Goal: Task Accomplishment & Management: Use online tool/utility

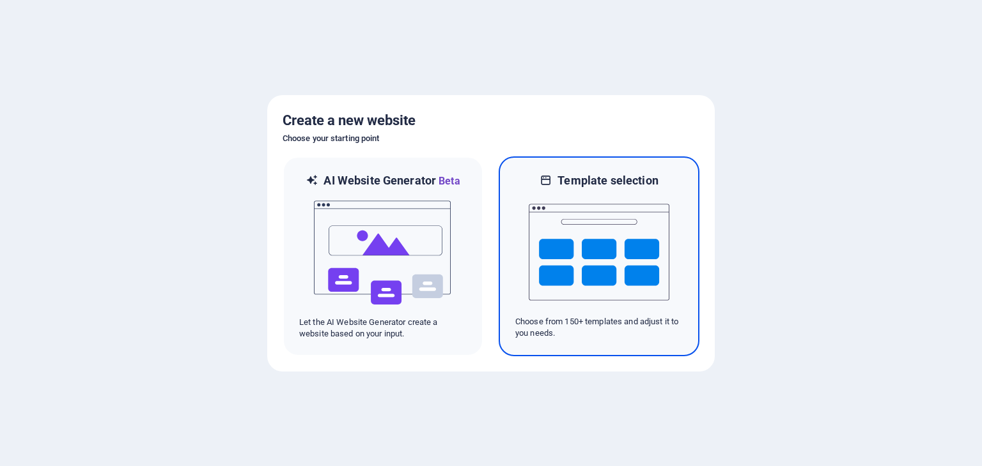
click at [601, 259] on img at bounding box center [598, 253] width 141 height 128
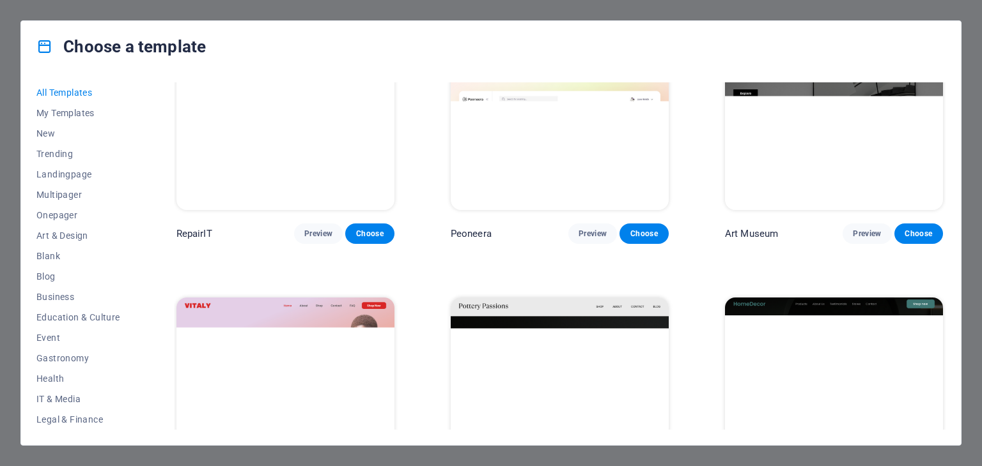
scroll to position [363, 0]
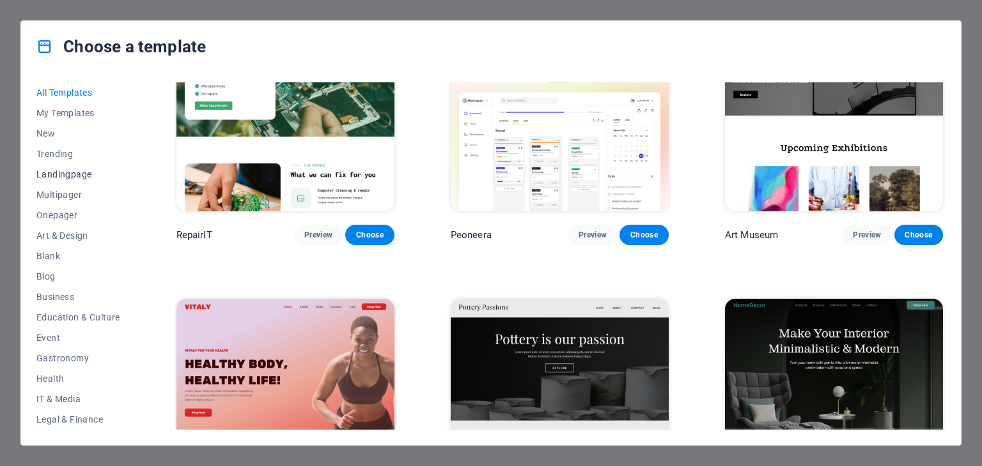
click at [79, 178] on span "Landingpage" at bounding box center [78, 174] width 84 height 10
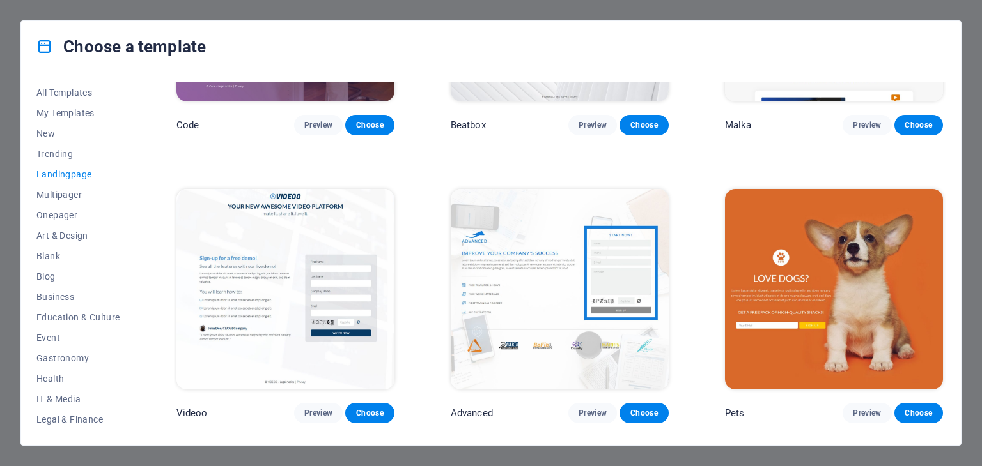
scroll to position [472, 0]
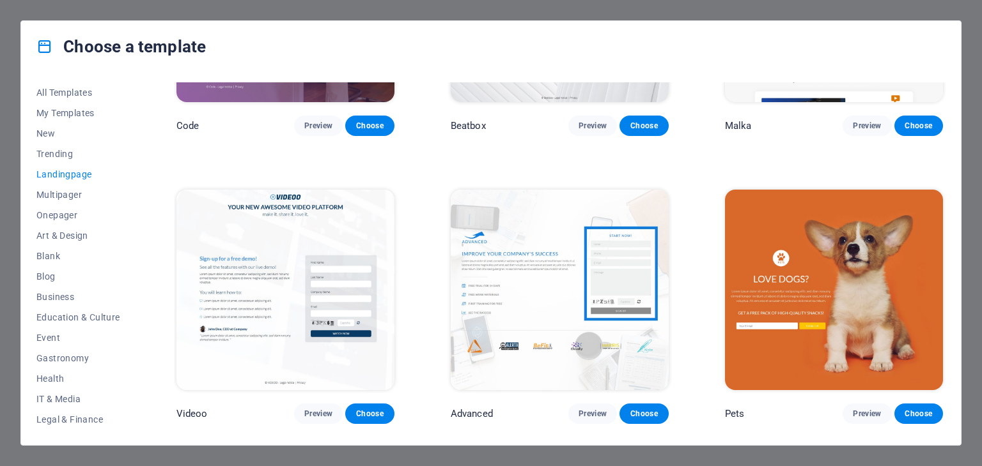
click at [757, 6] on div "Choose a template All Templates My Templates New Trending Landingpage Multipage…" at bounding box center [491, 233] width 982 height 466
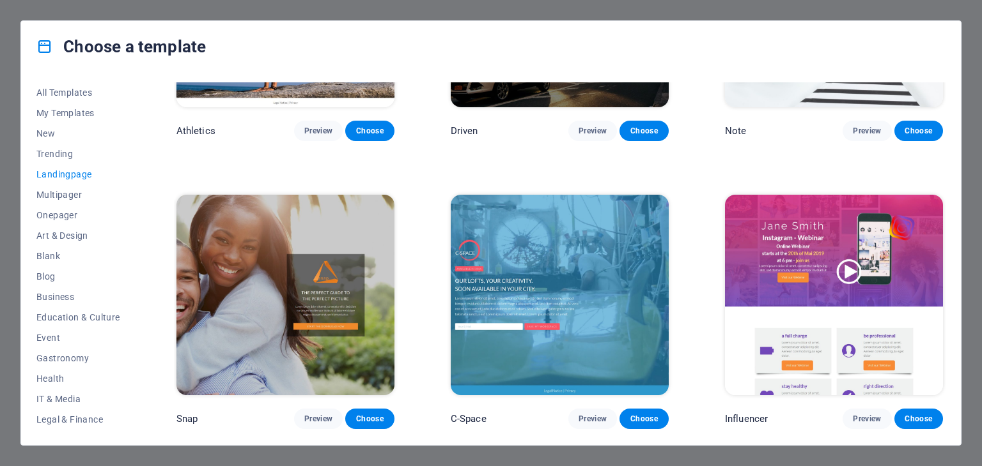
scroll to position [1234, 0]
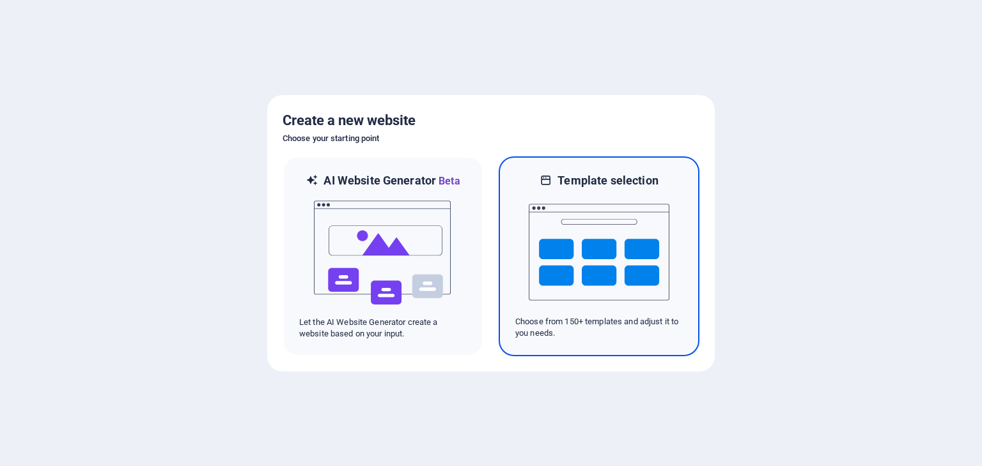
click at [560, 278] on img at bounding box center [598, 253] width 141 height 128
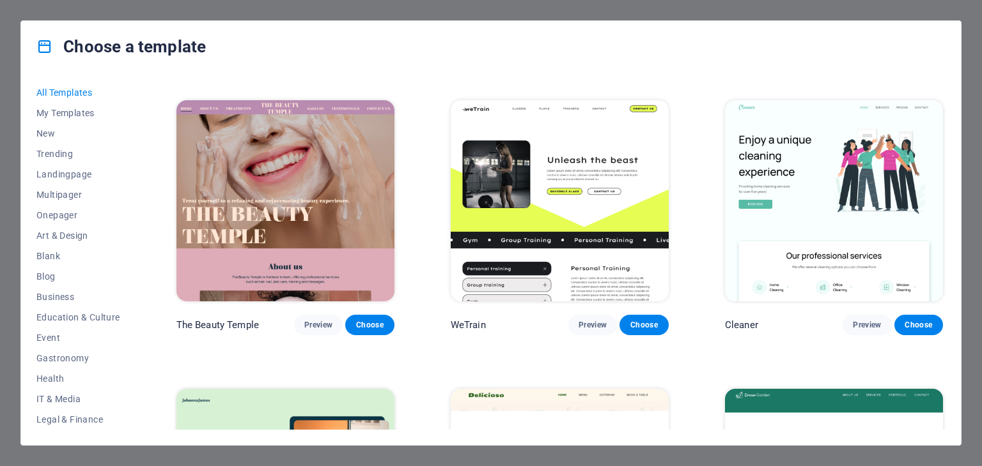
scroll to position [2290, 0]
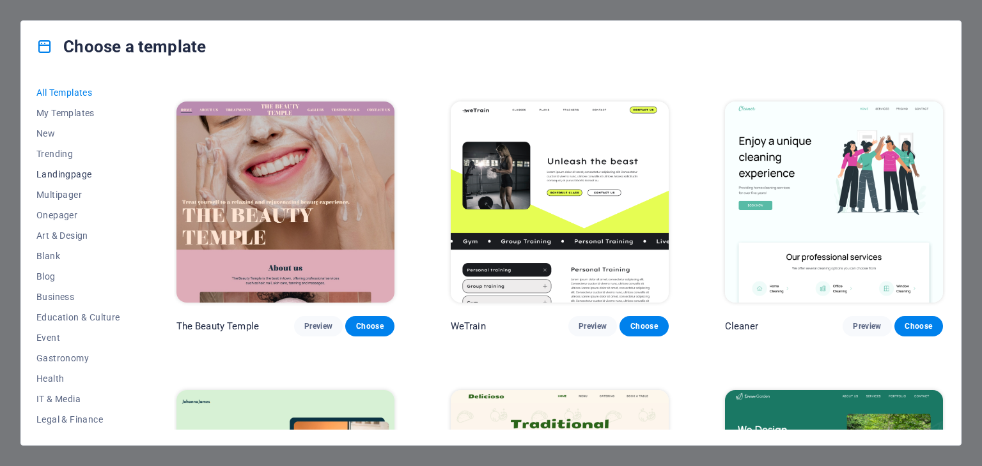
click at [68, 179] on span "Landingpage" at bounding box center [78, 174] width 84 height 10
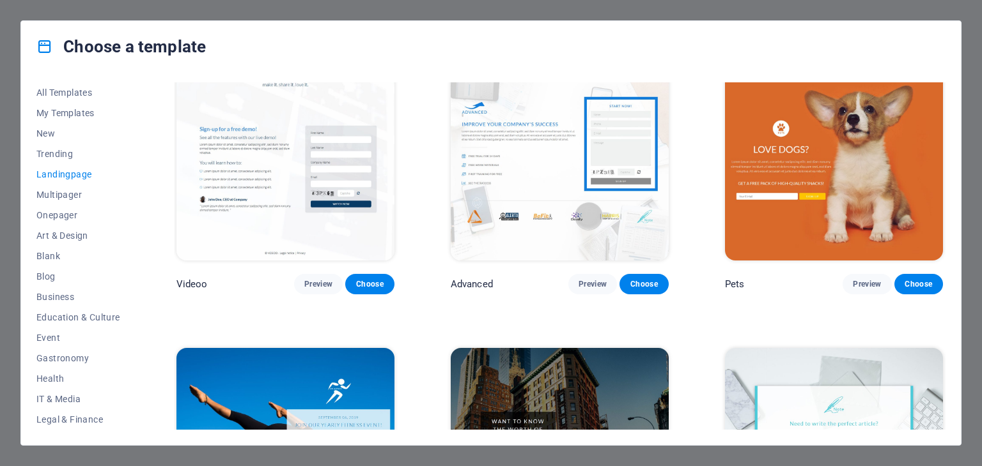
scroll to position [598, 0]
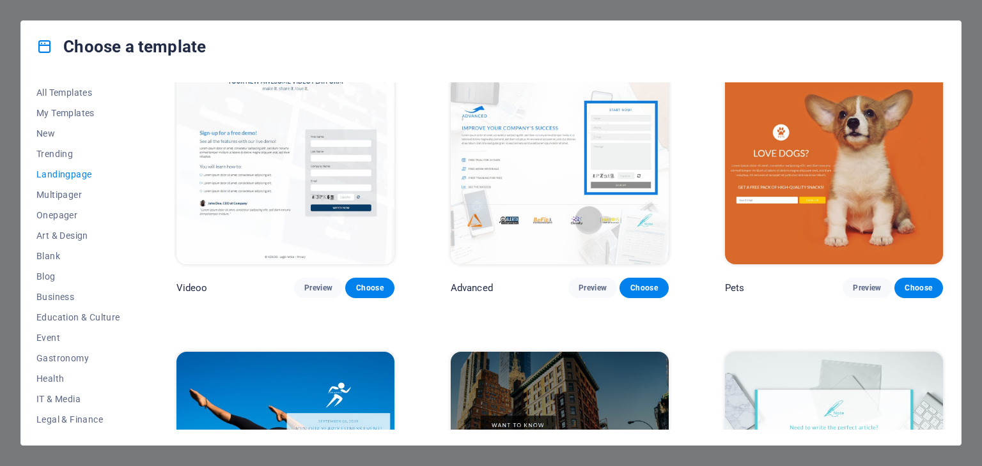
click at [777, 166] on img at bounding box center [834, 164] width 218 height 201
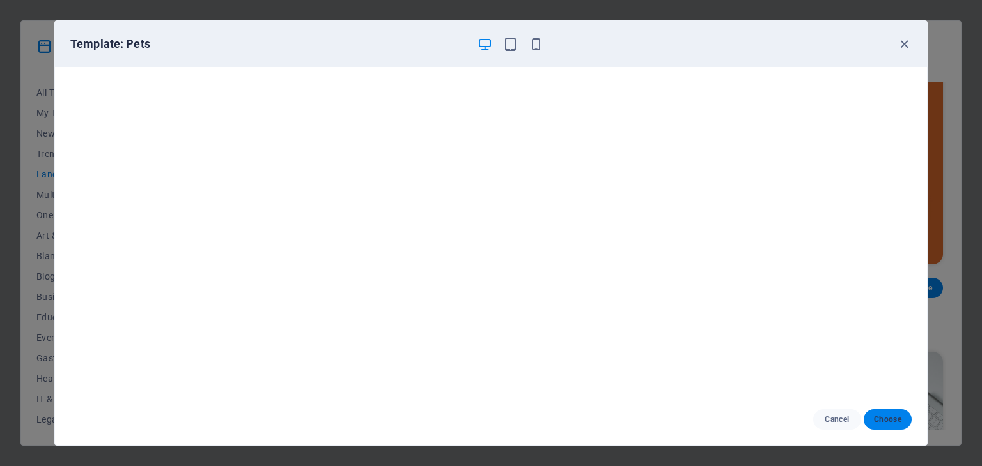
click at [902, 424] on button "Choose" at bounding box center [887, 420] width 48 height 20
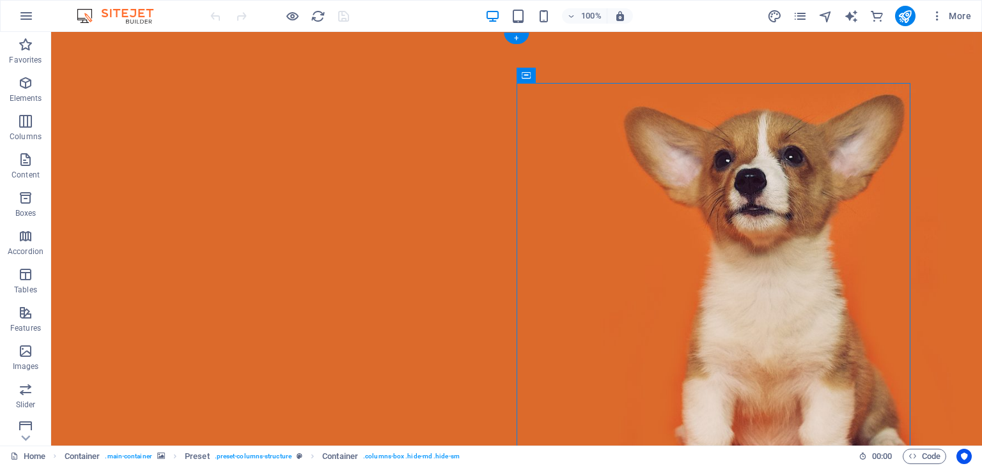
click at [917, 269] on figure at bounding box center [516, 286] width 930 height 509
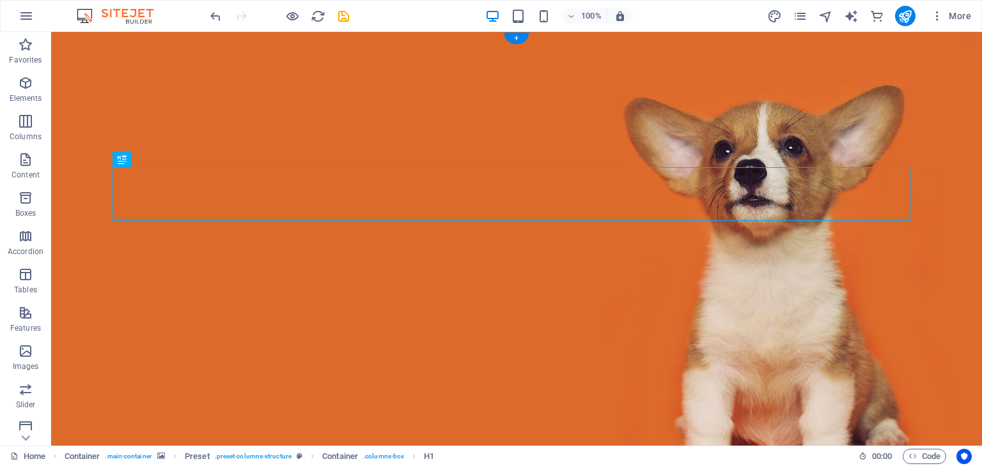
click at [943, 70] on figure at bounding box center [516, 277] width 930 height 491
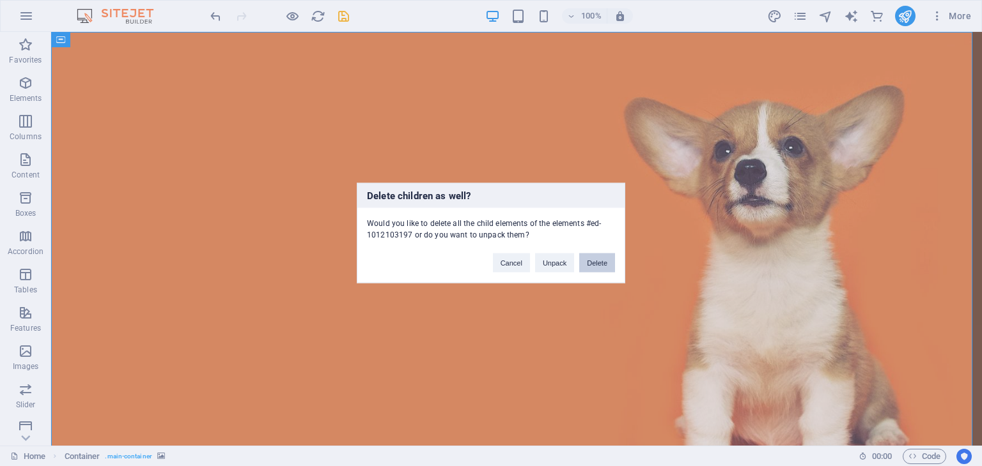
click at [596, 256] on button "Delete" at bounding box center [597, 263] width 36 height 19
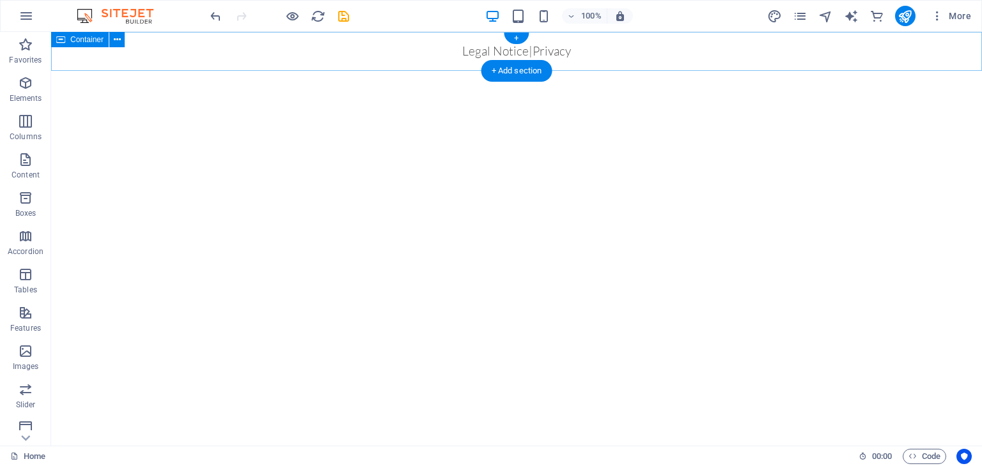
click at [887, 65] on div "Legal Notice | Privacy" at bounding box center [516, 51] width 930 height 39
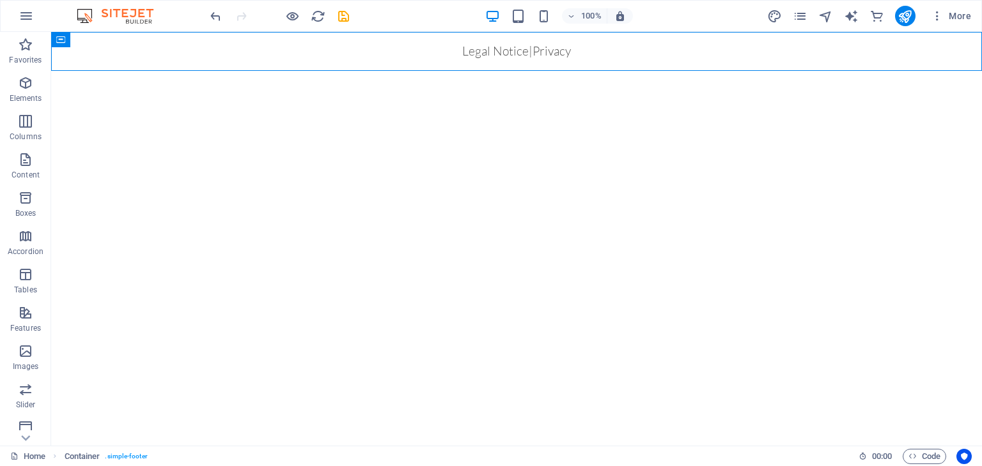
click at [897, 71] on html "Skip to main content Legal Notice | Privacy" at bounding box center [516, 51] width 930 height 39
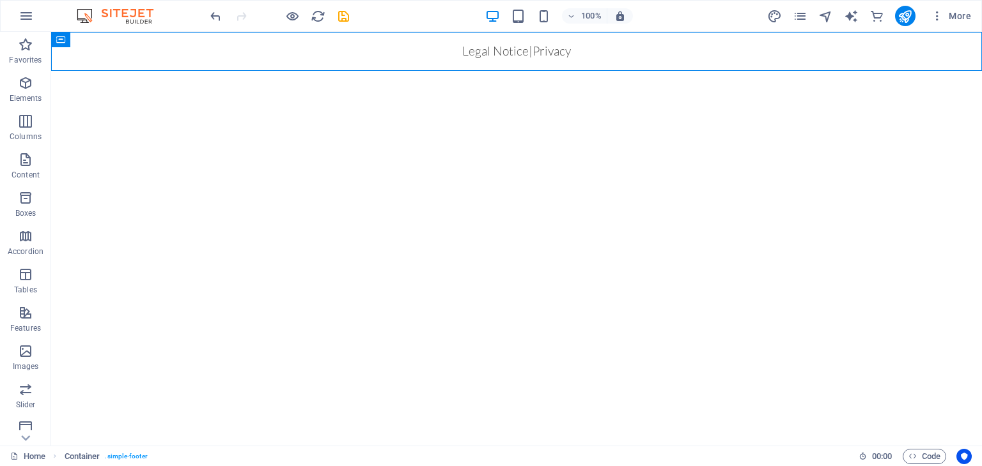
click at [897, 71] on html "Skip to main content Legal Notice | Privacy" at bounding box center [516, 51] width 930 height 39
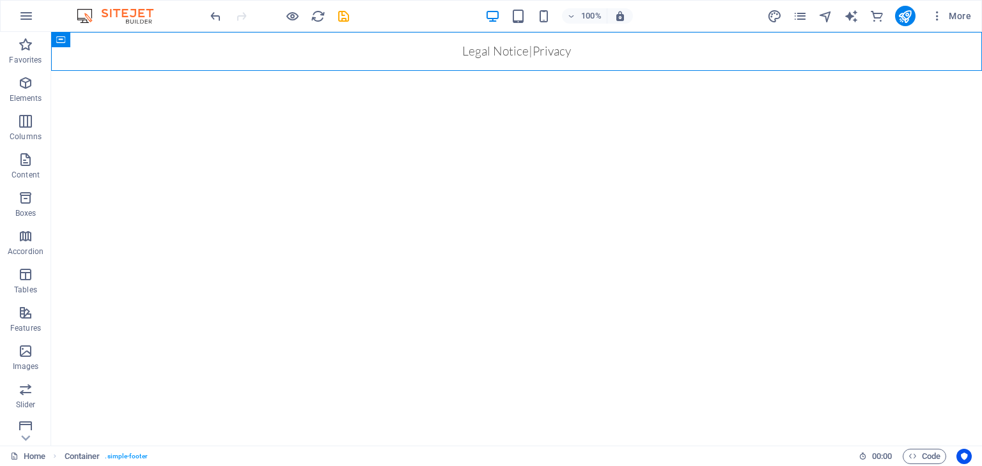
click at [897, 71] on html "Skip to main content Legal Notice | Privacy" at bounding box center [516, 51] width 930 height 39
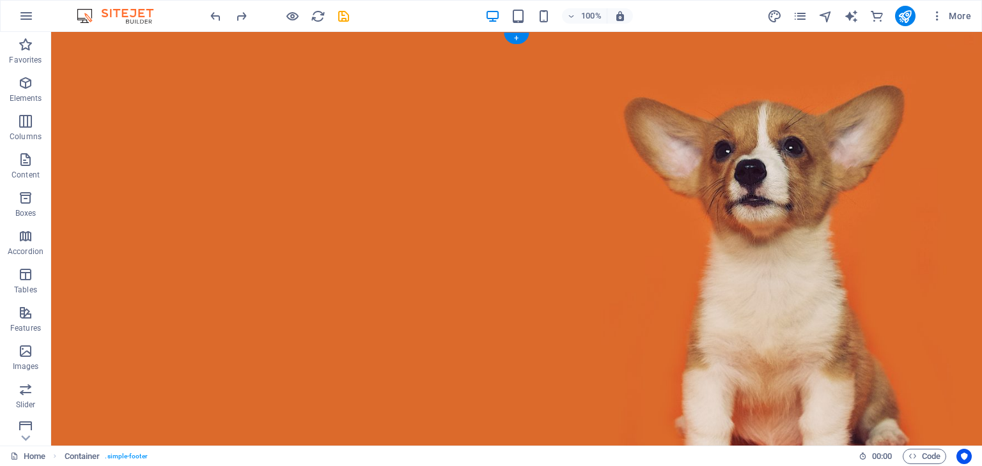
click at [952, 160] on figure at bounding box center [516, 277] width 930 height 491
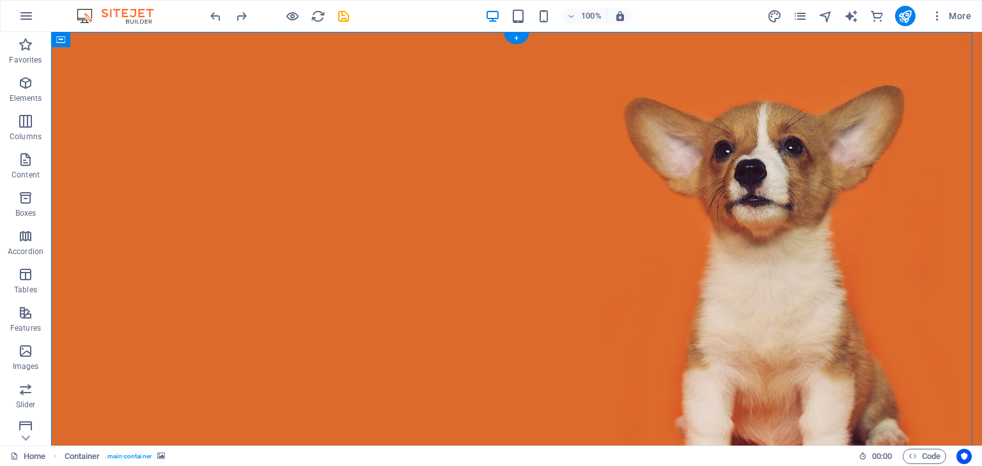
click at [952, 160] on figure at bounding box center [516, 277] width 930 height 491
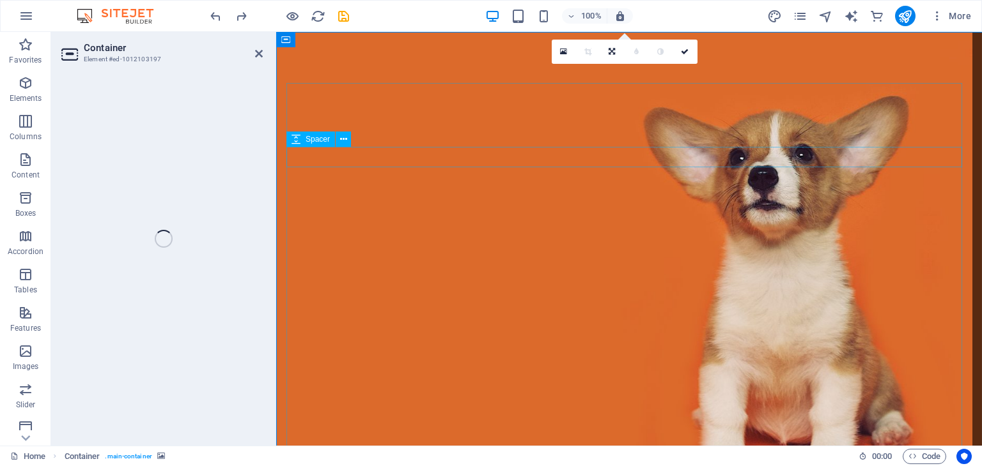
select select "%"
select select "vh"
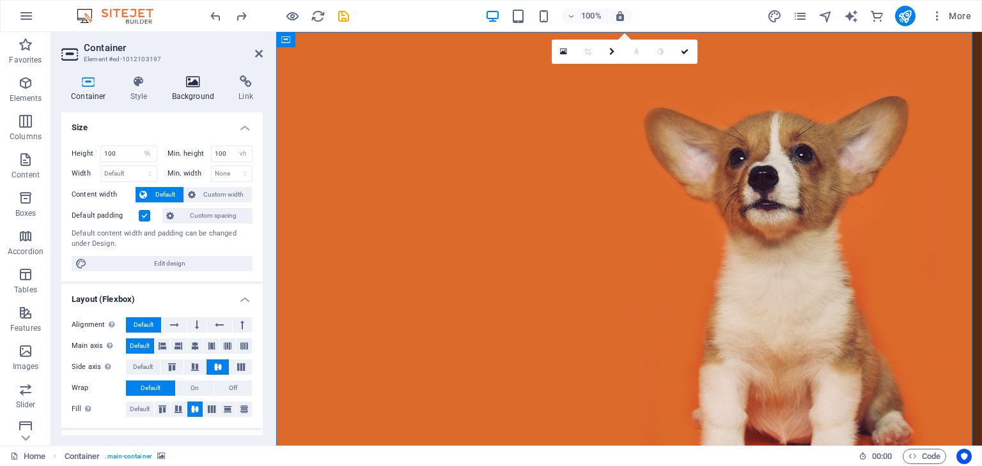
click at [201, 77] on icon at bounding box center [193, 81] width 62 height 13
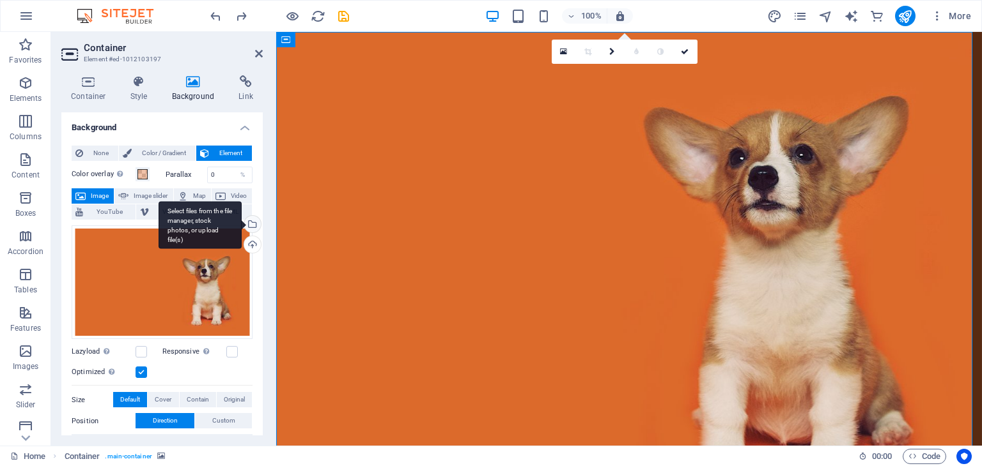
click at [242, 228] on div "Select files from the file manager, stock photos, or upload file(s)" at bounding box center [199, 225] width 83 height 48
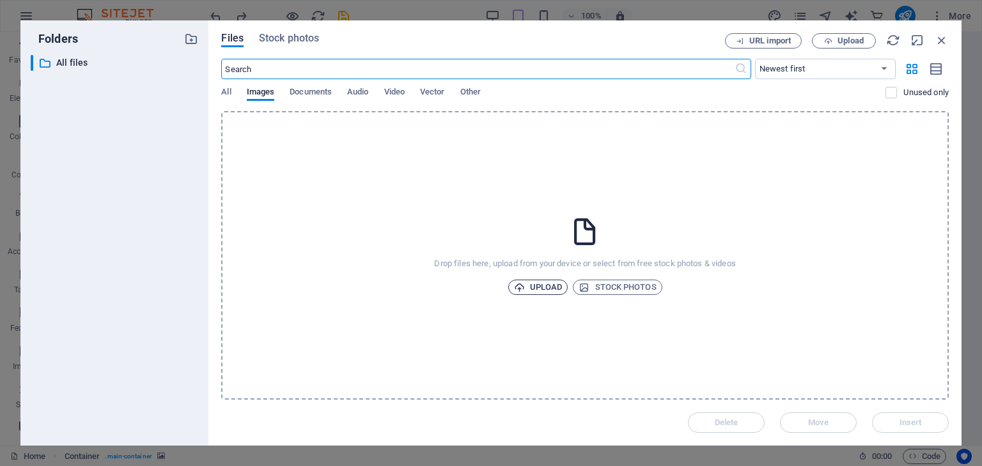
click at [516, 289] on icon "button" at bounding box center [519, 287] width 11 height 11
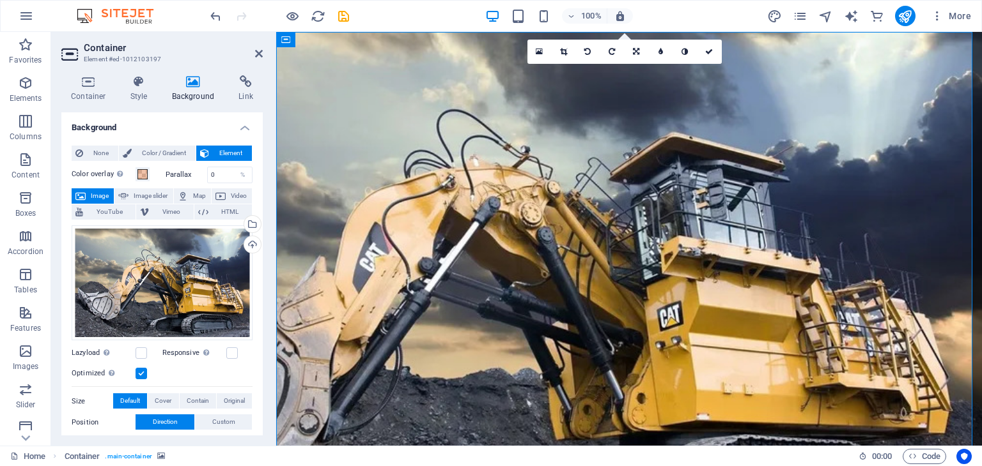
click at [141, 167] on div "Color overlay Places an overlay over the background to colorize it" at bounding box center [116, 174] width 88 height 15
click at [143, 169] on span at bounding box center [142, 174] width 10 height 10
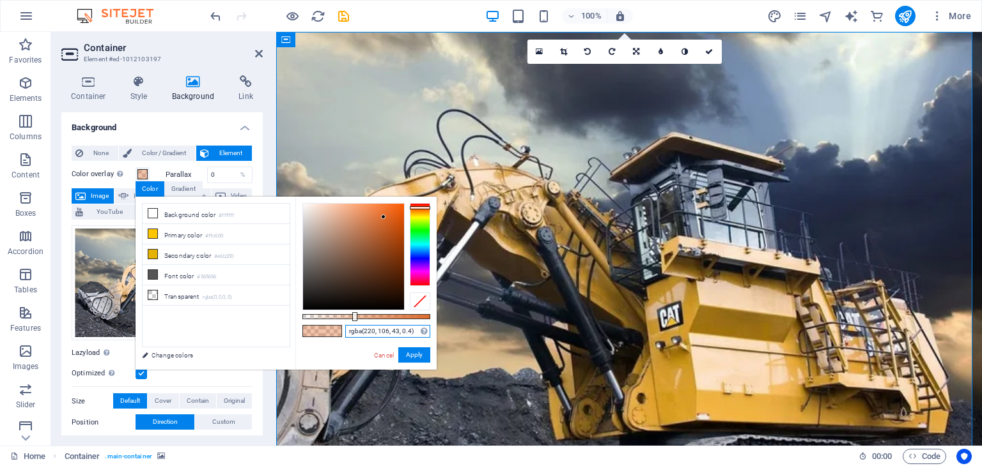
click at [378, 332] on input "rgba(220, 106, 43, 0.4)" at bounding box center [387, 331] width 85 height 13
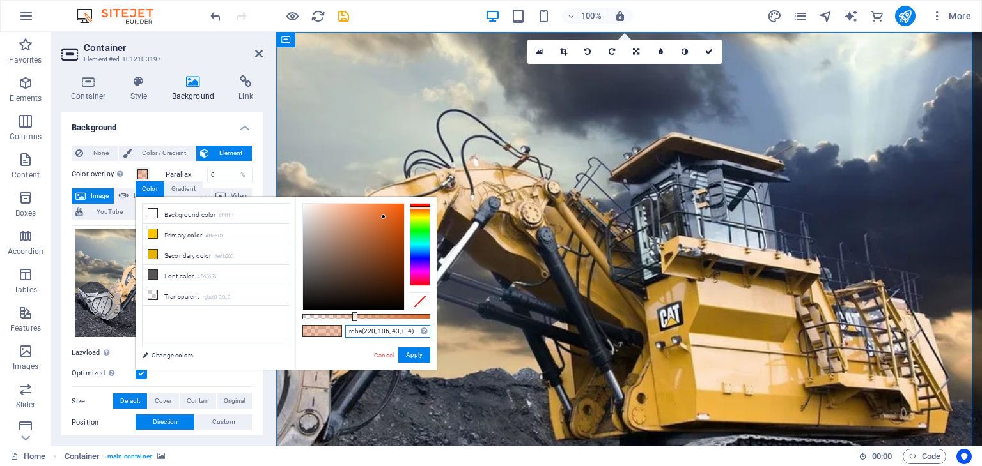
paste input "#0f2a49"
type input "#0f2a49"
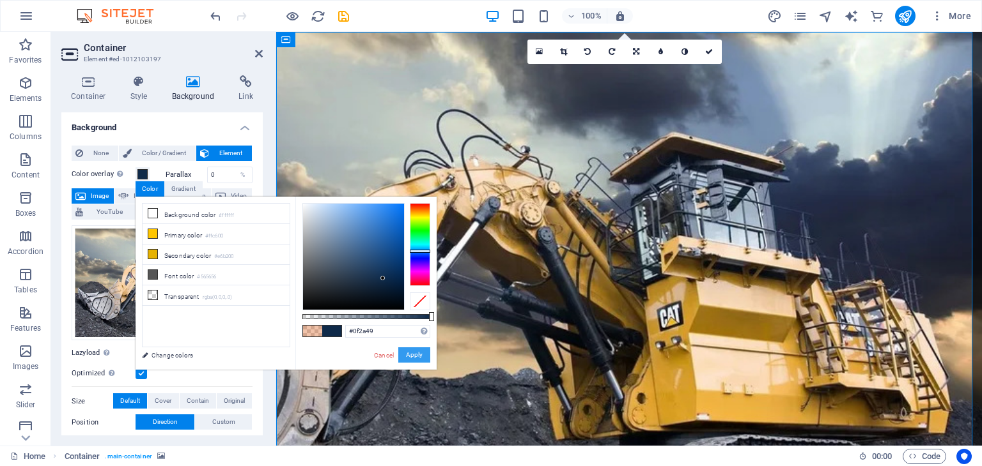
click at [414, 352] on button "Apply" at bounding box center [414, 355] width 32 height 15
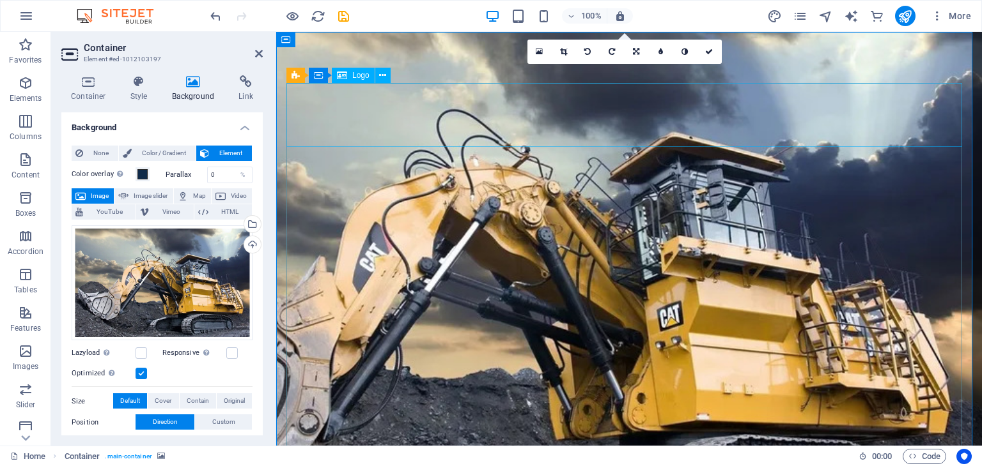
select select "px"
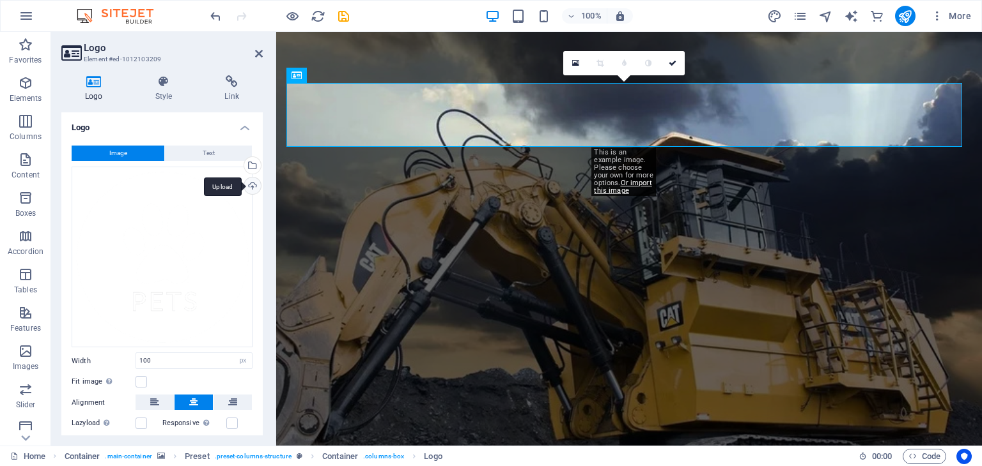
click at [256, 181] on div "Upload" at bounding box center [251, 187] width 19 height 19
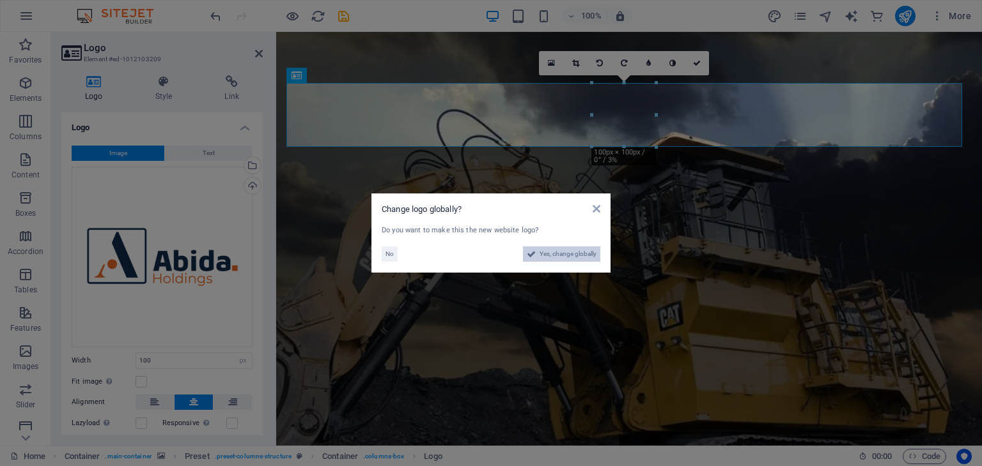
click at [555, 248] on span "Yes, change globally" at bounding box center [567, 254] width 57 height 15
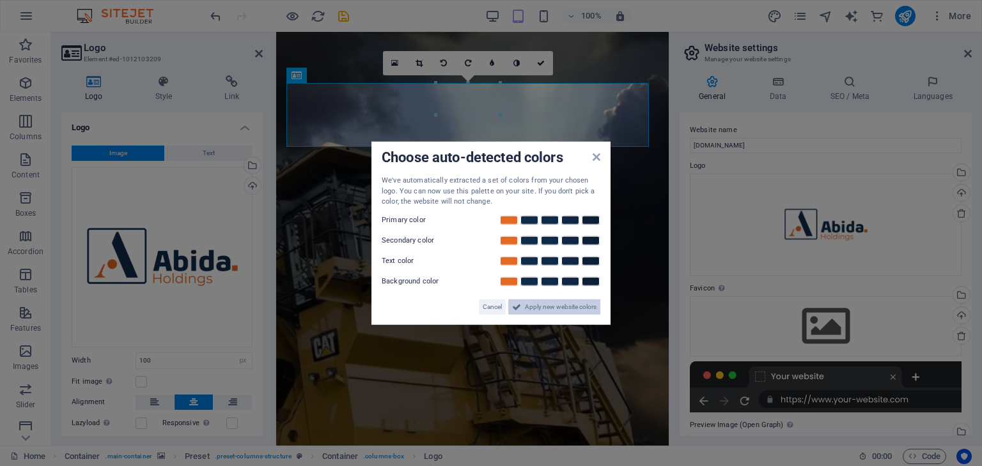
click at [543, 309] on span "Apply new website colors" at bounding box center [561, 306] width 72 height 15
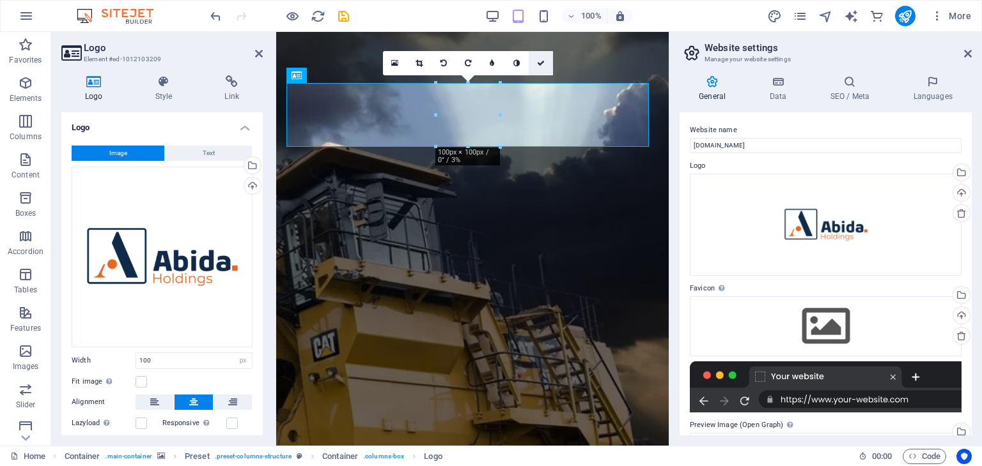
click at [543, 59] on icon at bounding box center [541, 63] width 8 height 8
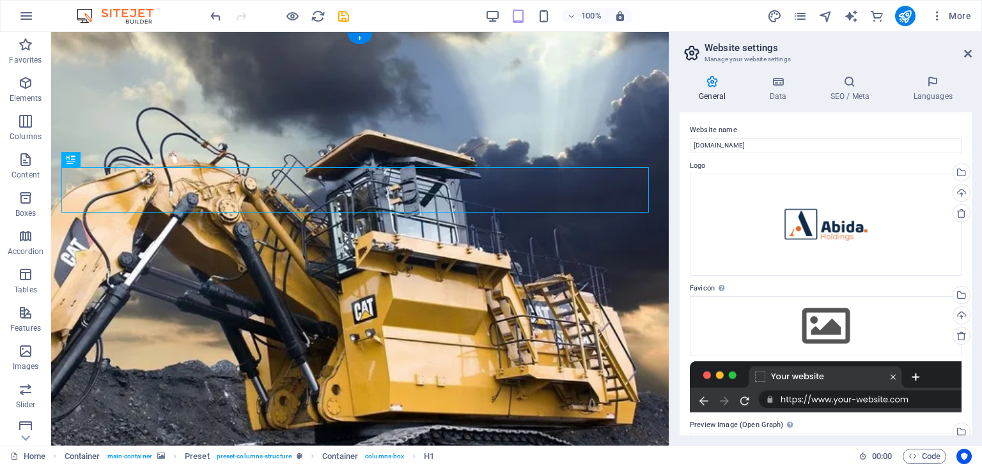
click at [603, 51] on figure at bounding box center [359, 271] width 617 height 479
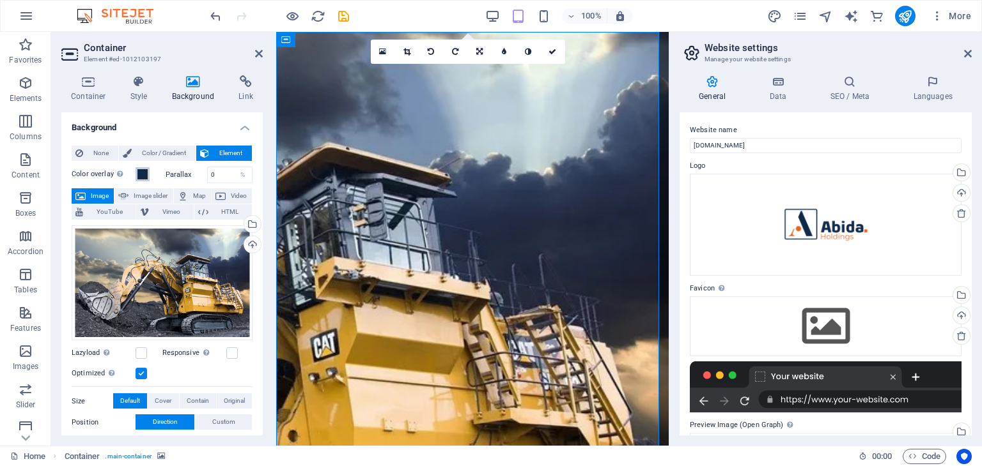
click at [142, 169] on span at bounding box center [142, 174] width 10 height 10
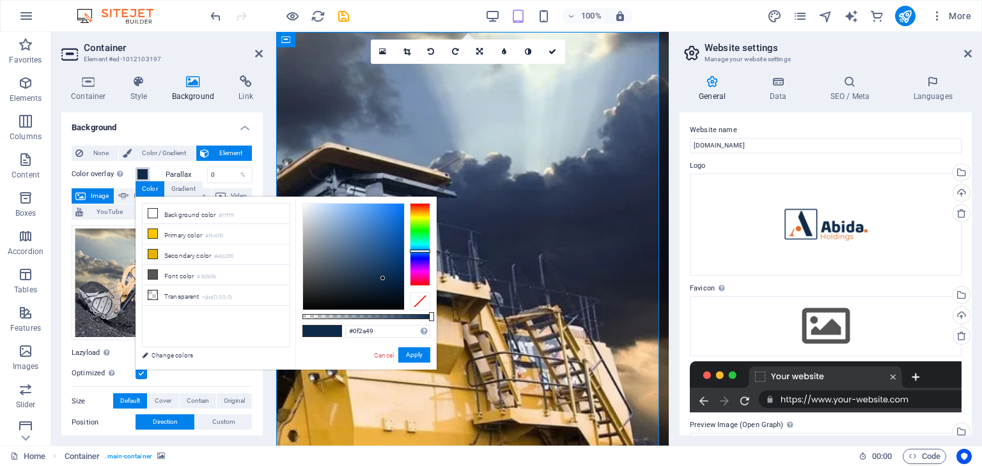
click at [142, 169] on span at bounding box center [142, 174] width 10 height 10
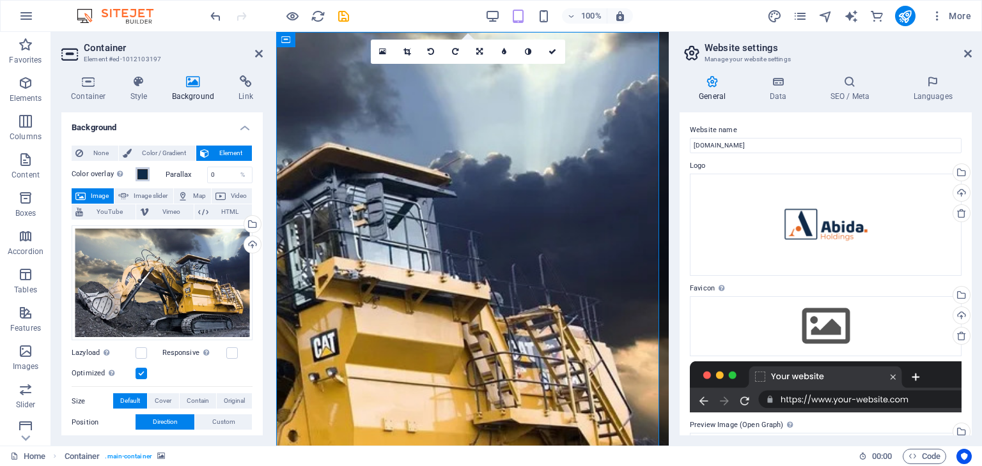
click at [143, 172] on span at bounding box center [142, 174] width 10 height 10
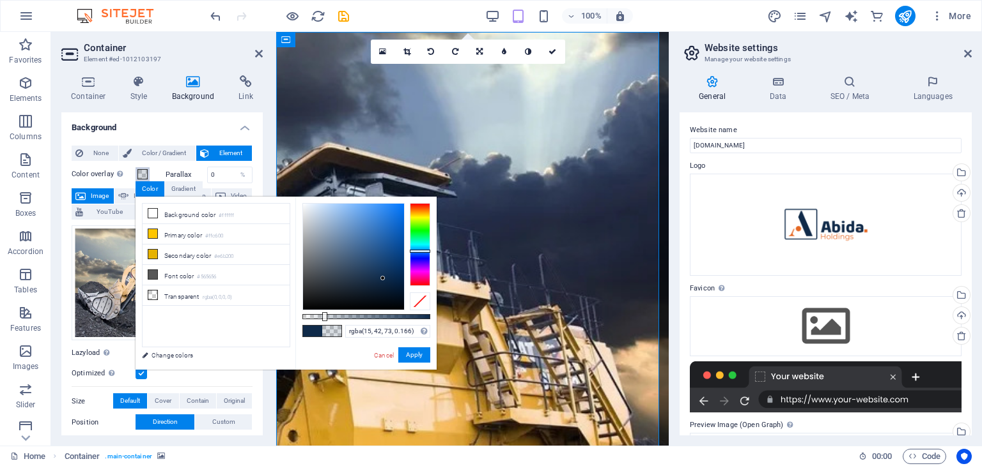
drag, startPoint x: 430, startPoint y: 318, endPoint x: 324, endPoint y: 288, distance: 110.1
click at [324, 288] on div at bounding box center [366, 256] width 128 height 107
type input "rgba(15, 42, 73, 0.301)"
drag, startPoint x: 325, startPoint y: 313, endPoint x: 341, endPoint y: 312, distance: 16.0
click at [341, 312] on div at bounding box center [341, 316] width 5 height 9
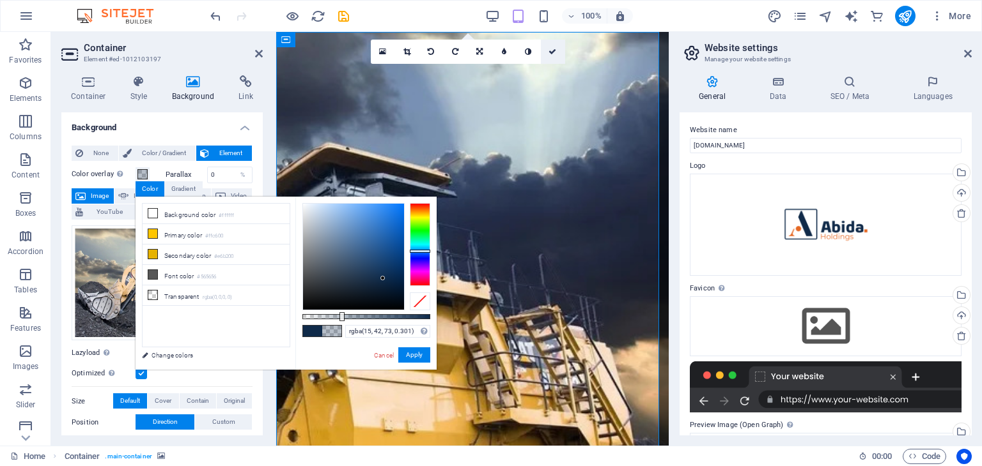
click at [550, 49] on icon at bounding box center [552, 52] width 8 height 8
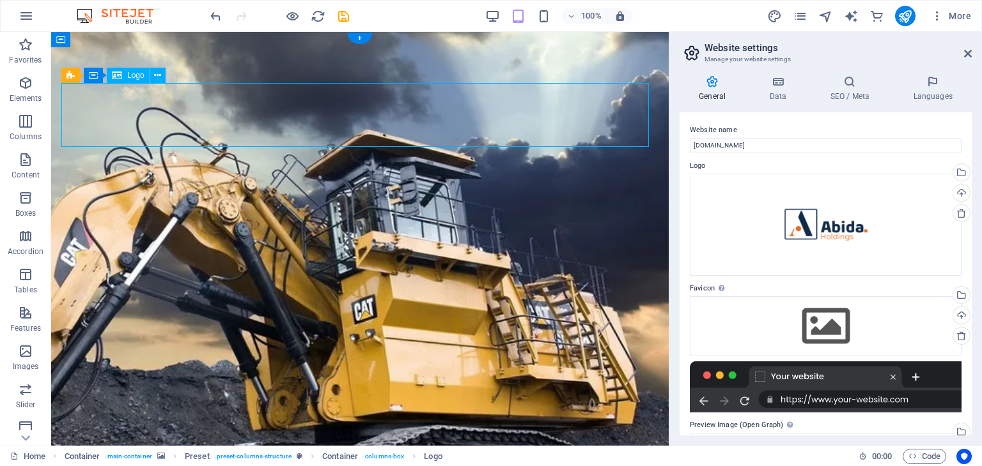
select select "px"
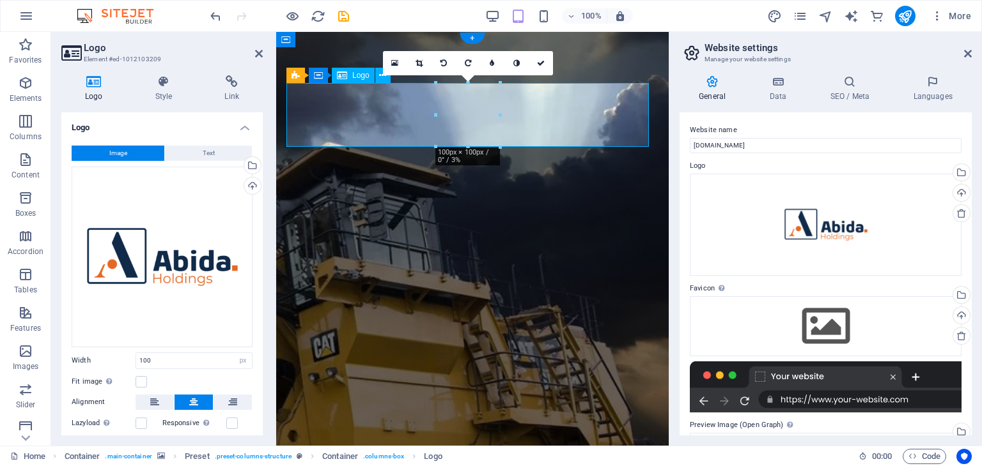
drag, startPoint x: 774, startPoint y: 178, endPoint x: 586, endPoint y: 206, distance: 190.5
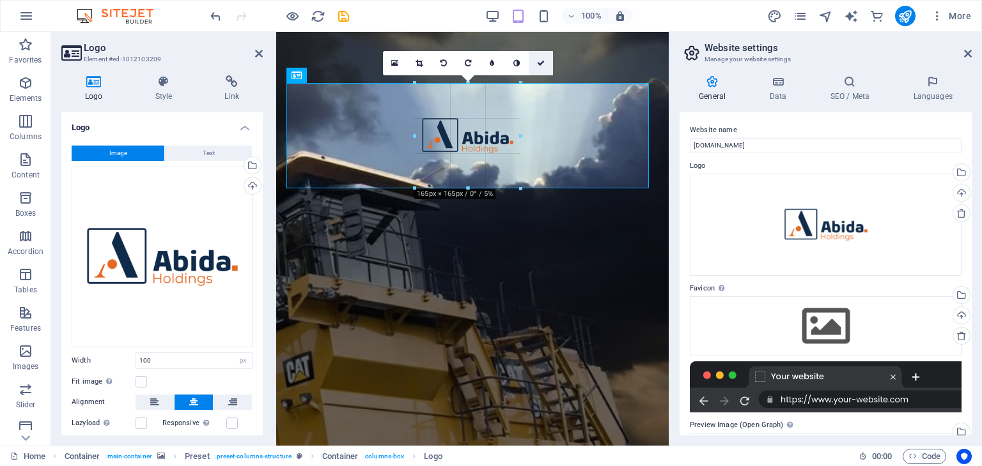
type input "165"
click at [540, 59] on icon at bounding box center [541, 63] width 8 height 8
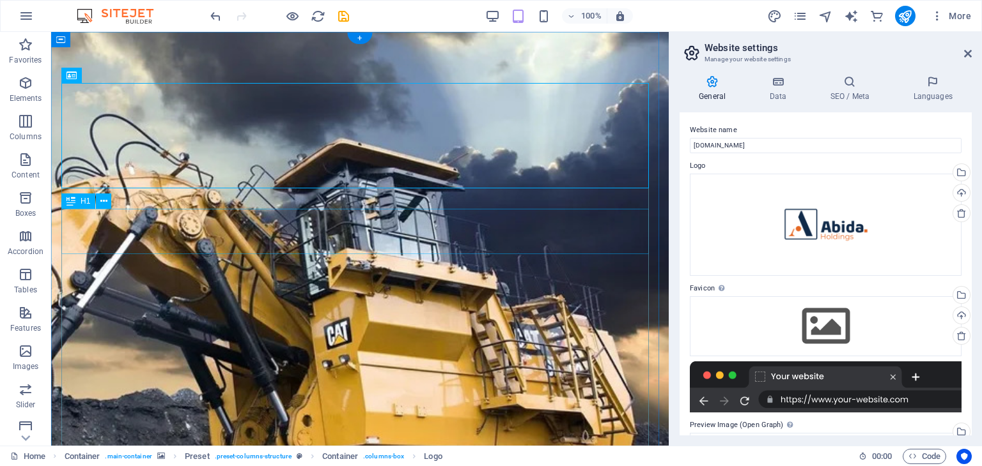
click at [624, 54] on figure at bounding box center [359, 292] width 617 height 521
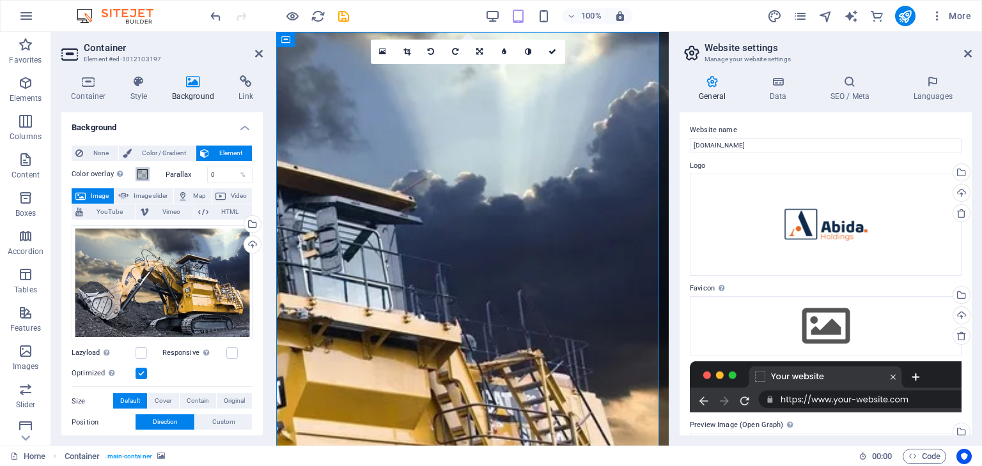
click at [149, 174] on button "Color overlay Places an overlay over the background to colorize it" at bounding box center [142, 174] width 14 height 14
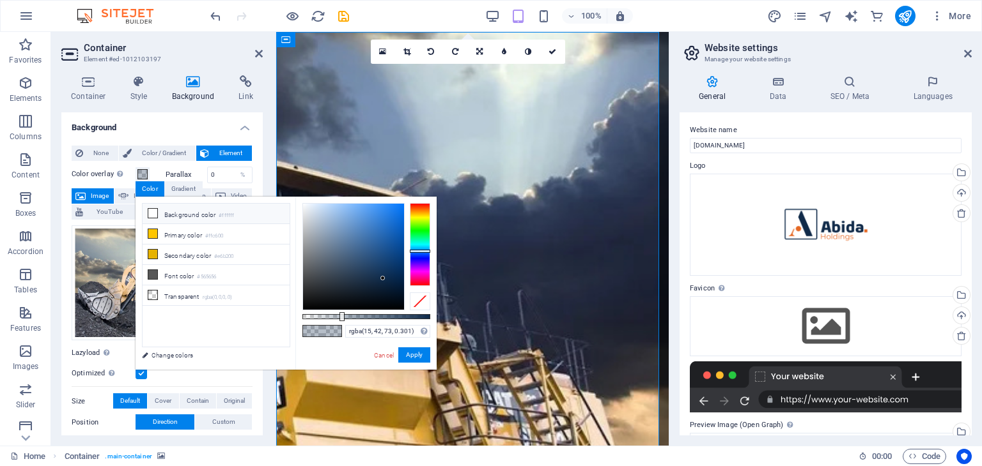
click at [154, 209] on icon at bounding box center [152, 213] width 9 height 9
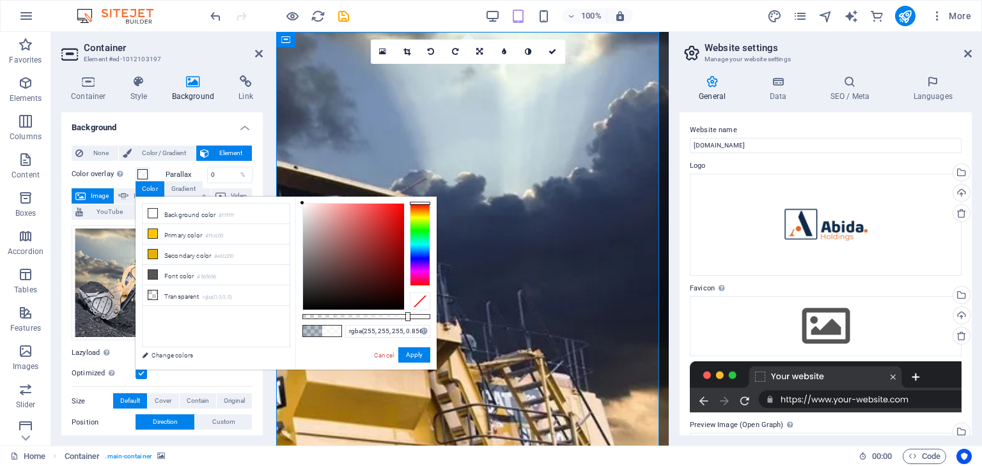
type input "rgba(255, 255, 255, 0.861)"
drag, startPoint x: 341, startPoint y: 315, endPoint x: 412, endPoint y: 320, distance: 71.1
click at [412, 320] on div at bounding box center [413, 316] width 5 height 9
click at [552, 53] on icon at bounding box center [552, 52] width 8 height 8
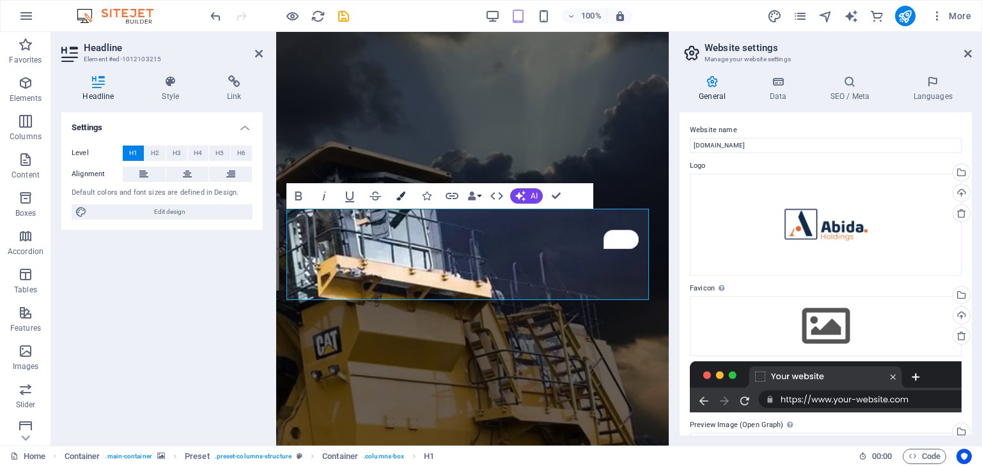
click at [394, 200] on button "Colors" at bounding box center [401, 196] width 24 height 26
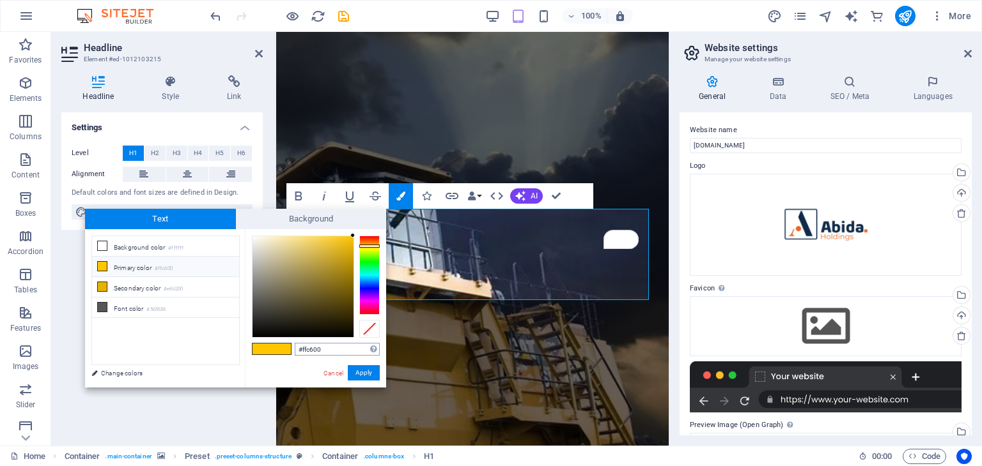
click at [328, 351] on input "#ffc600" at bounding box center [337, 349] width 85 height 13
type input "#e56925"
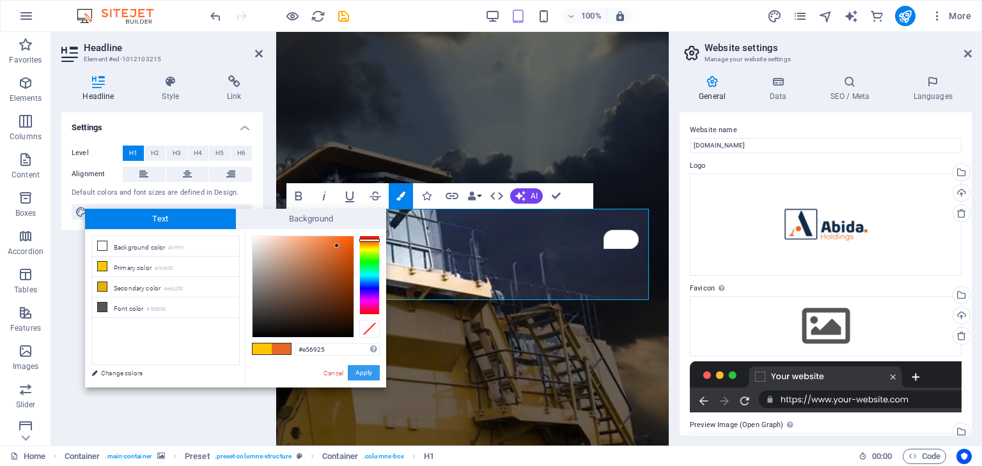
click at [367, 376] on button "Apply" at bounding box center [364, 373] width 32 height 15
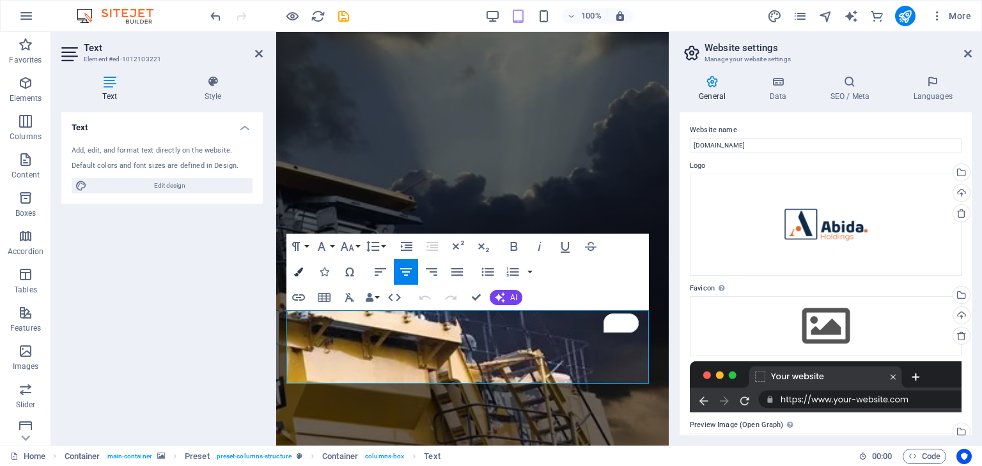
click at [297, 275] on icon "button" at bounding box center [298, 272] width 9 height 9
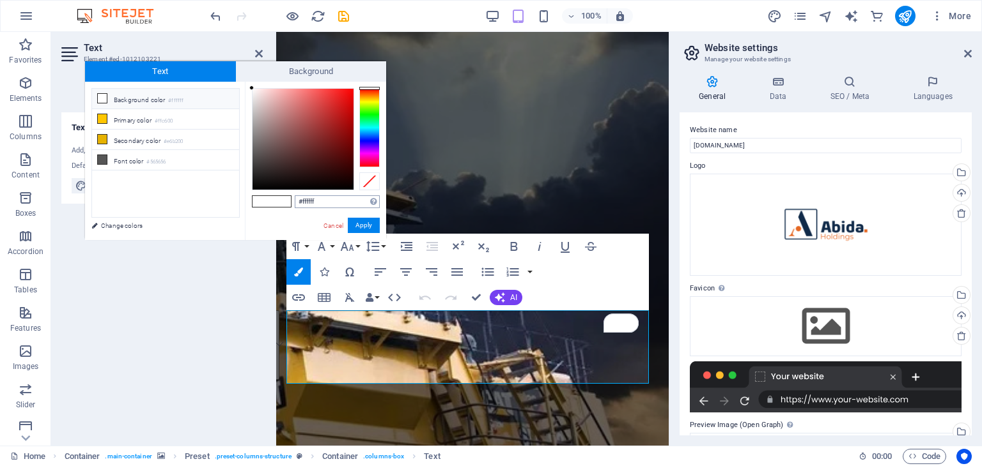
click at [328, 203] on input "#ffffff" at bounding box center [337, 202] width 85 height 13
type input "#0f2a49"
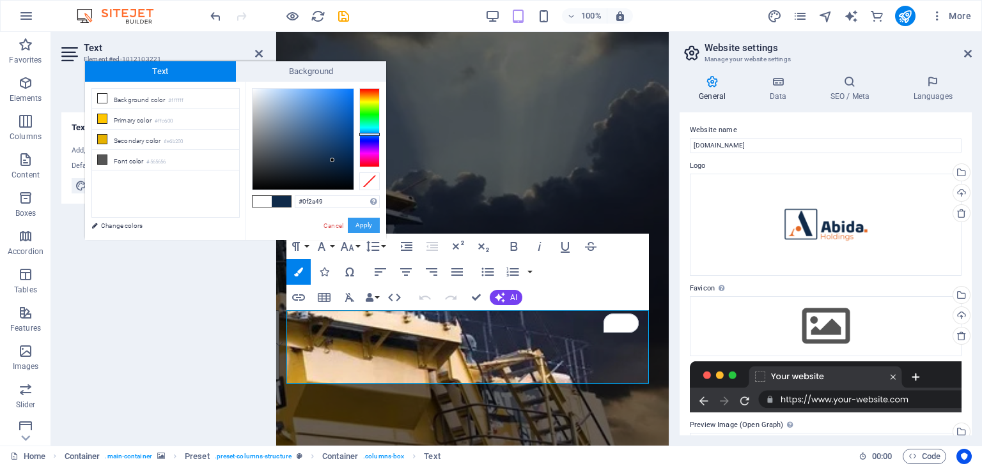
click at [364, 219] on button "Apply" at bounding box center [364, 225] width 32 height 15
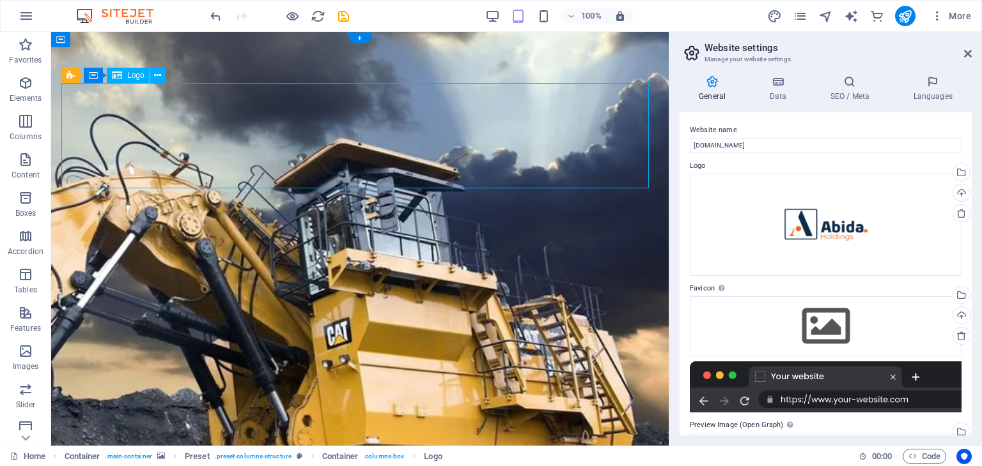
select select "px"
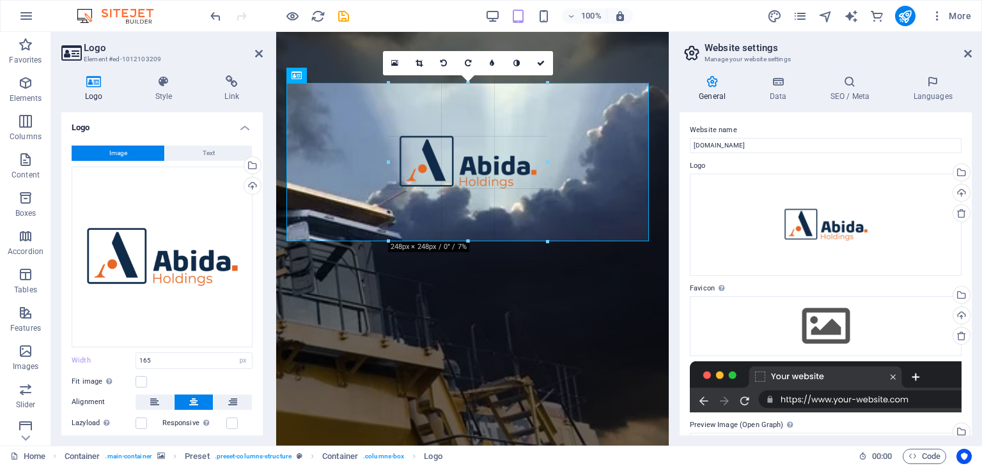
drag, startPoint x: 522, startPoint y: 186, endPoint x: 555, endPoint y: 239, distance: 62.6
type input "248"
click at [541, 65] on icon at bounding box center [541, 63] width 8 height 8
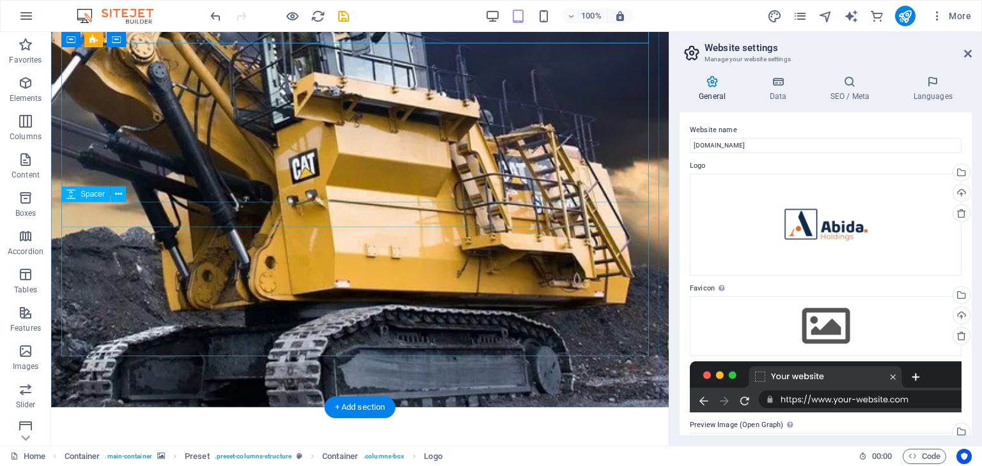
scroll to position [197, 0]
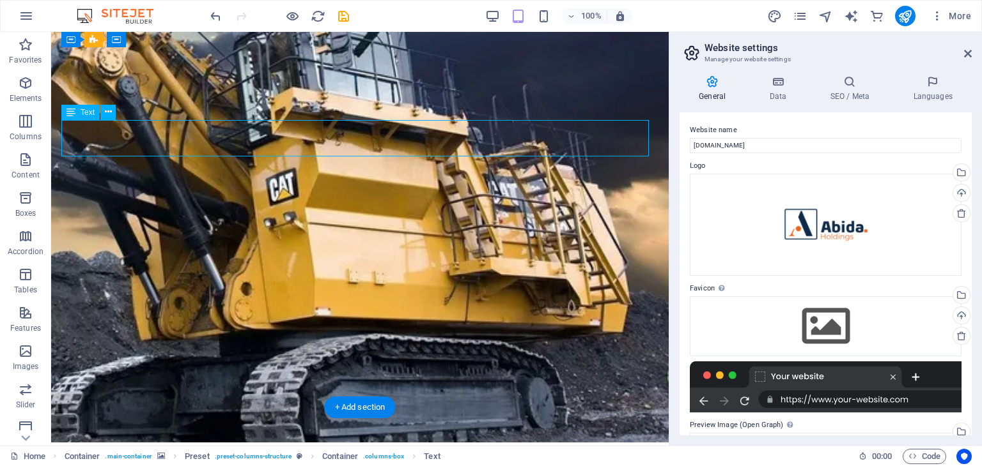
scroll to position [161, 0]
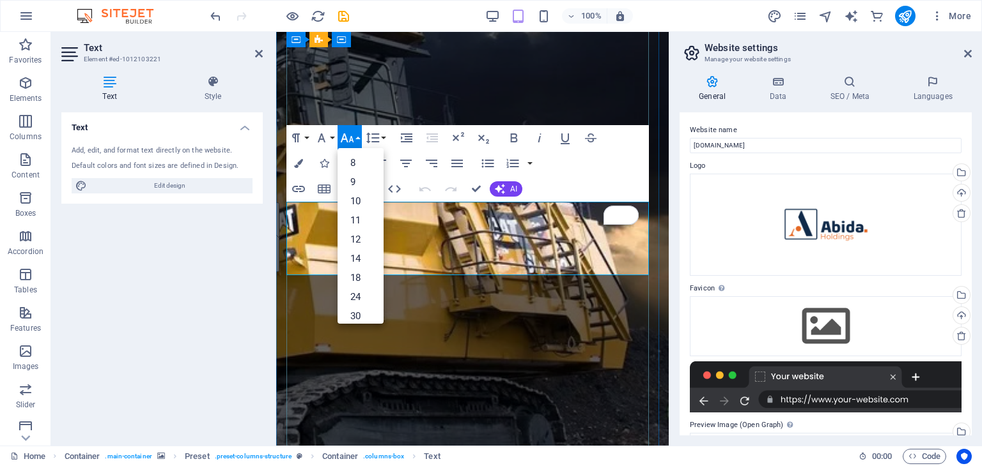
drag, startPoint x: 496, startPoint y: 262, endPoint x: 294, endPoint y: 197, distance: 212.0
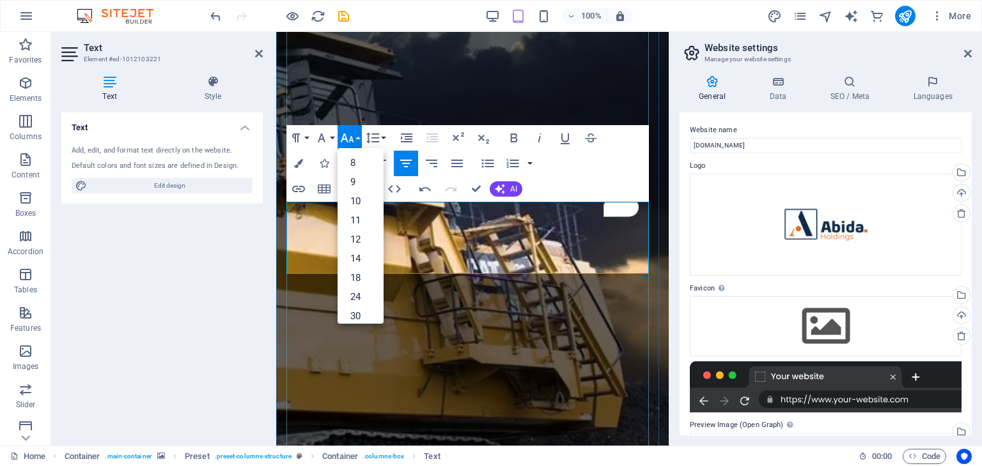
click at [463, 188] on div "Undo Redo Confirm (Ctrl+⏎) AI Improve Make shorter Make longer Fix spelling & g…" at bounding box center [468, 189] width 110 height 26
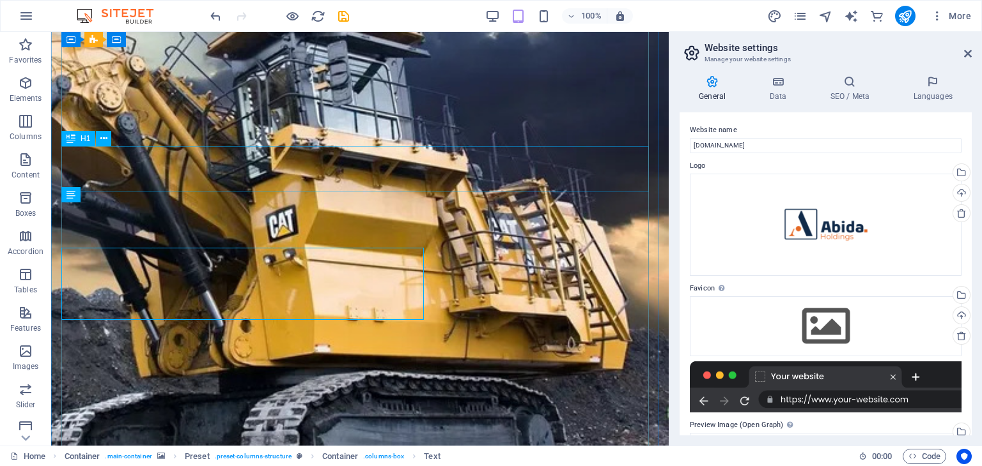
scroll to position [115, 0]
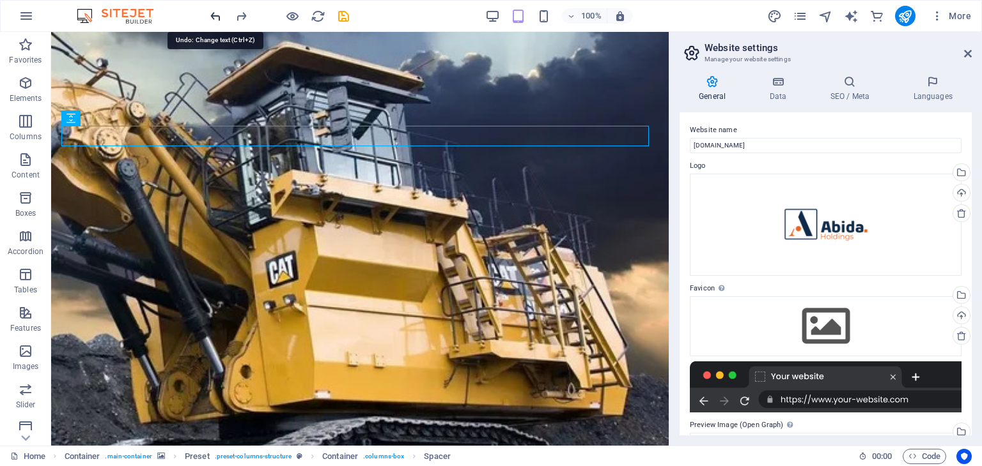
click at [216, 20] on icon "undo" at bounding box center [215, 16] width 15 height 15
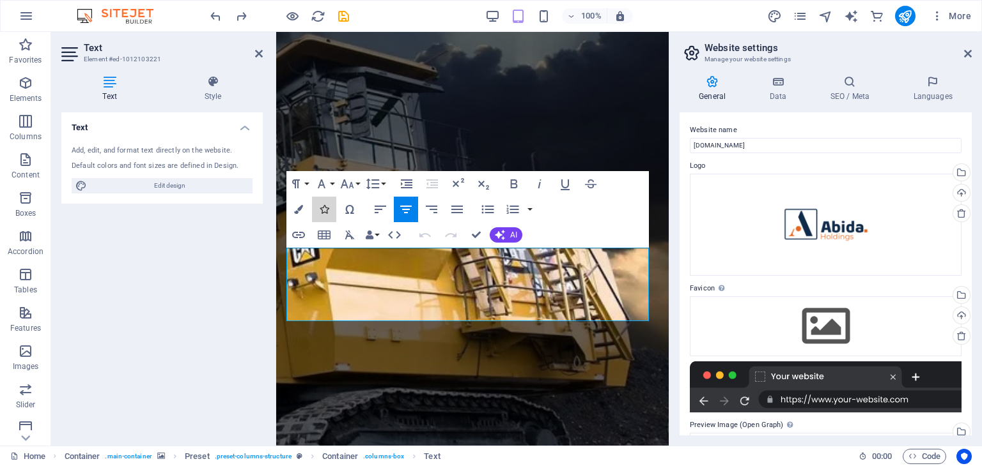
click at [318, 208] on button "Icons" at bounding box center [324, 210] width 24 height 26
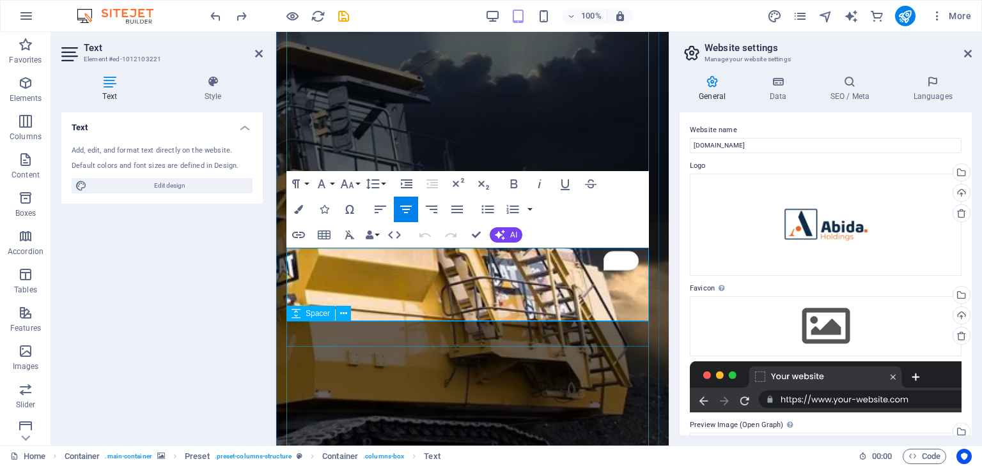
drag, startPoint x: 321, startPoint y: 262, endPoint x: 428, endPoint y: 329, distance: 126.6
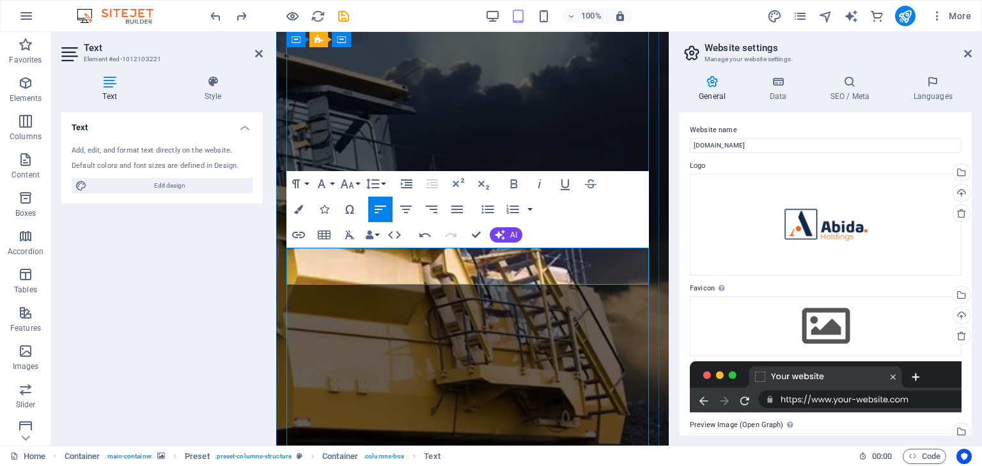
click at [410, 204] on icon "button" at bounding box center [405, 209] width 15 height 15
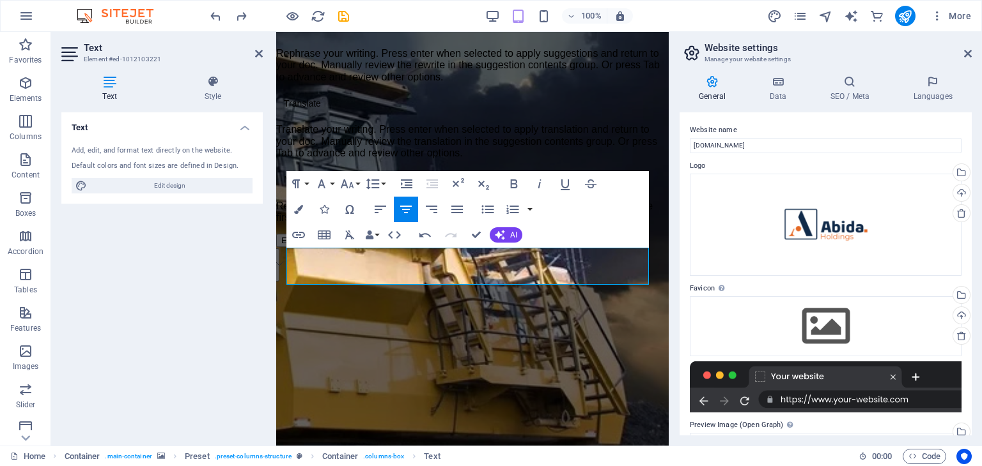
drag, startPoint x: 567, startPoint y: 275, endPoint x: 285, endPoint y: 251, distance: 283.5
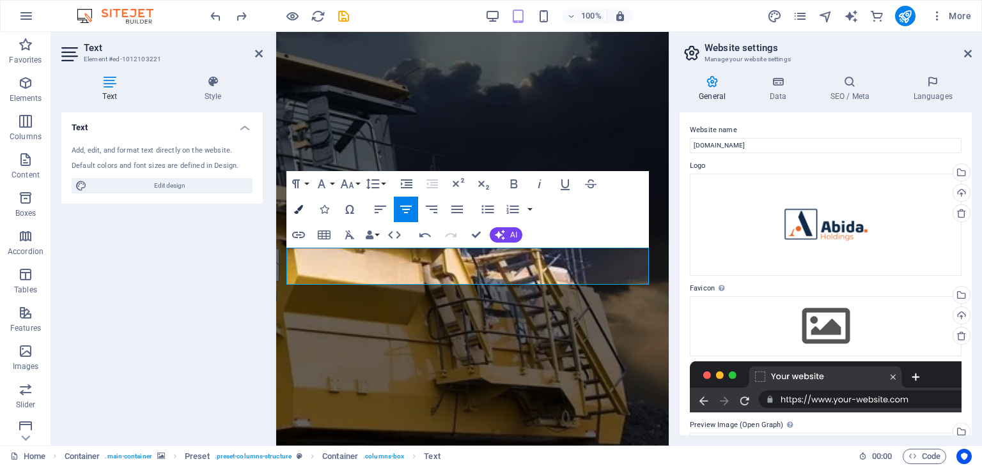
click at [304, 207] on button "Colors" at bounding box center [298, 210] width 24 height 26
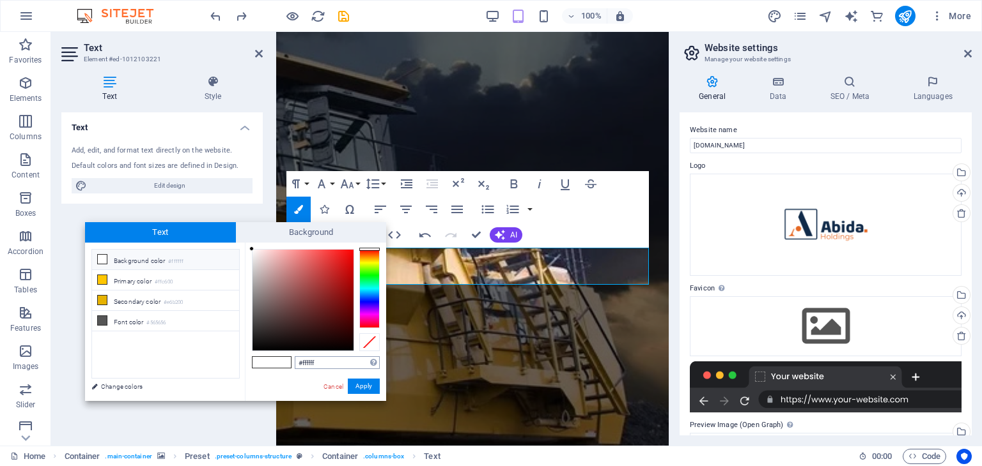
click at [353, 361] on input "#ffffff" at bounding box center [337, 363] width 85 height 13
click at [349, 363] on input "Your education journey deserves nothing but the best! Please check back soon — …" at bounding box center [337, 363] width 85 height 13
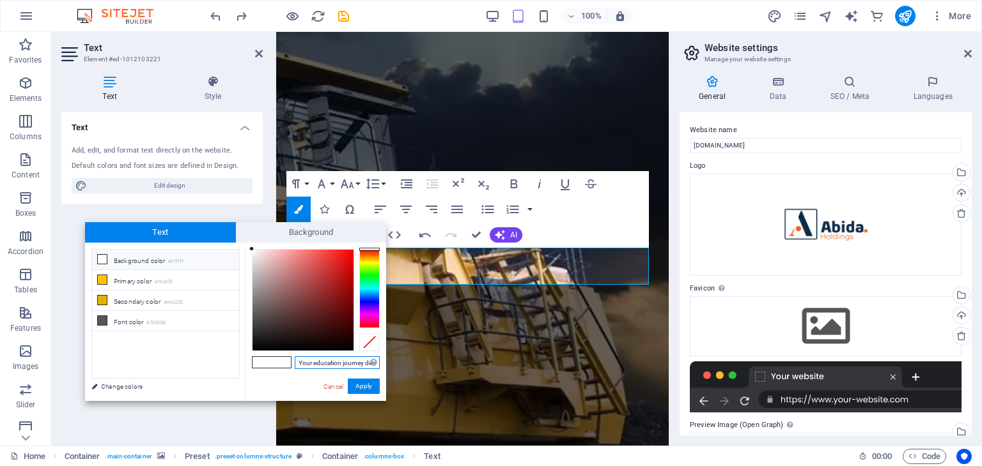
click at [349, 363] on input "Your education journey deserves nothing but the best! Please check back soon — …" at bounding box center [337, 363] width 85 height 13
paste input "#0f2a49"
type input "#0f2a49"
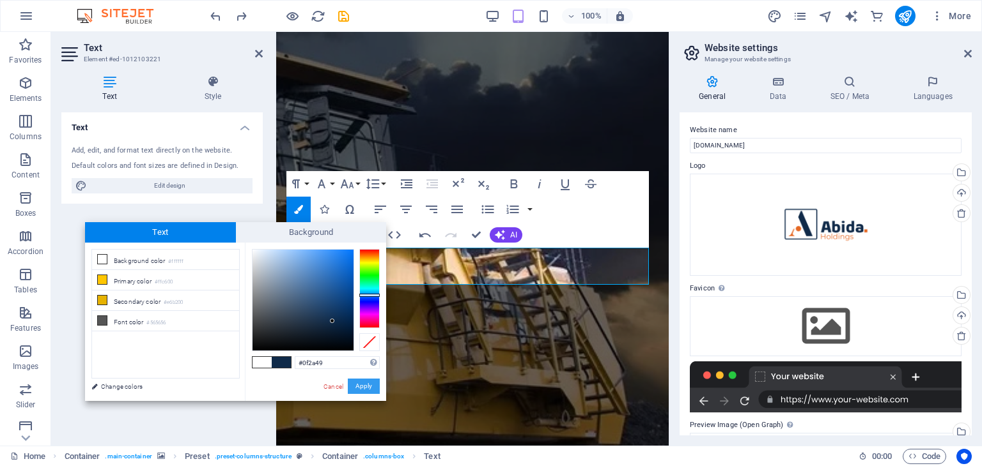
click at [375, 389] on button "Apply" at bounding box center [364, 386] width 32 height 15
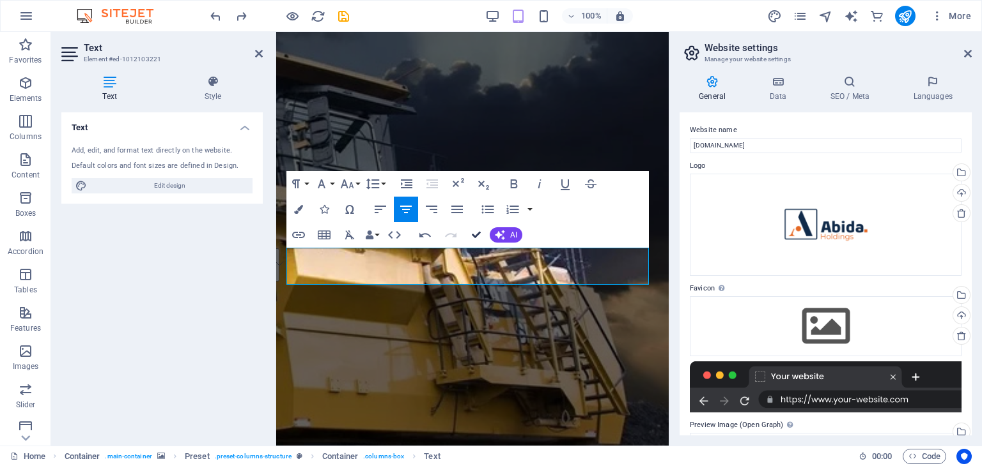
scroll to position [69, 0]
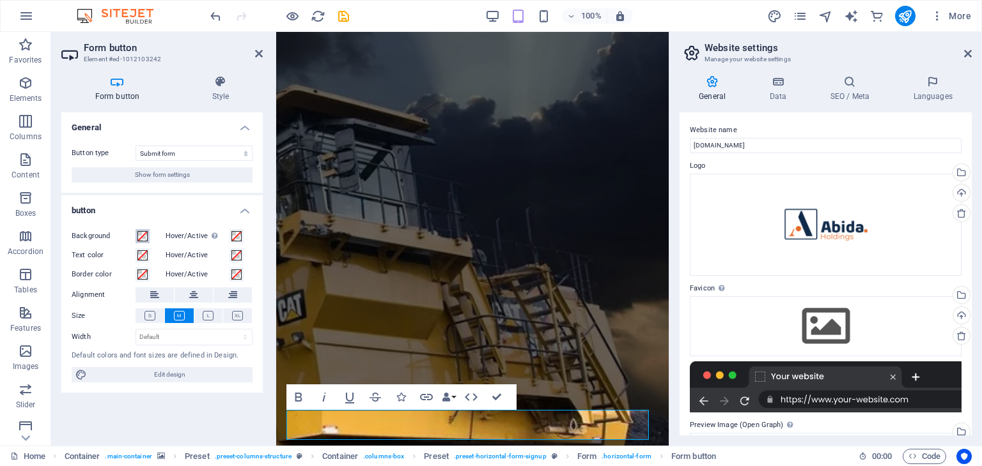
click at [143, 238] on span at bounding box center [142, 236] width 10 height 10
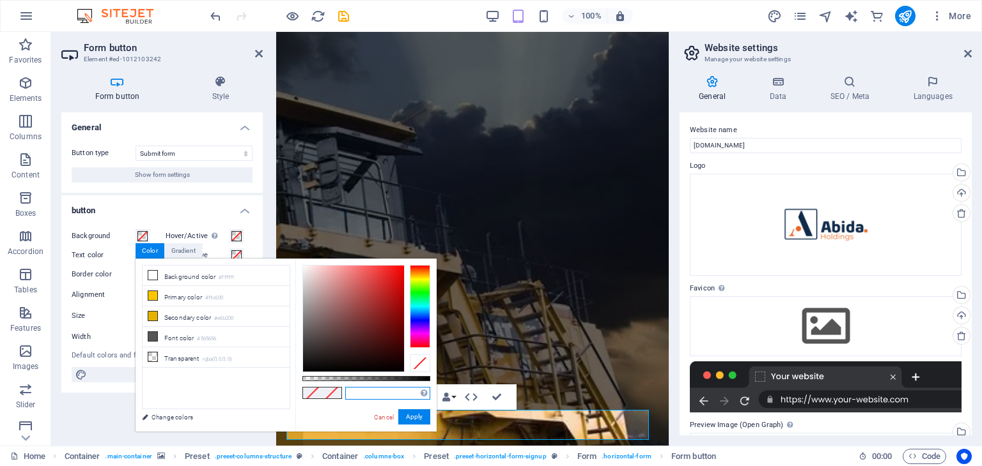
click at [370, 387] on input "text" at bounding box center [387, 393] width 85 height 13
paste input "#0f2a49"
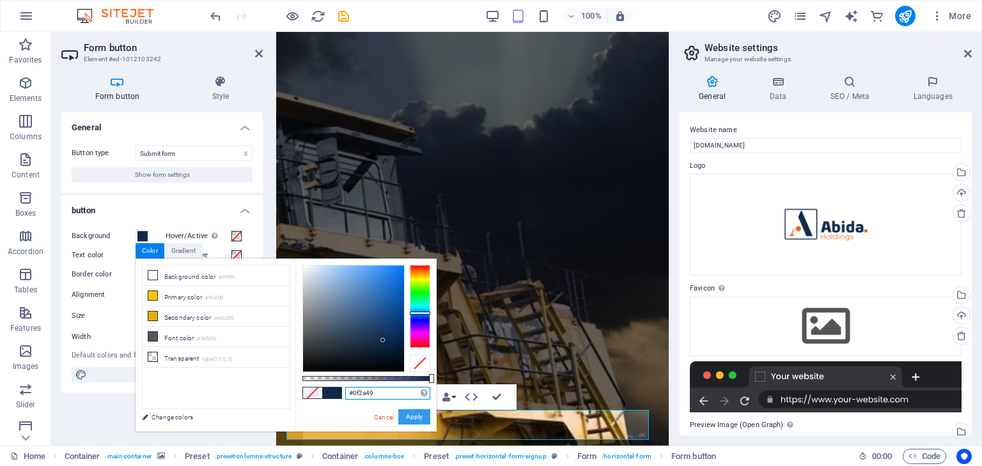
type input "#0f2a49"
click at [417, 420] on button "Apply" at bounding box center [414, 417] width 32 height 15
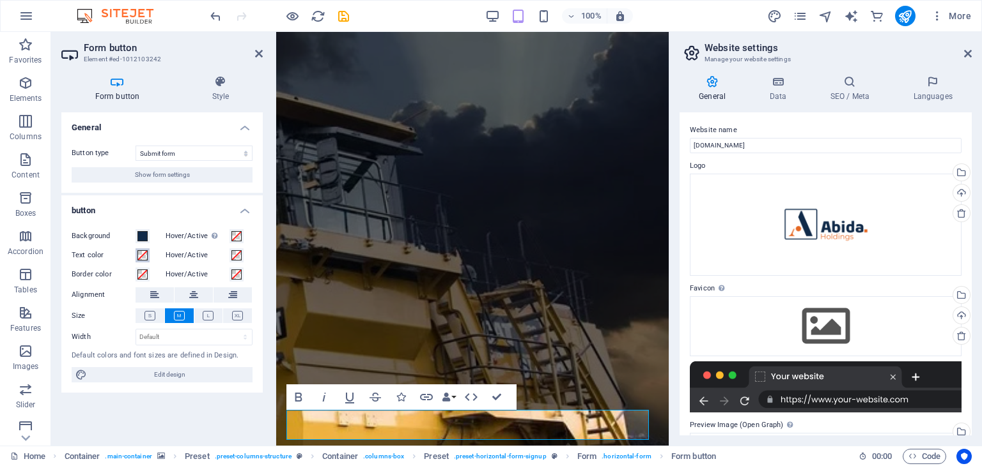
click at [139, 254] on span at bounding box center [142, 255] width 10 height 10
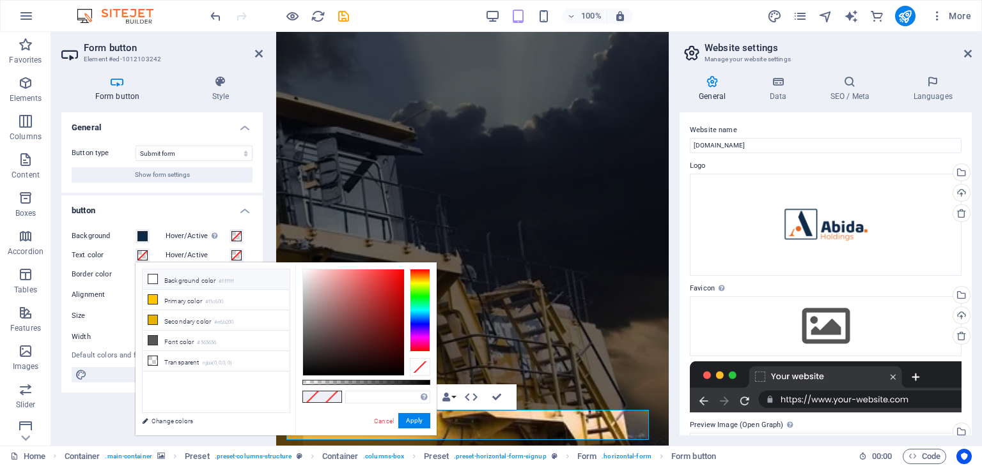
click at [153, 279] on icon at bounding box center [152, 279] width 9 height 9
type input "#ffffff"
click at [410, 426] on button "Apply" at bounding box center [414, 420] width 32 height 15
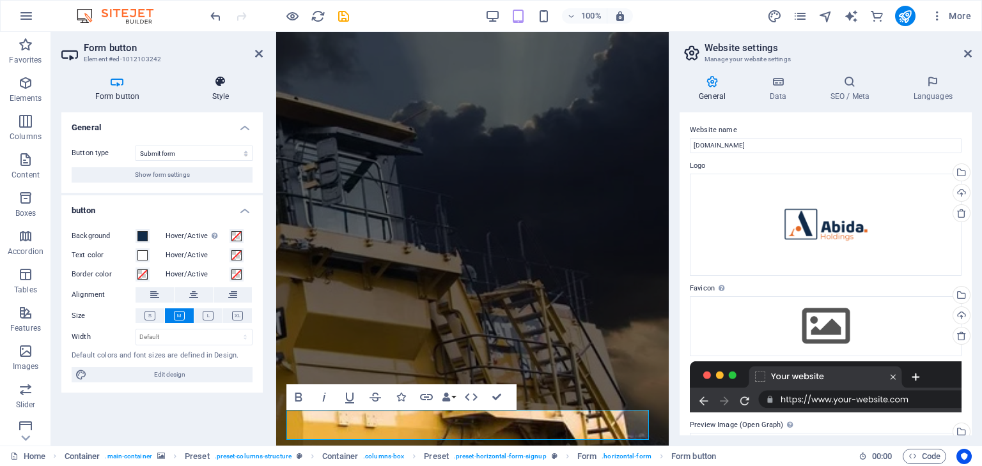
click at [224, 87] on icon at bounding box center [220, 81] width 84 height 13
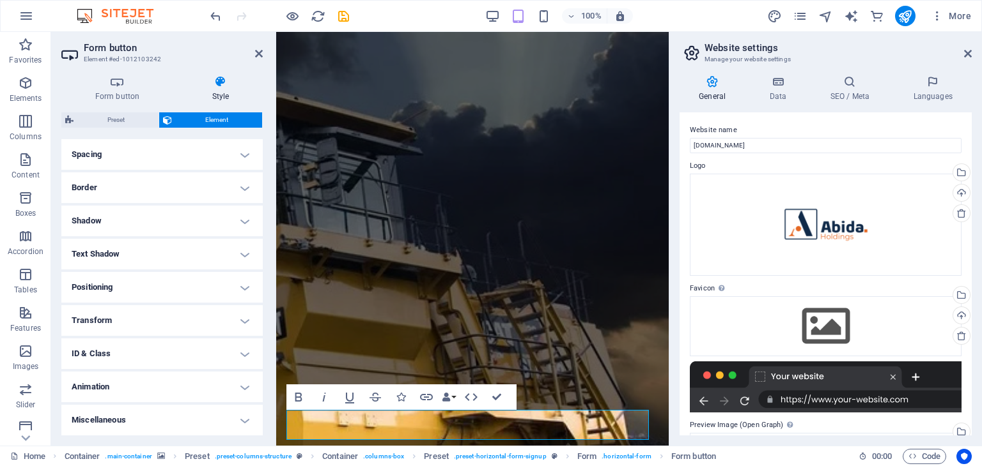
scroll to position [0, 0]
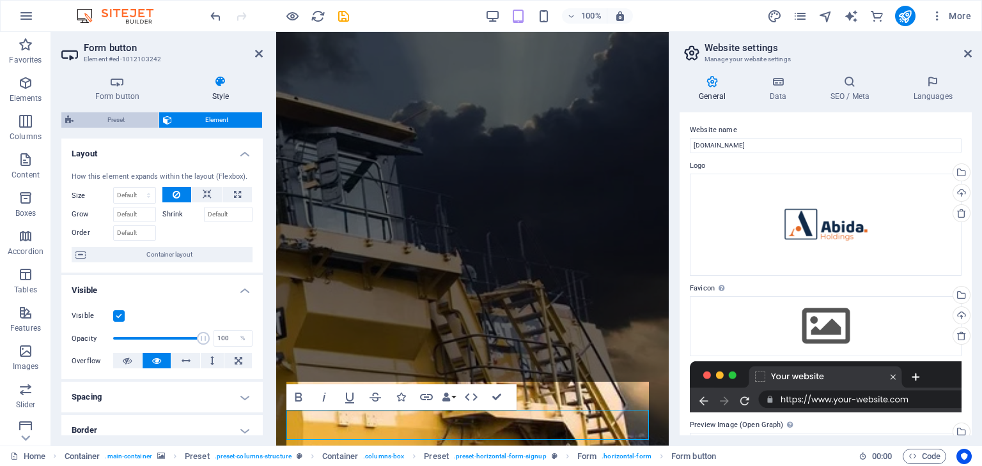
click at [121, 121] on span "Preset" at bounding box center [115, 119] width 77 height 15
select select "px"
select select "rem"
select select "px"
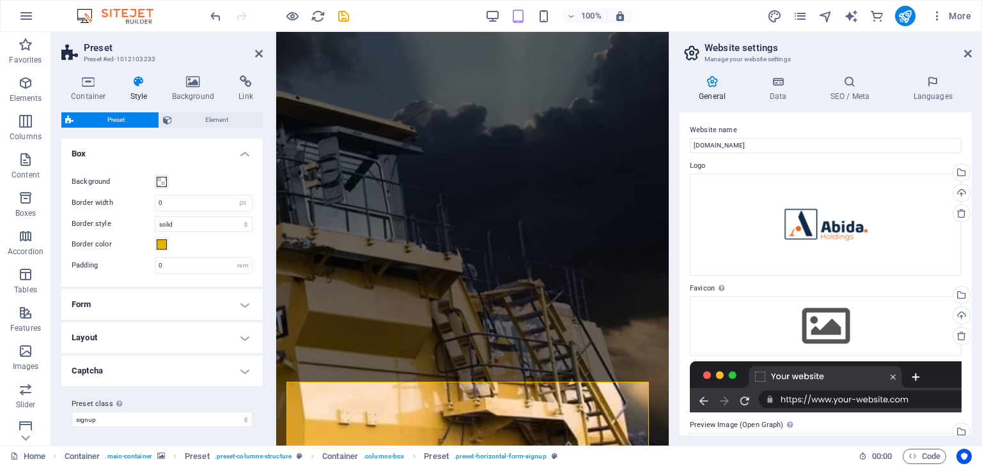
click at [125, 289] on h4 "Form" at bounding box center [161, 304] width 201 height 31
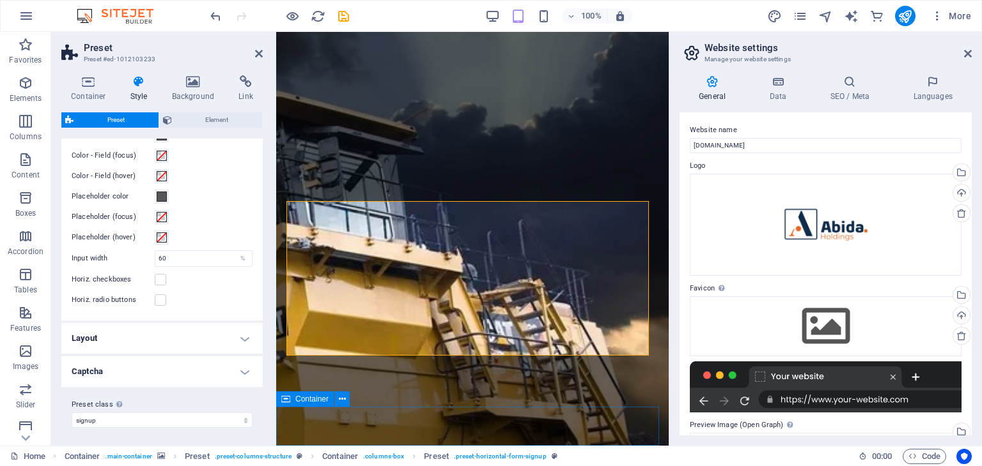
scroll to position [250, 0]
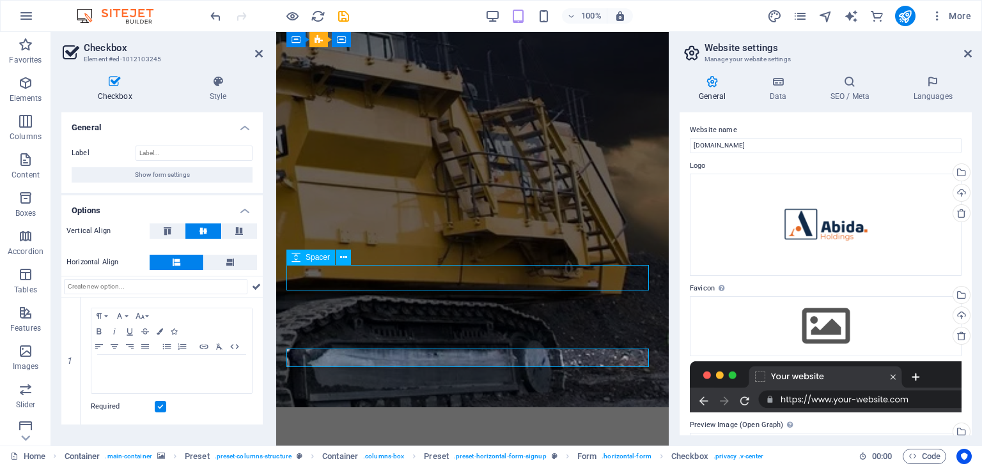
scroll to position [160, 0]
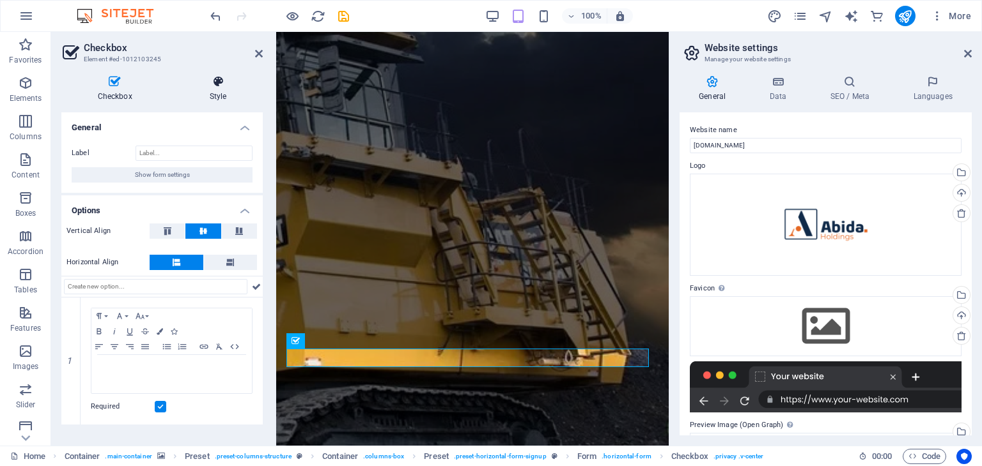
click at [215, 82] on icon at bounding box center [217, 81] width 89 height 13
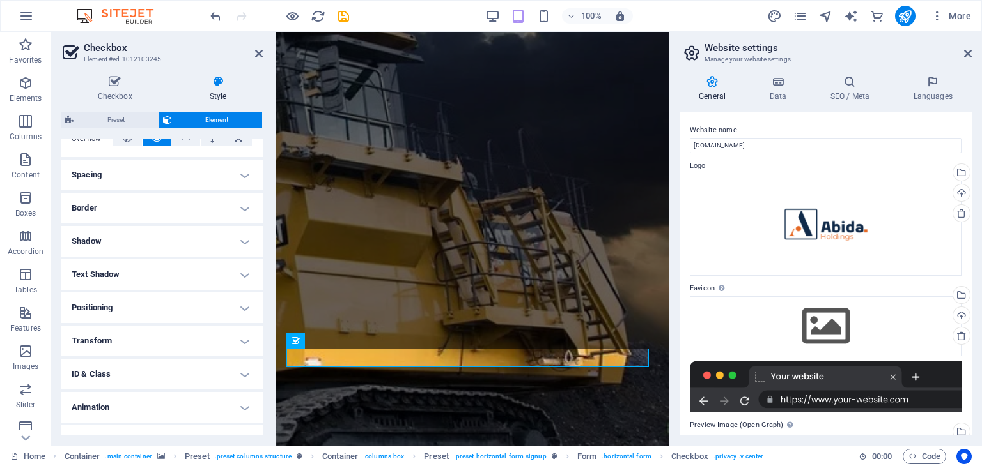
scroll to position [224, 0]
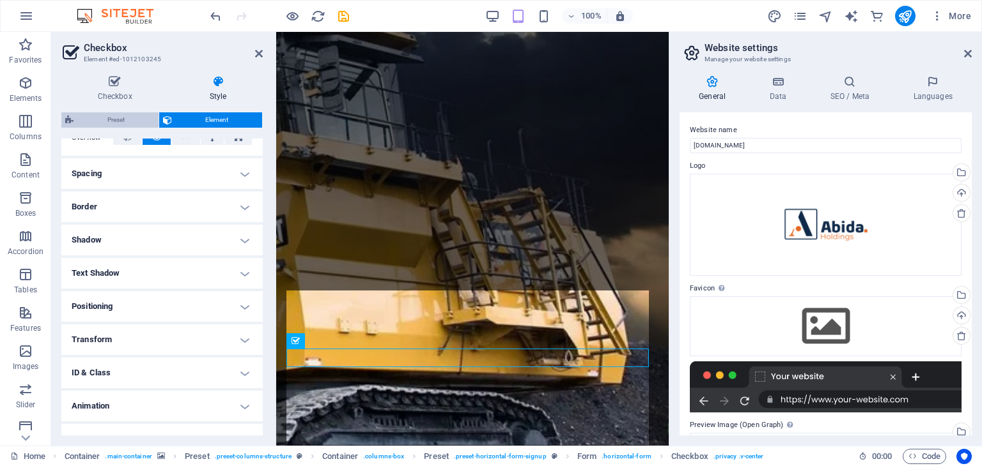
click at [130, 121] on span "Preset" at bounding box center [115, 119] width 77 height 15
select select "px"
select select "rem"
select select "px"
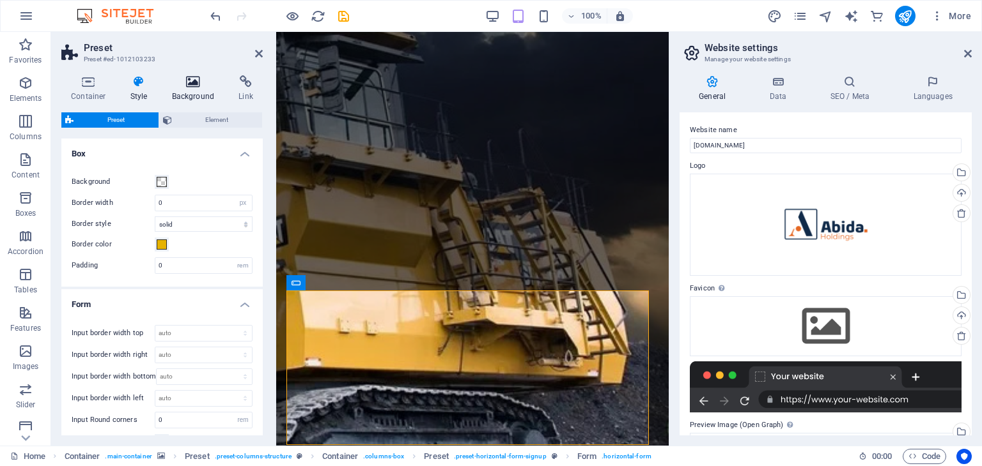
click at [194, 91] on h4 "Background" at bounding box center [195, 88] width 67 height 27
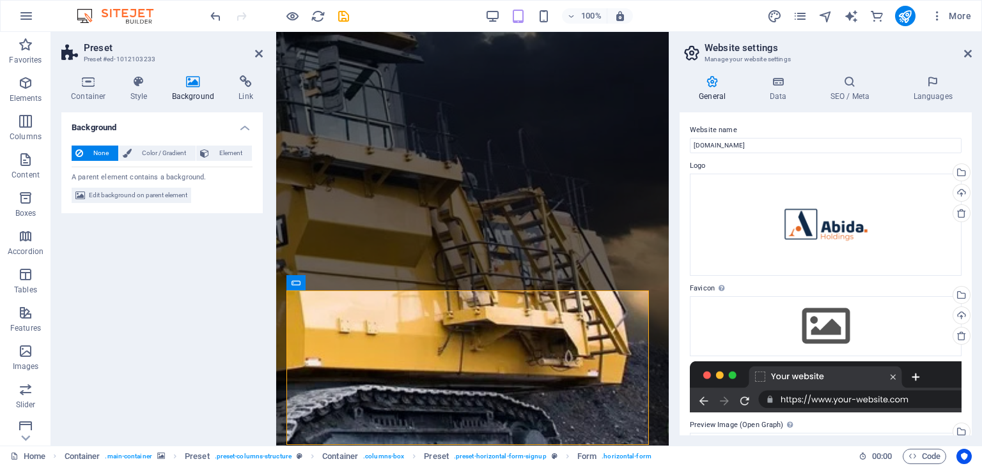
click at [198, 272] on div "Background None Color / Gradient Element Stretch background to full-width Color…" at bounding box center [161, 273] width 201 height 323
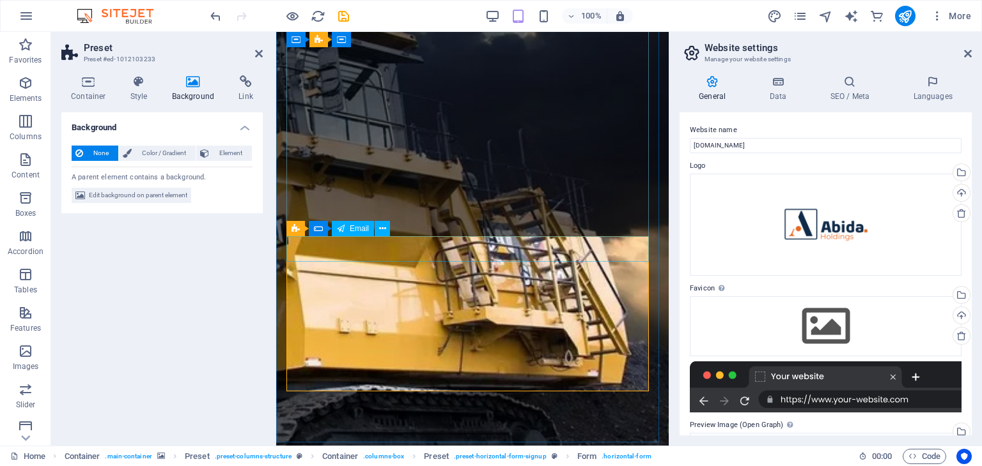
scroll to position [250, 0]
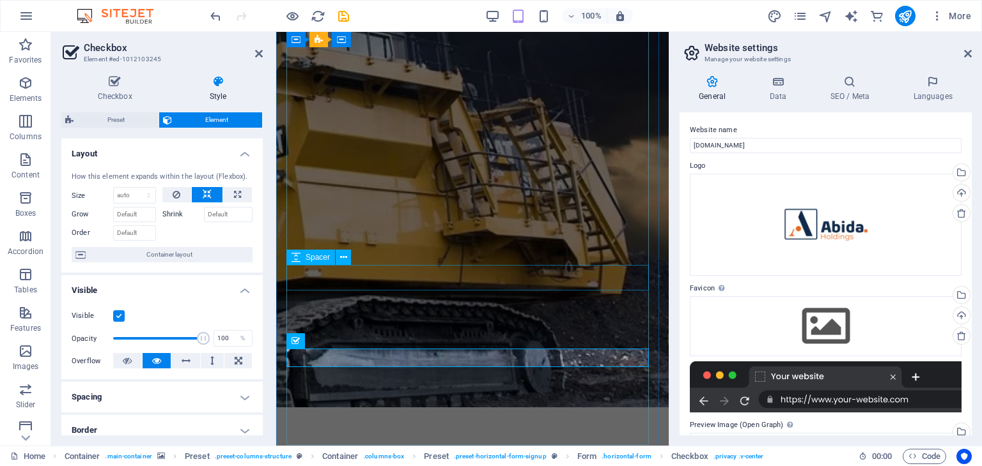
scroll to position [160, 0]
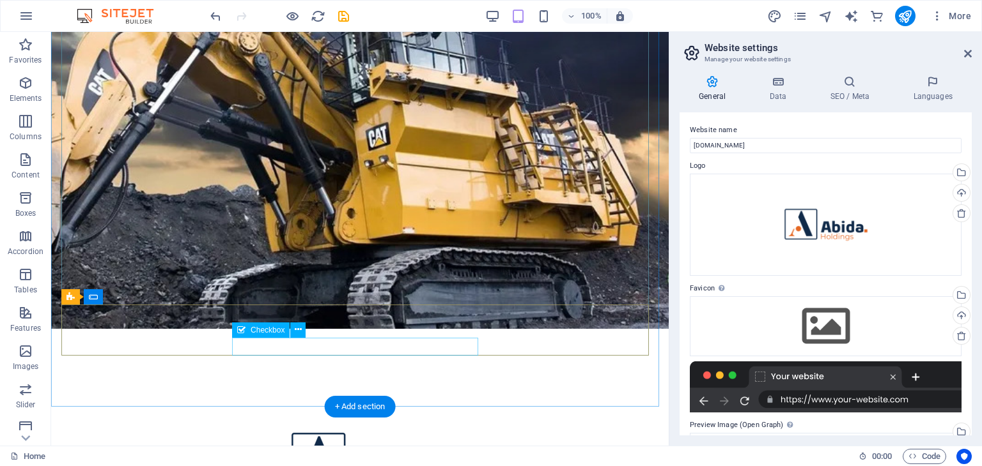
scroll to position [82, 0]
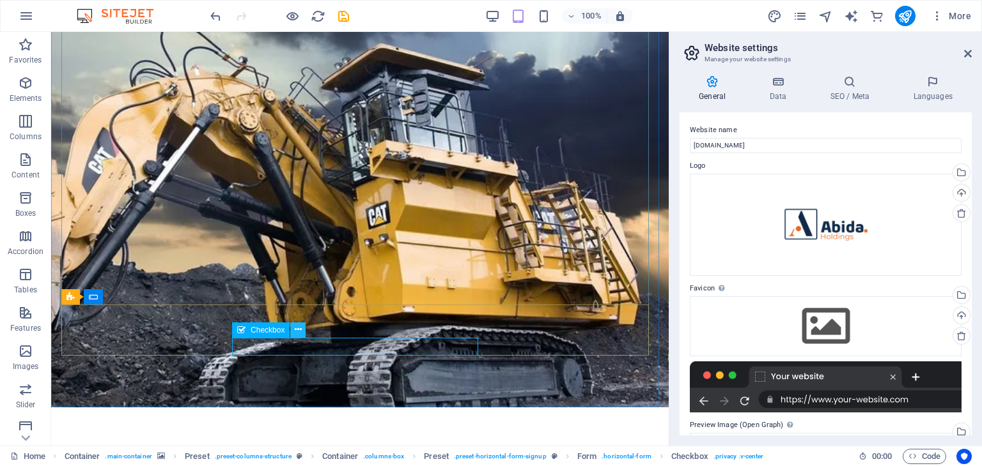
click at [299, 332] on icon at bounding box center [298, 329] width 7 height 13
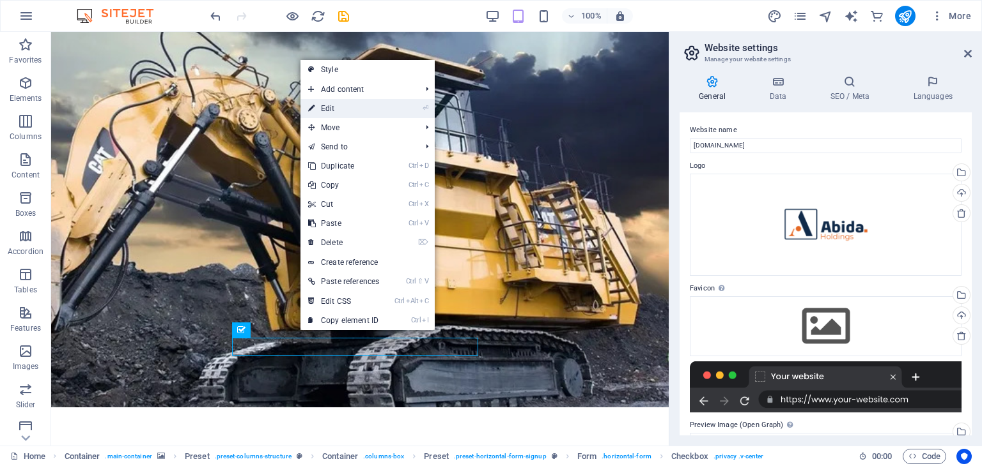
click at [348, 103] on link "⏎ Edit" at bounding box center [343, 108] width 86 height 19
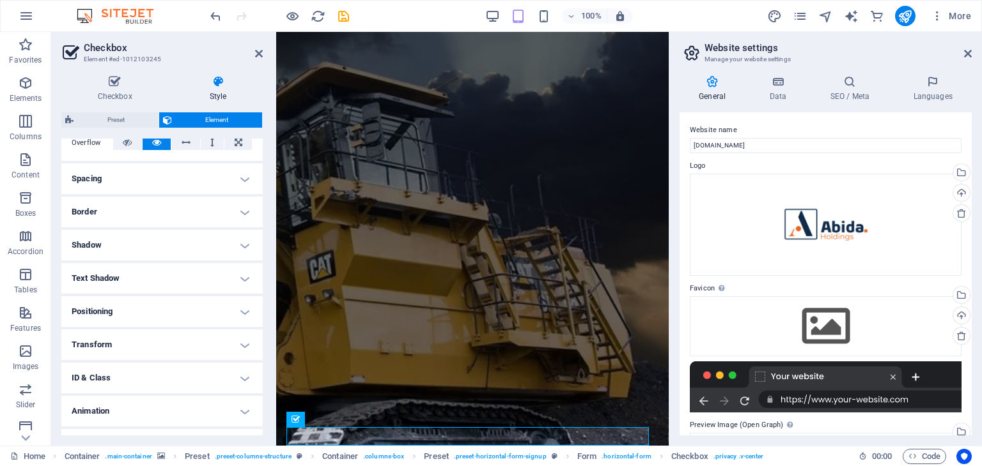
scroll to position [225, 0]
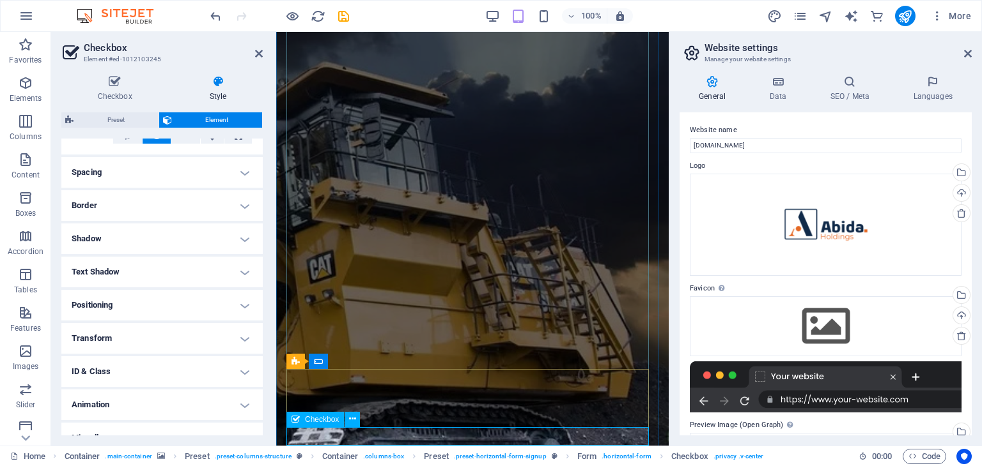
click at [197, 270] on h4 "Text Shadow" at bounding box center [161, 272] width 201 height 31
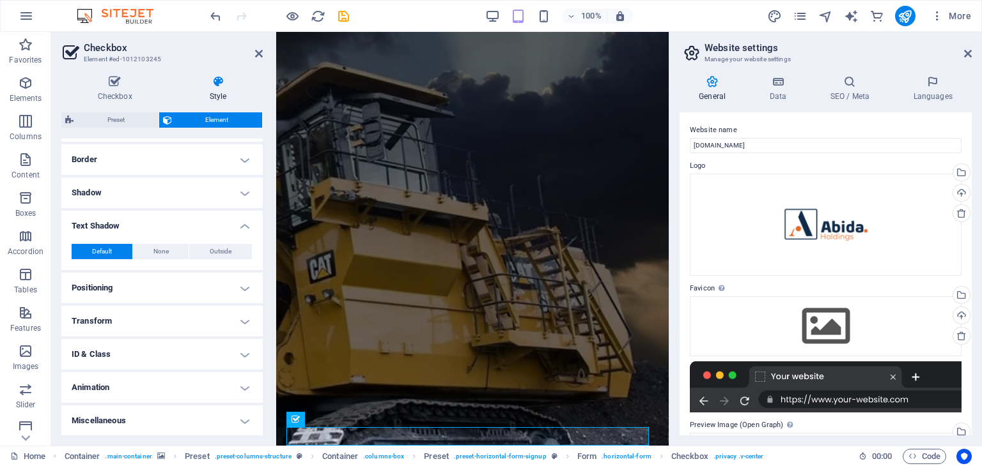
scroll to position [0, 0]
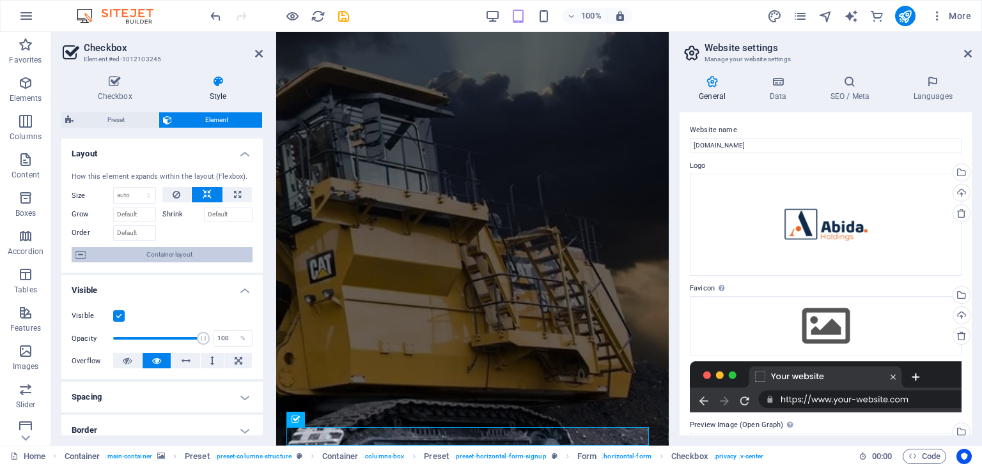
click at [201, 258] on span "Container layout" at bounding box center [168, 254] width 159 height 15
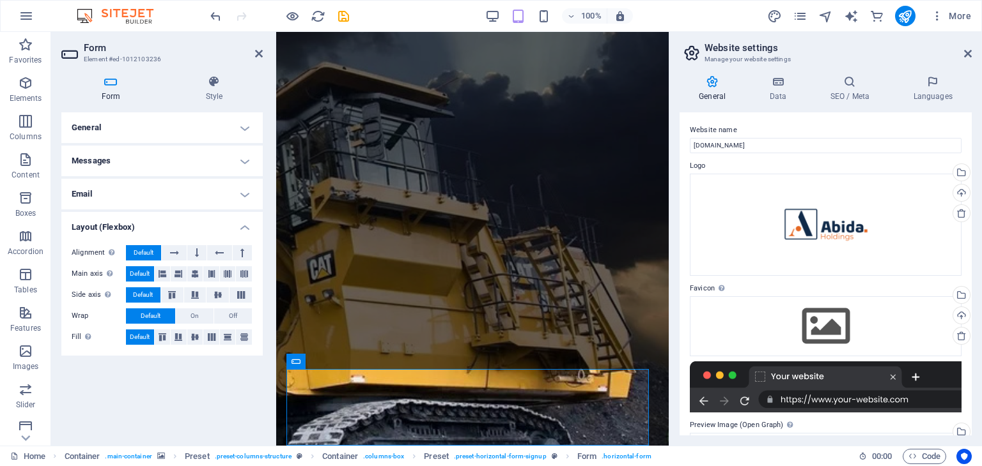
click at [215, 72] on div "Form Style General Title Define a name for the form. General form Messages Succ…" at bounding box center [162, 255] width 222 height 381
click at [211, 83] on icon at bounding box center [214, 81] width 97 height 13
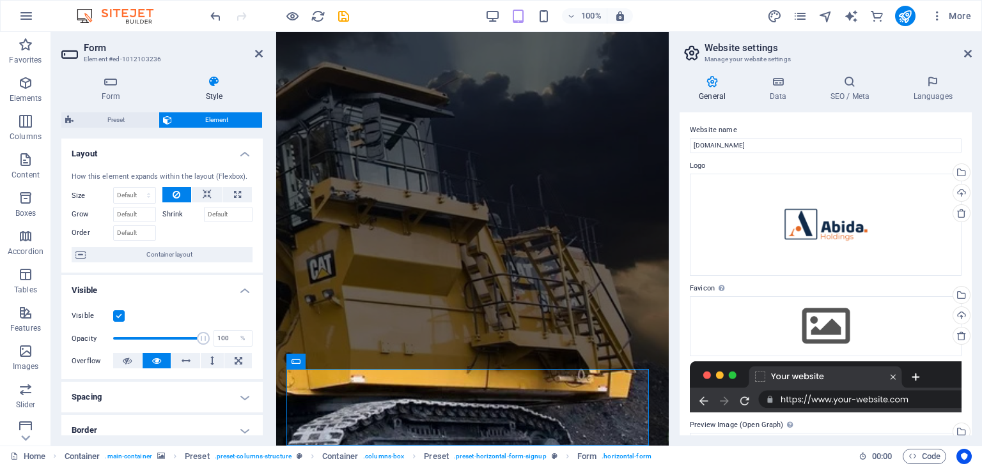
click at [184, 246] on div "How this element expands within the layout (Flexbox). Size Default auto px % 1/…" at bounding box center [161, 218] width 201 height 112
click at [179, 254] on span "Container layout" at bounding box center [168, 254] width 159 height 15
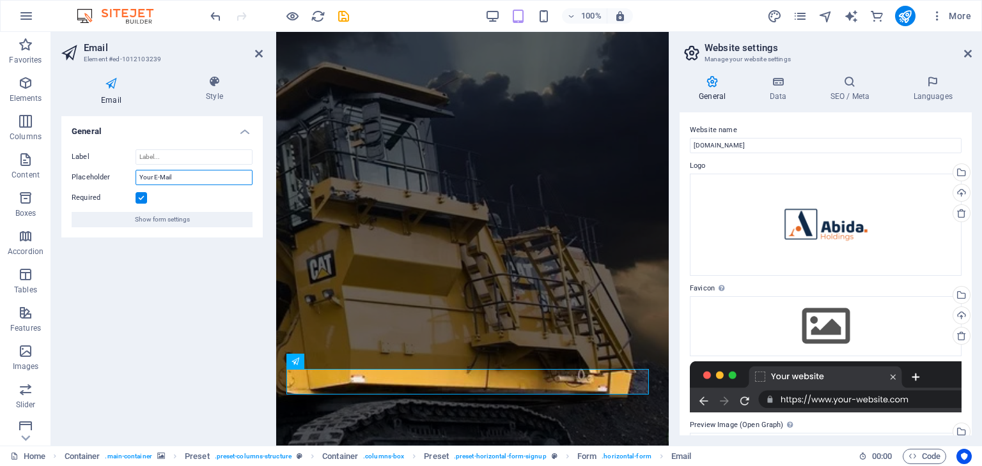
click at [194, 174] on input "Your E-Mail" at bounding box center [193, 177] width 117 height 15
drag, startPoint x: 194, startPoint y: 174, endPoint x: 119, endPoint y: 164, distance: 76.1
click at [119, 164] on div "Label Placeholder Your E-Mail Required Show form settings" at bounding box center [161, 188] width 201 height 98
click at [177, 215] on span "Show form settings" at bounding box center [162, 219] width 55 height 15
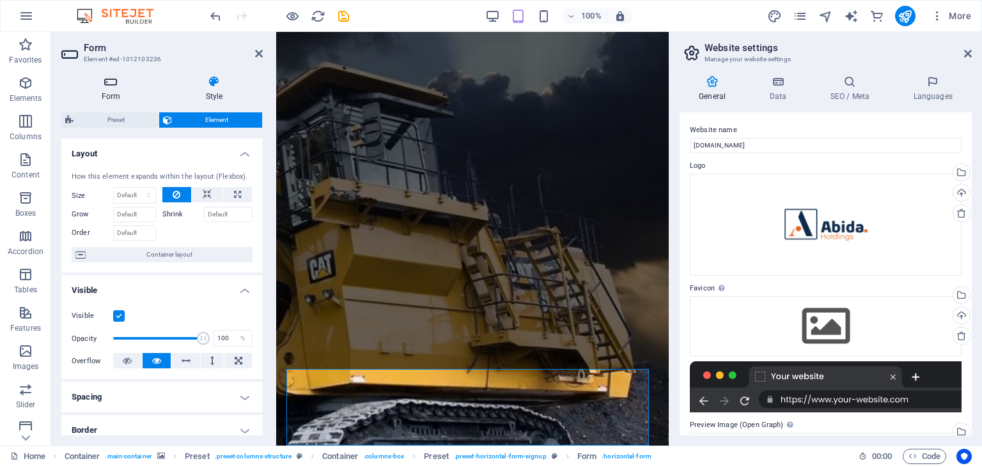
click at [109, 91] on h4 "Form" at bounding box center [113, 88] width 104 height 27
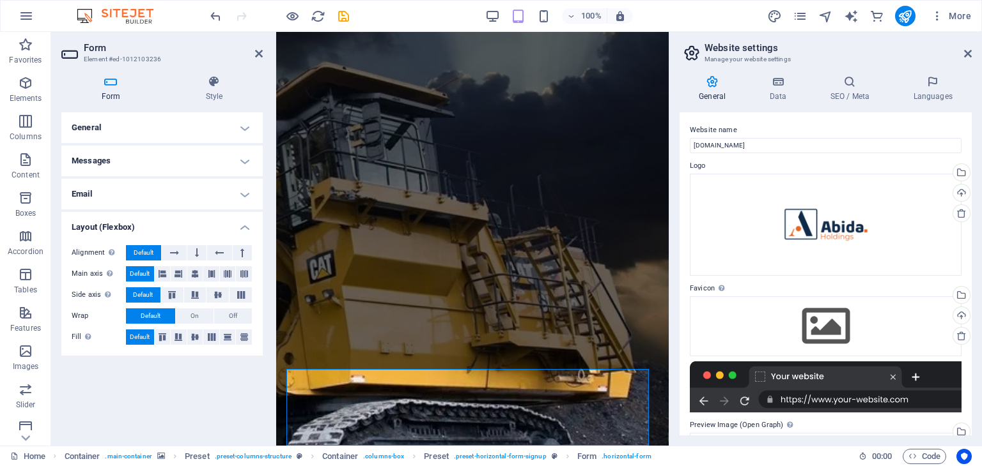
click at [179, 200] on h4 "Email" at bounding box center [161, 194] width 201 height 31
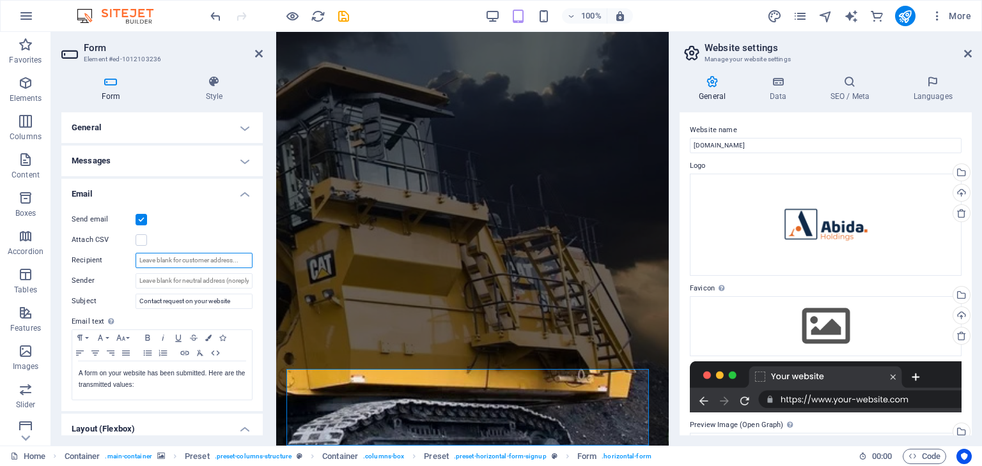
click at [145, 261] on input "Recipient" at bounding box center [193, 260] width 117 height 15
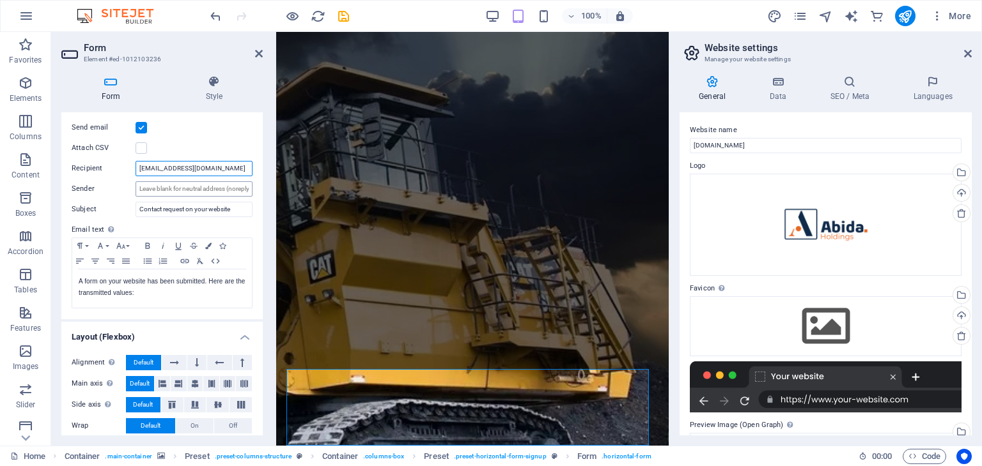
scroll to position [121, 0]
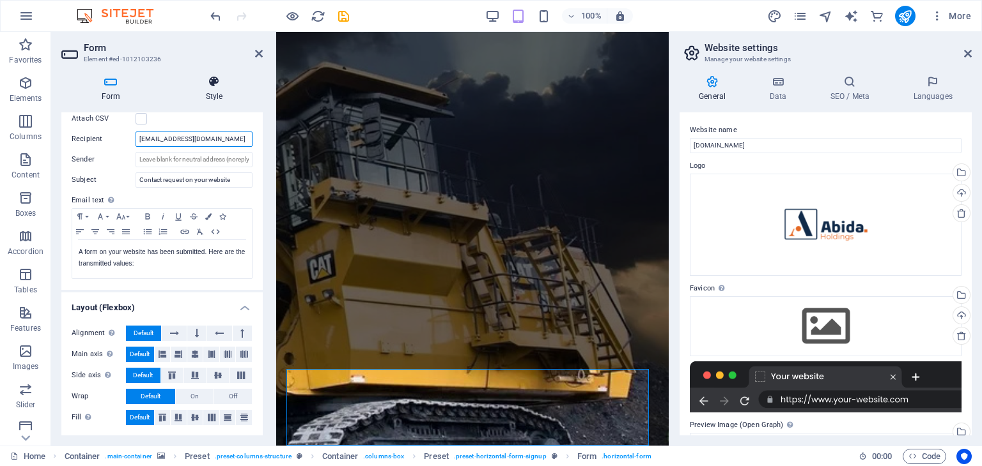
type input "info@abida.co.za"
click at [238, 90] on h4 "Style" at bounding box center [214, 88] width 97 height 27
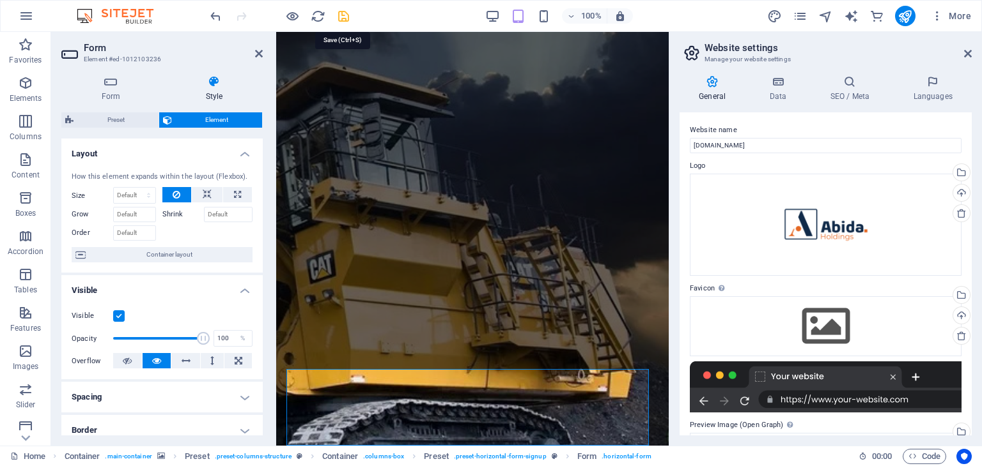
click at [343, 20] on icon "save" at bounding box center [343, 16] width 15 height 15
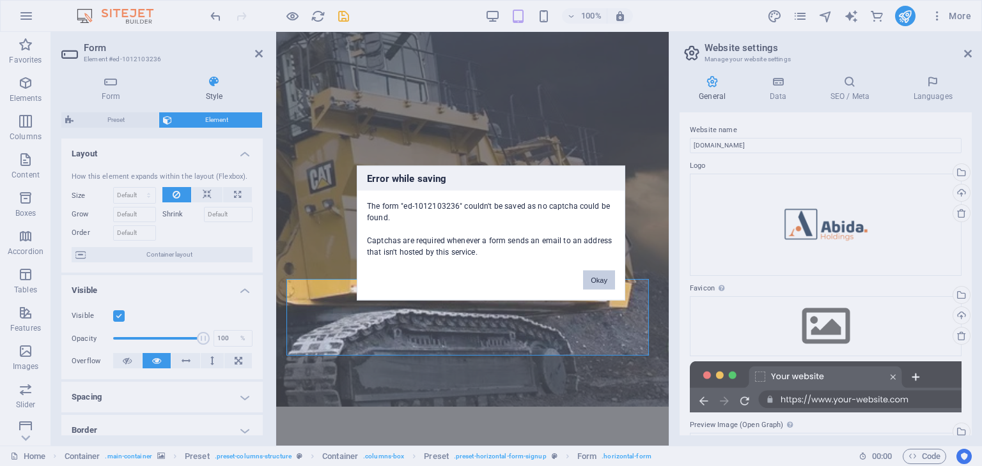
click at [606, 276] on button "Okay" at bounding box center [599, 280] width 32 height 19
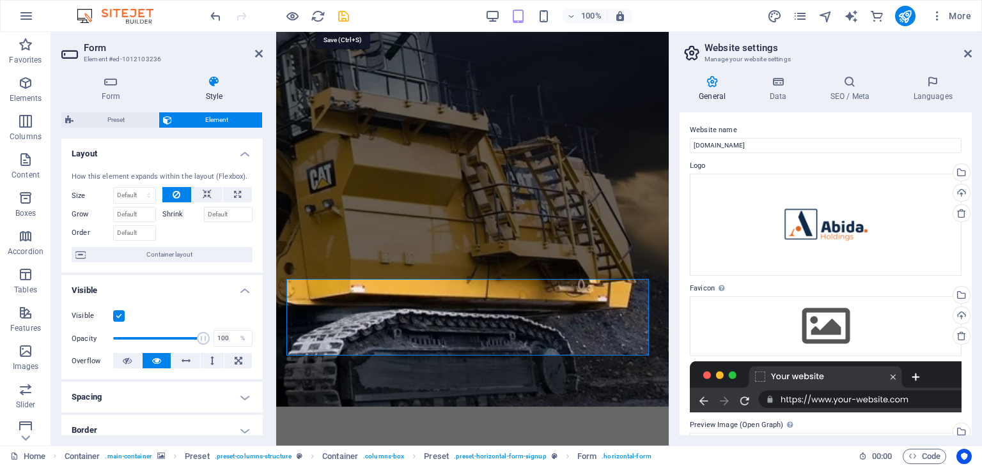
click at [346, 9] on icon "save" at bounding box center [343, 16] width 15 height 15
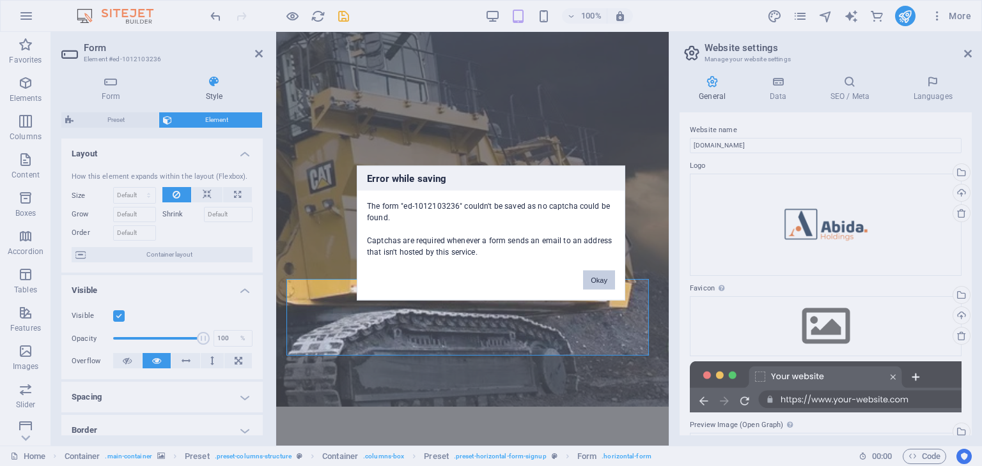
click at [603, 281] on button "Okay" at bounding box center [599, 280] width 32 height 19
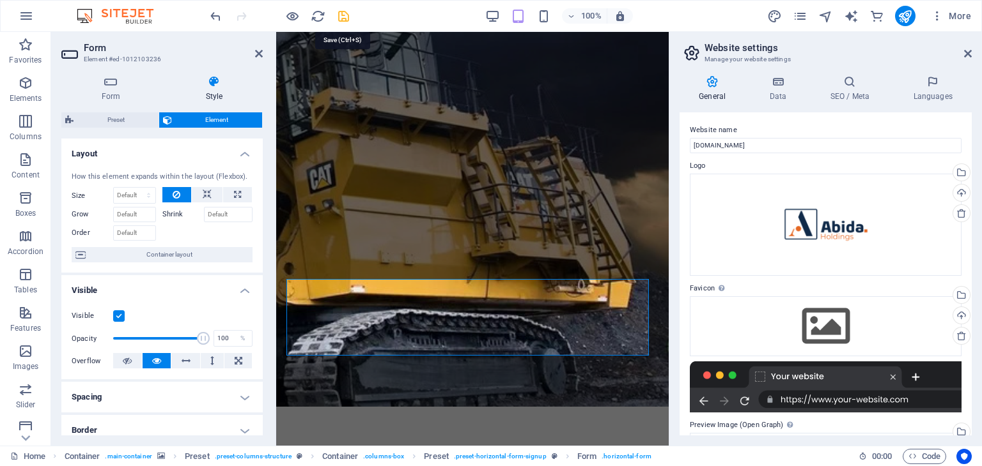
click at [341, 19] on icon "save" at bounding box center [343, 16] width 15 height 15
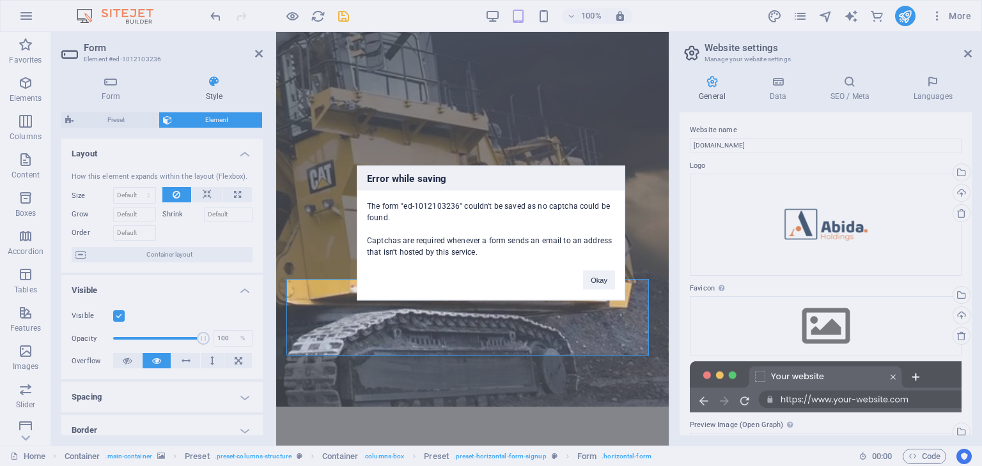
click at [587, 297] on div "Error while saving The form "ed-1012103236" couldn't be saved as no captcha cou…" at bounding box center [491, 233] width 268 height 135
click at [594, 280] on button "Okay" at bounding box center [599, 280] width 32 height 19
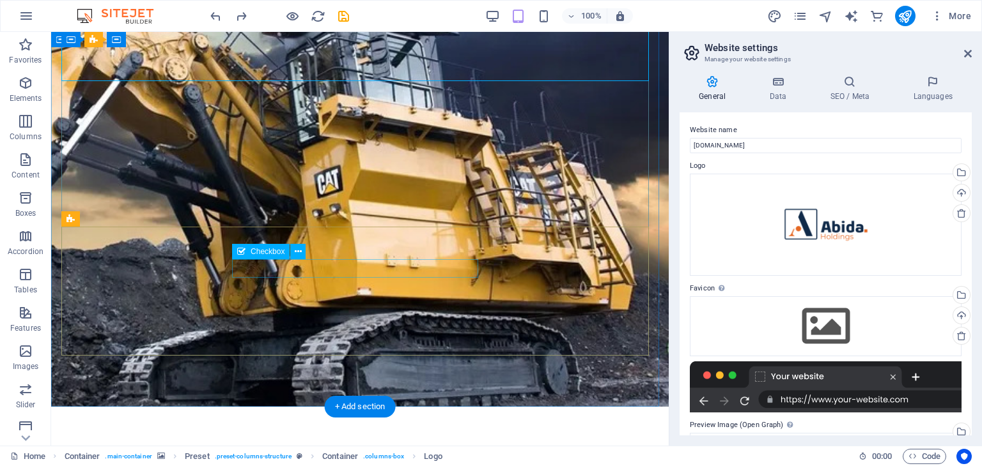
scroll to position [160, 0]
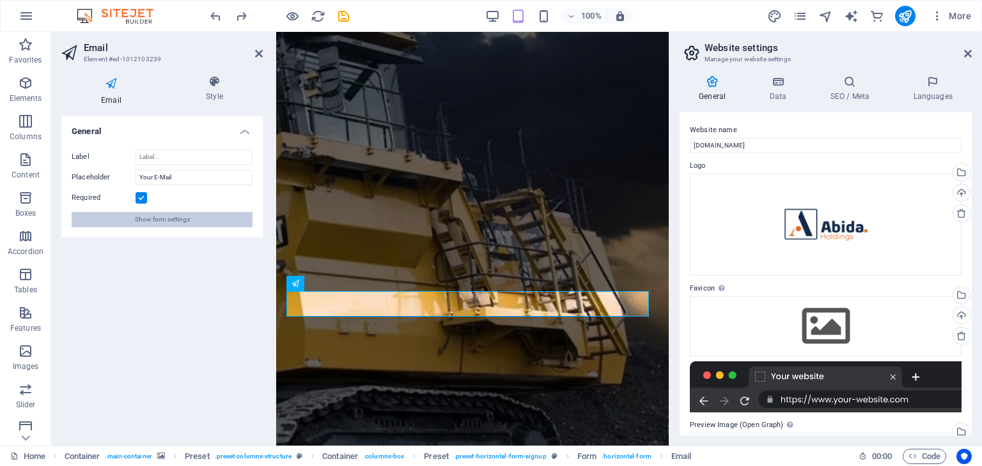
click at [168, 220] on span "Show form settings" at bounding box center [162, 219] width 55 height 15
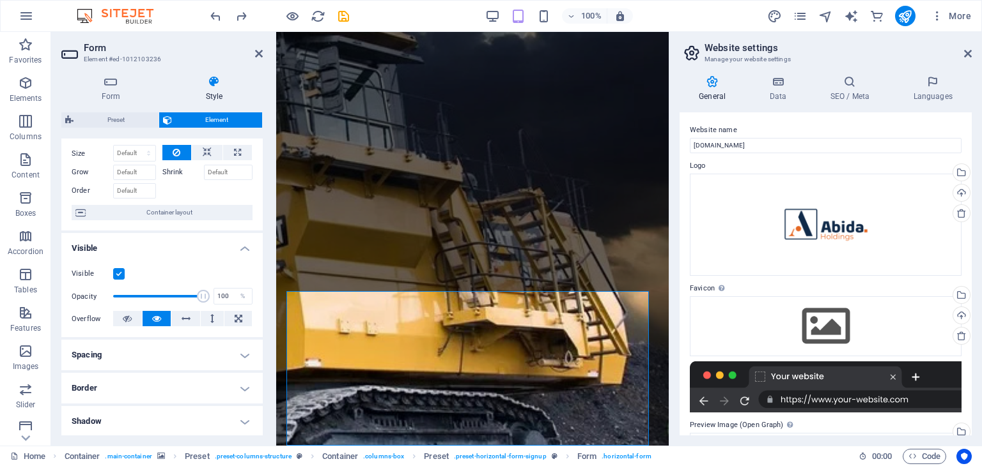
scroll to position [0, 0]
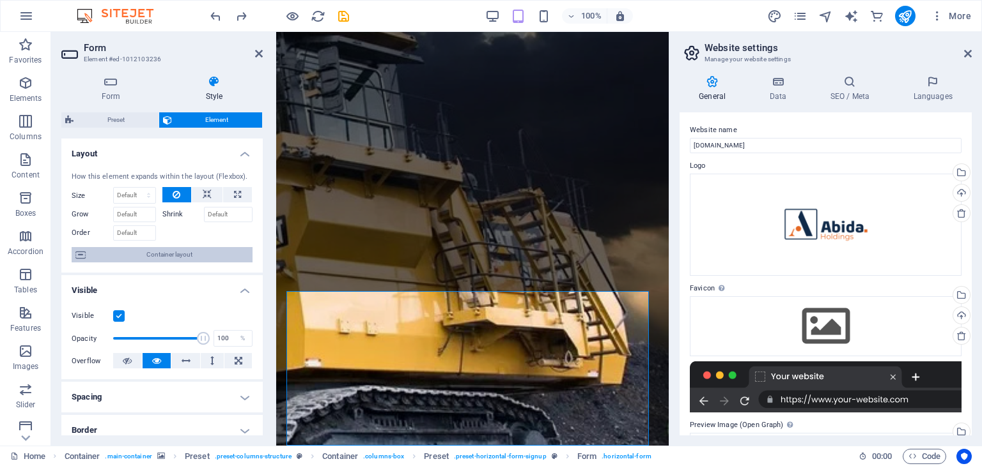
click at [169, 261] on span "Container layout" at bounding box center [168, 254] width 159 height 15
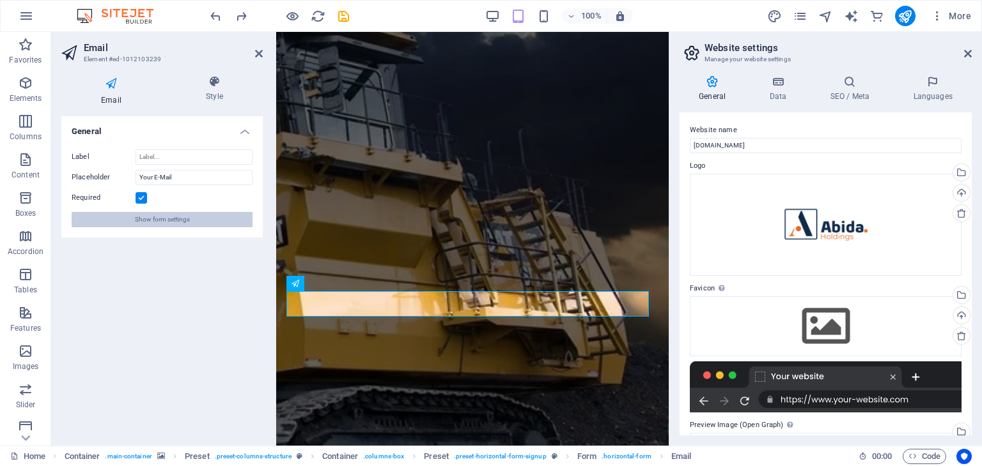
click at [172, 217] on span "Show form settings" at bounding box center [162, 219] width 55 height 15
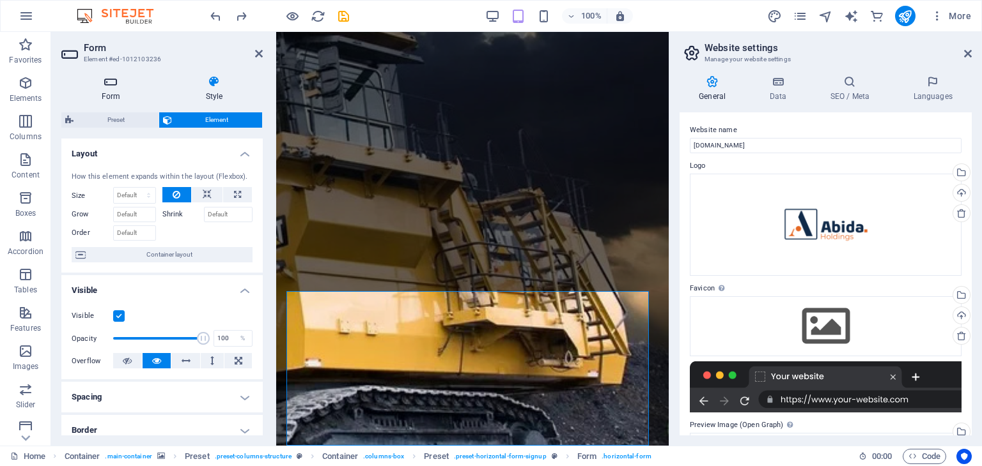
click at [112, 93] on h4 "Form" at bounding box center [113, 88] width 104 height 27
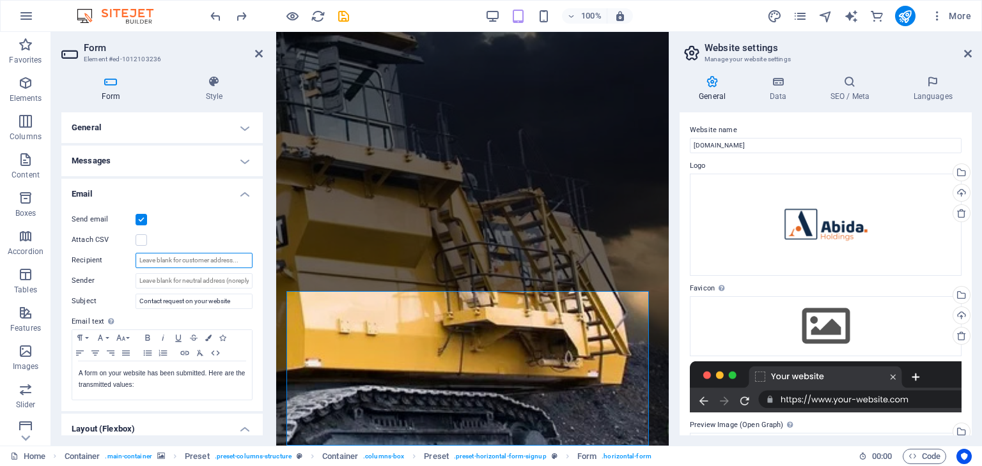
click at [195, 267] on input "Recipient" at bounding box center [193, 260] width 117 height 15
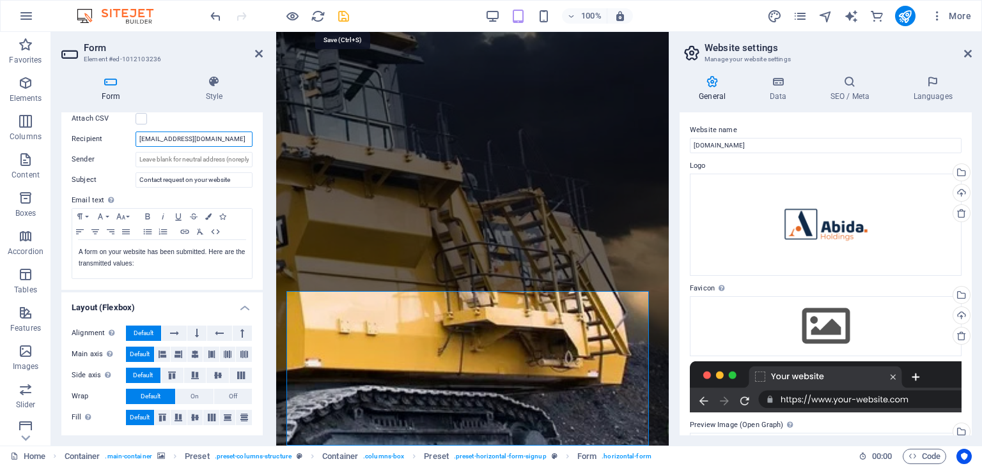
type input "Info@abida.co.za"
click at [344, 17] on icon "save" at bounding box center [343, 16] width 15 height 15
checkbox input "false"
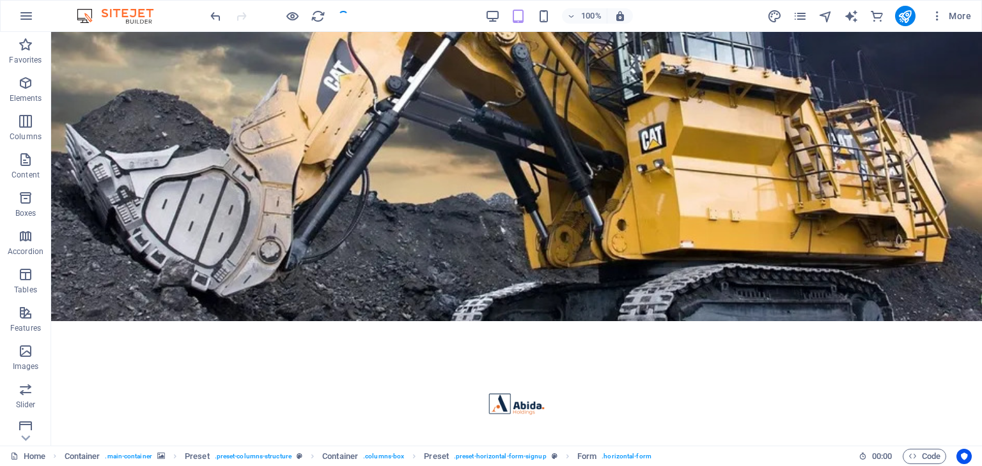
scroll to position [74, 0]
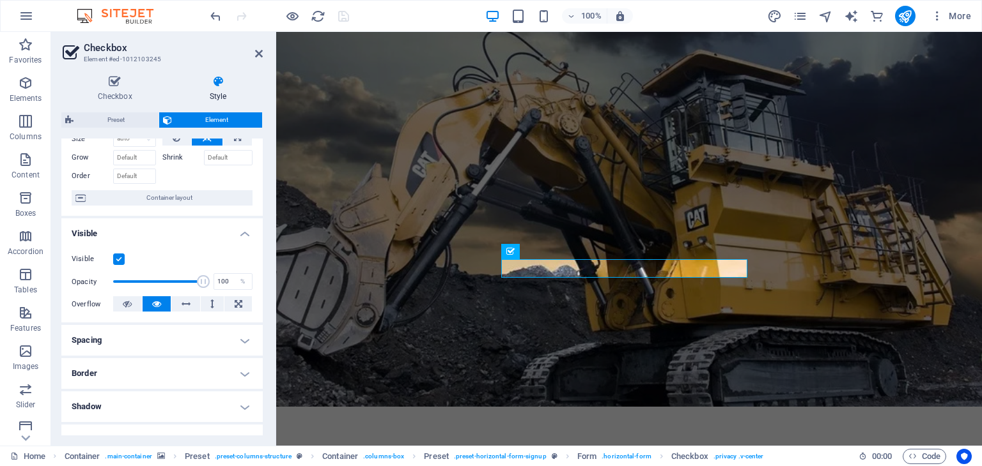
scroll to position [56, 0]
click at [908, 13] on icon "publish" at bounding box center [904, 16] width 15 height 15
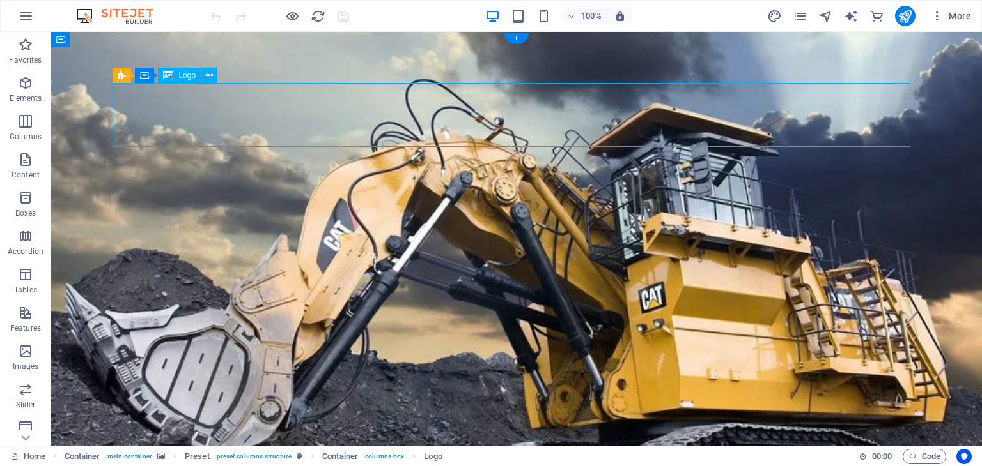
select select "px"
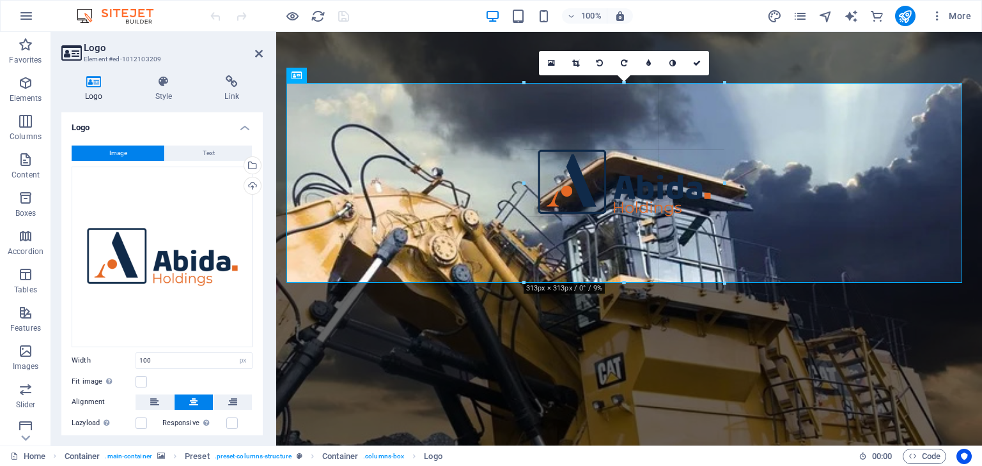
drag, startPoint x: 657, startPoint y: 146, endPoint x: 475, endPoint y: 250, distance: 208.9
type input "313"
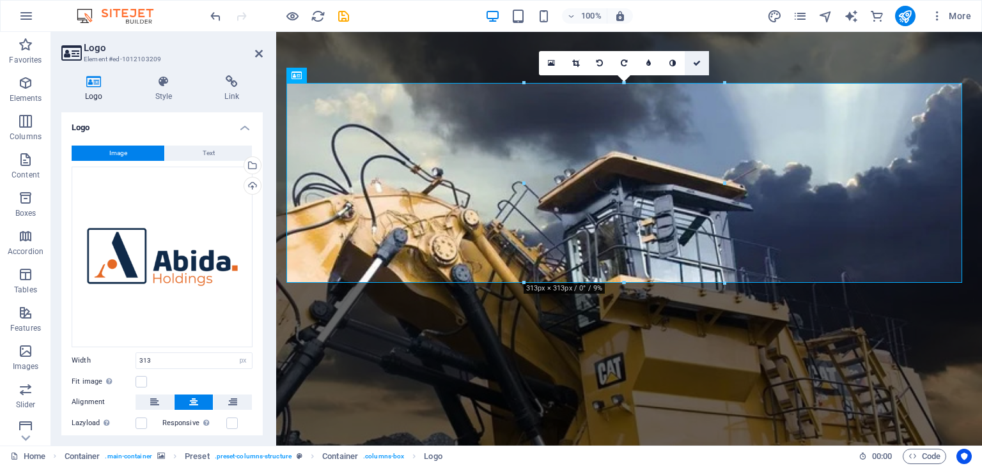
click at [700, 58] on link at bounding box center [696, 63] width 24 height 24
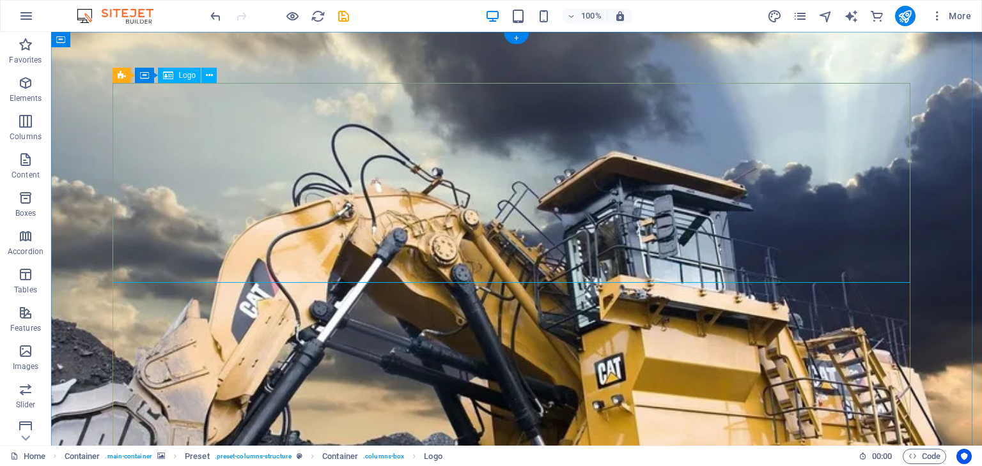
select select "px"
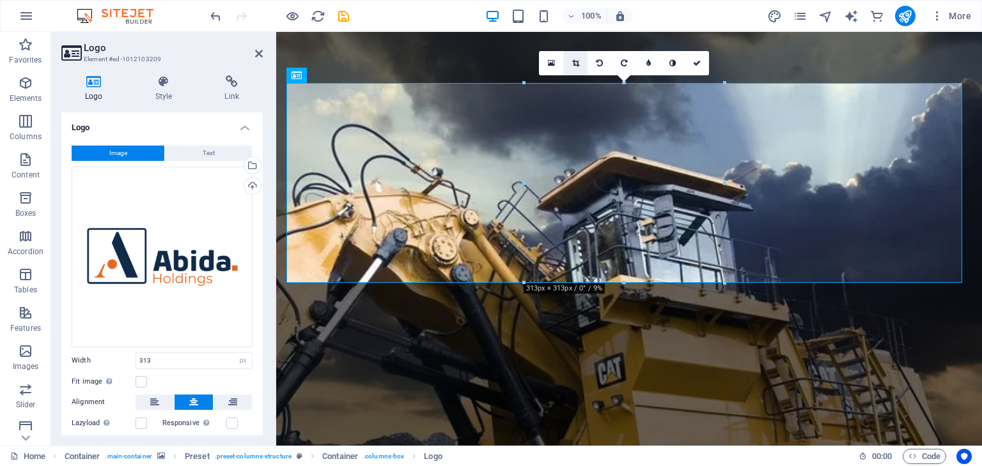
click at [580, 60] on link at bounding box center [575, 63] width 24 height 24
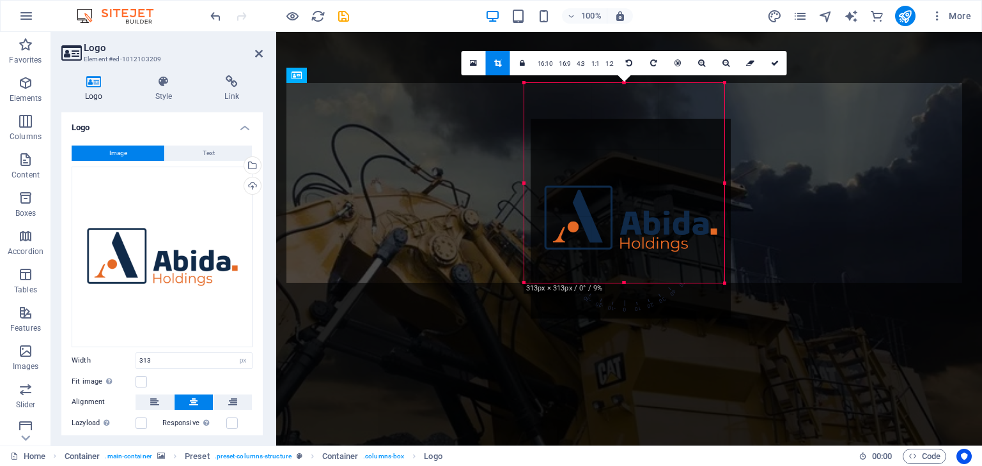
drag, startPoint x: 624, startPoint y: 85, endPoint x: 630, endPoint y: 121, distance: 36.4
click at [630, 121] on div at bounding box center [630, 219] width 200 height 200
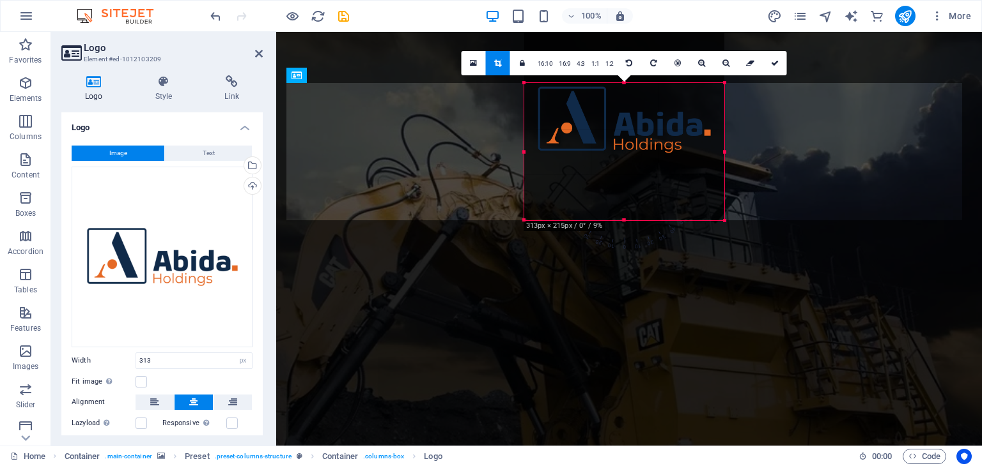
drag, startPoint x: 624, startPoint y: 83, endPoint x: 624, endPoint y: 146, distance: 62.6
click at [624, 146] on div "180 170 160 150 140 130 120 110 100 90 80 70 60 50 40 30 20 10 0 -10 -20 -30 -4…" at bounding box center [624, 151] width 200 height 137
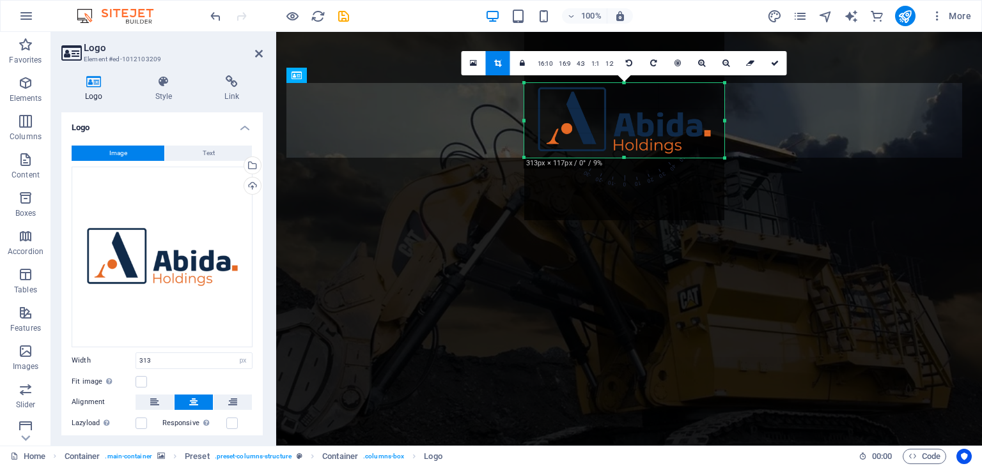
drag, startPoint x: 625, startPoint y: 220, endPoint x: 622, endPoint y: 158, distance: 62.1
click at [622, 158] on div at bounding box center [624, 158] width 200 height 4
click at [773, 63] on icon at bounding box center [775, 63] width 8 height 8
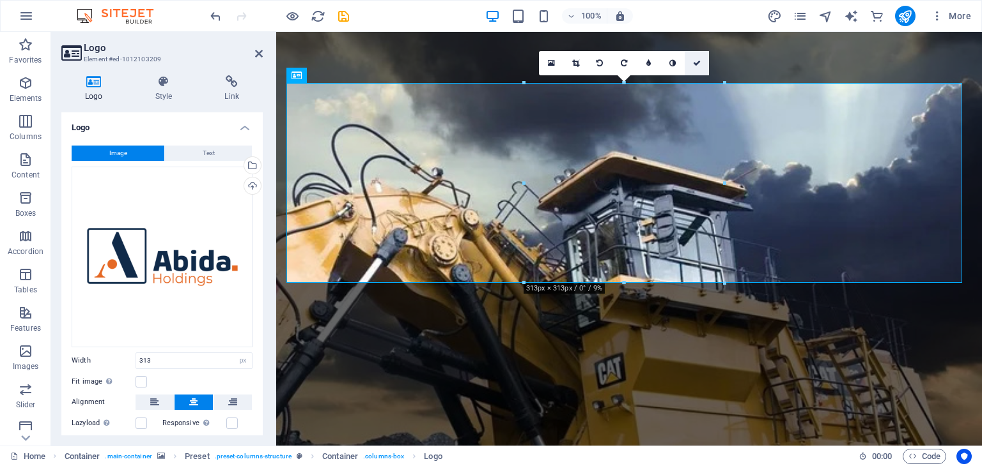
click at [700, 59] on icon at bounding box center [697, 63] width 8 height 8
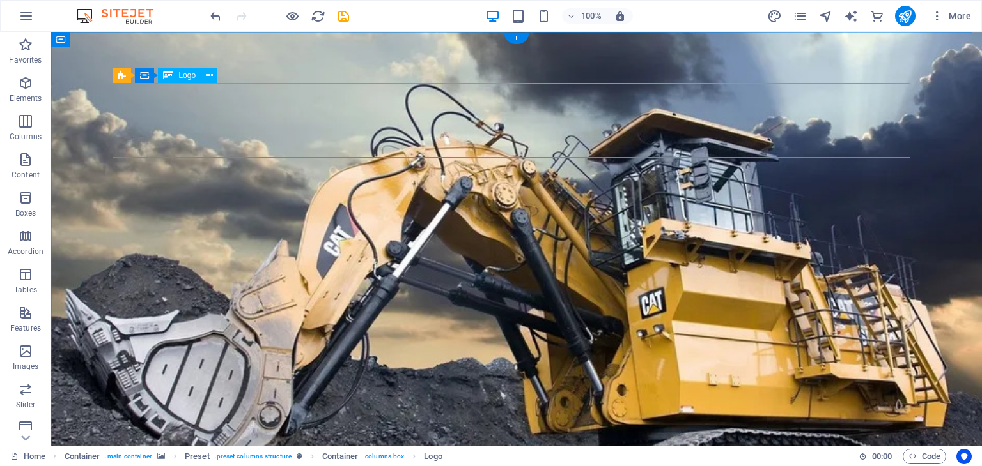
scroll to position [84, 0]
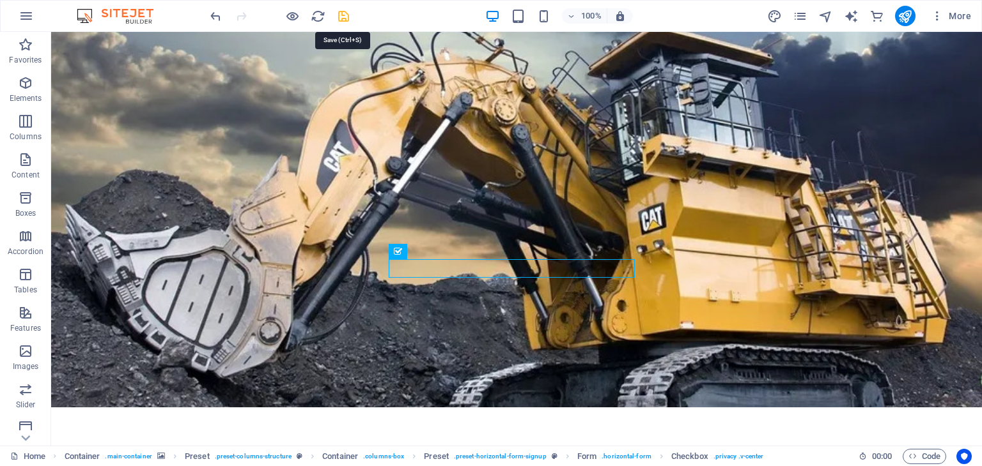
click at [345, 15] on icon "save" at bounding box center [343, 16] width 15 height 15
checkbox input "false"
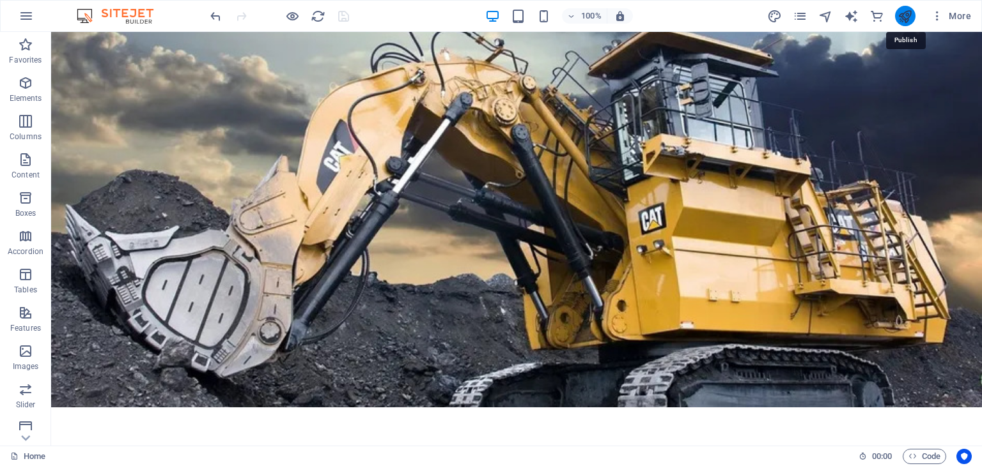
click at [910, 16] on icon "publish" at bounding box center [904, 16] width 15 height 15
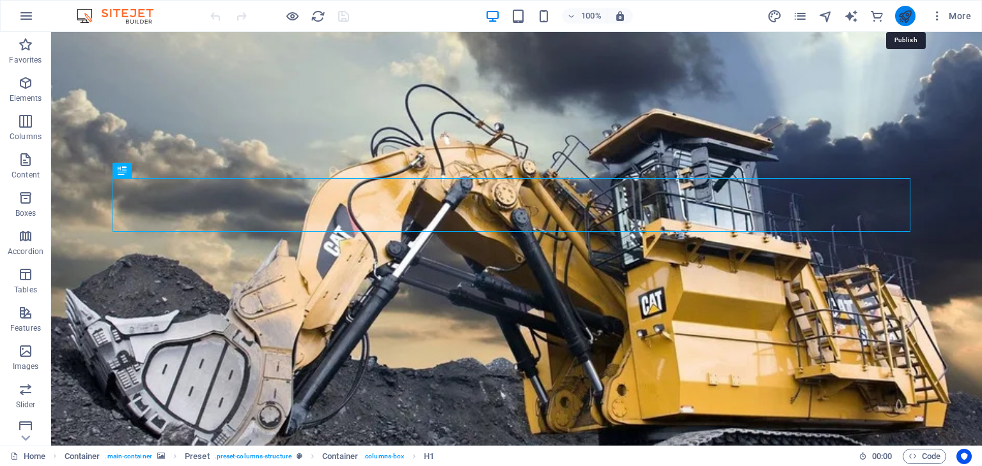
click at [909, 11] on icon "publish" at bounding box center [904, 16] width 15 height 15
click at [774, 9] on icon "design" at bounding box center [774, 16] width 15 height 15
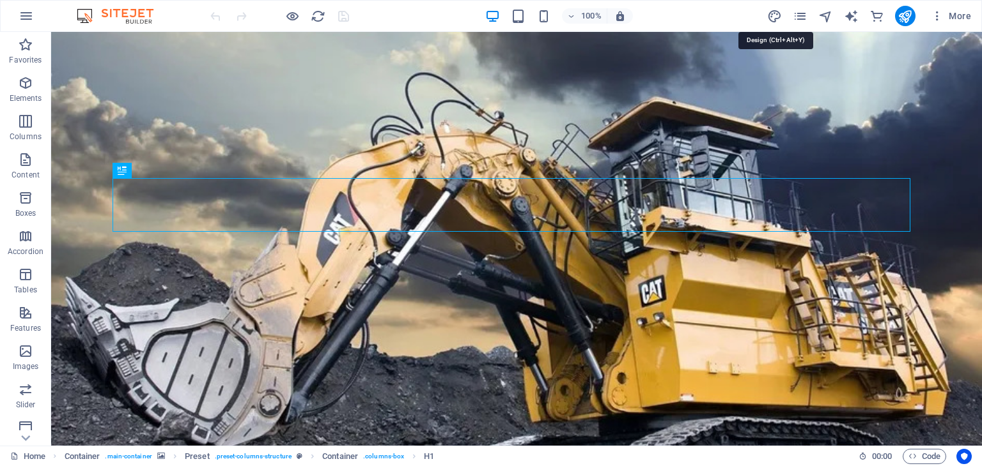
select select "rem"
select select "300"
select select "px"
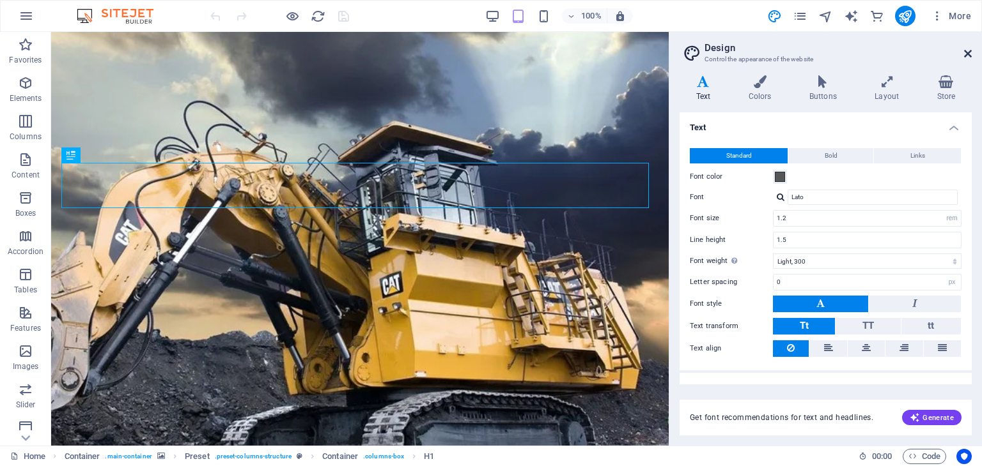
click at [969, 57] on icon at bounding box center [968, 54] width 8 height 10
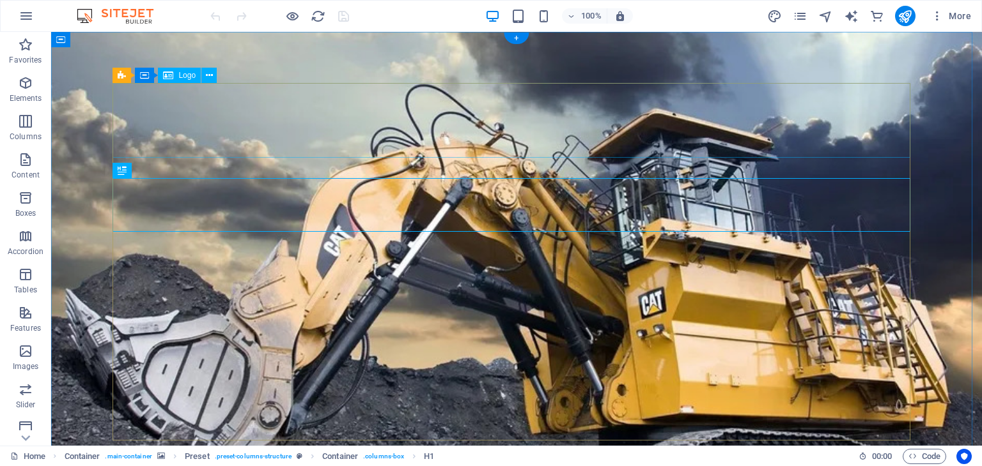
scroll to position [84, 0]
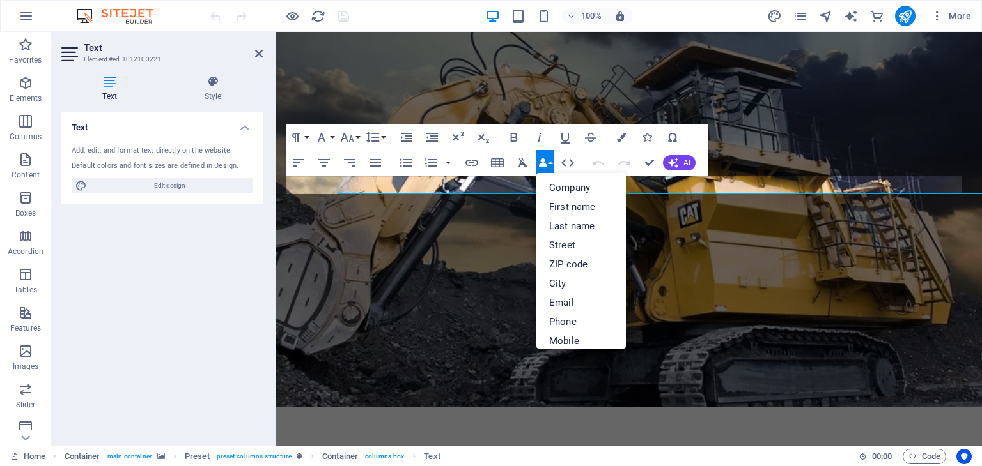
click at [545, 164] on icon "button" at bounding box center [542, 162] width 9 height 9
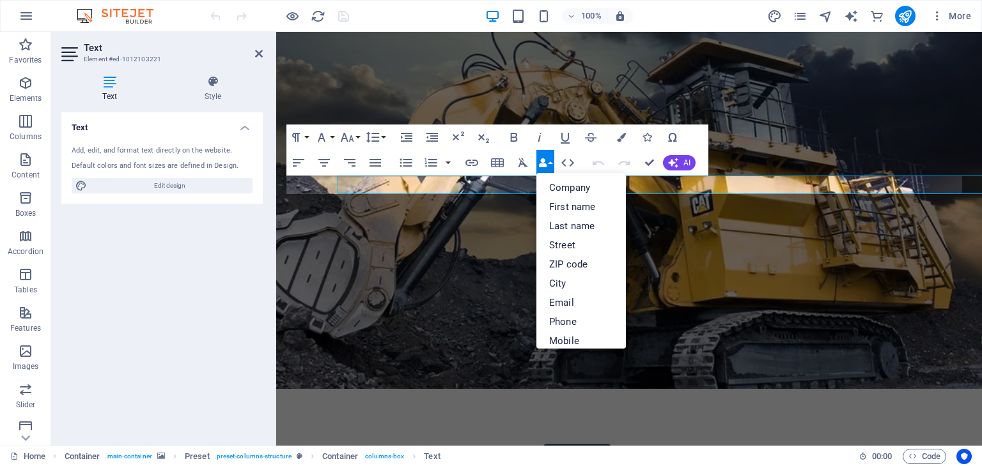
scroll to position [66, 0]
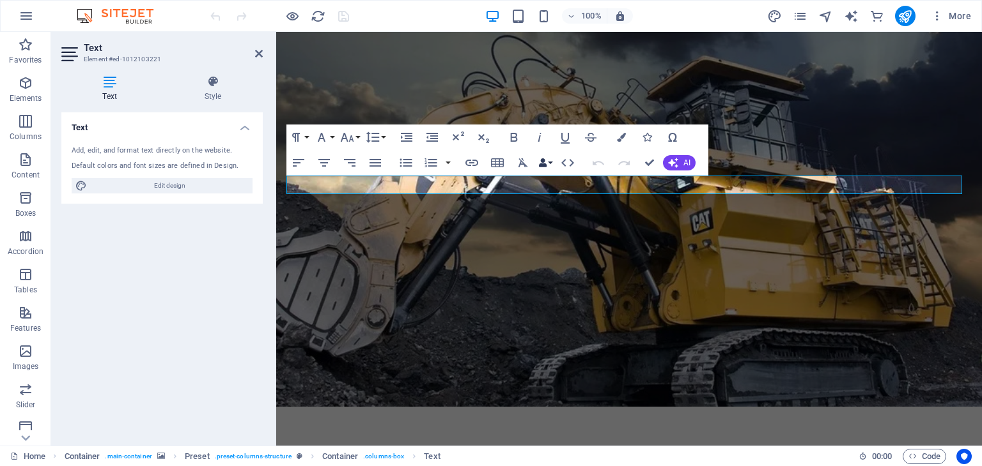
click at [546, 167] on icon "button" at bounding box center [542, 162] width 9 height 9
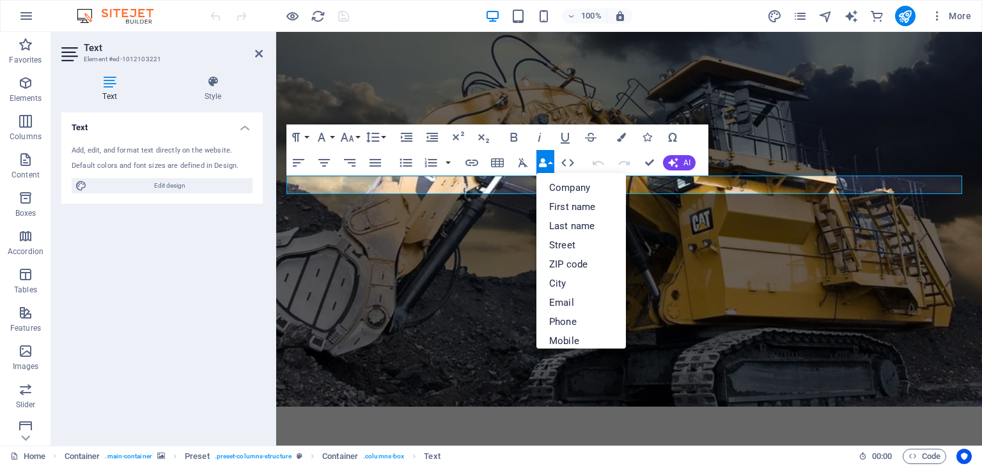
click at [546, 167] on icon "button" at bounding box center [542, 162] width 9 height 9
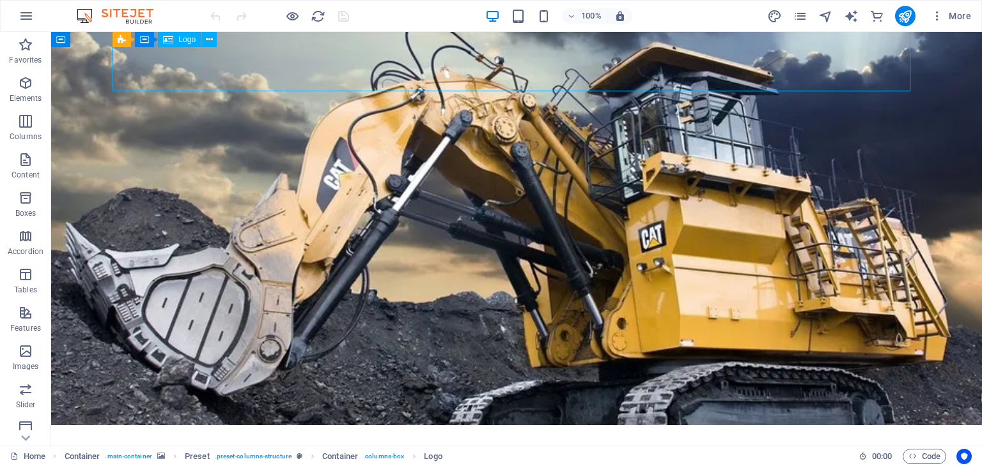
select select "px"
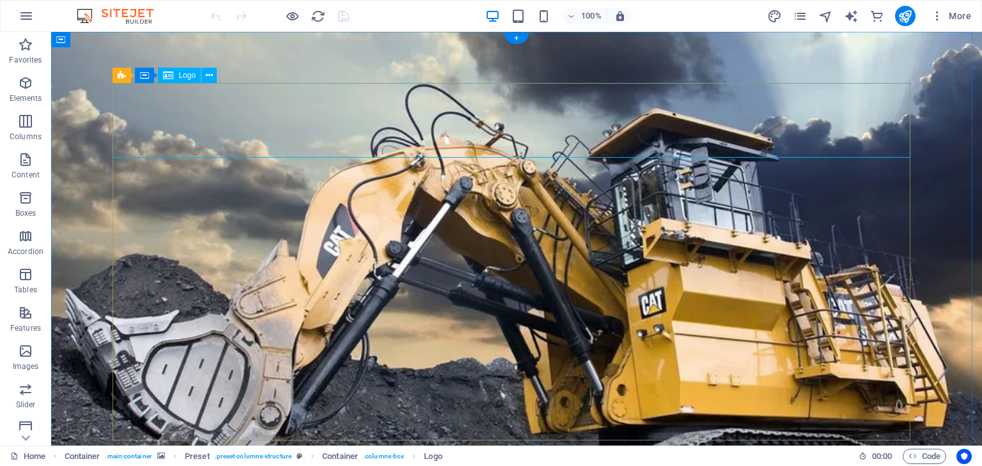
click at [489, 52] on figure at bounding box center [516, 262] width 930 height 460
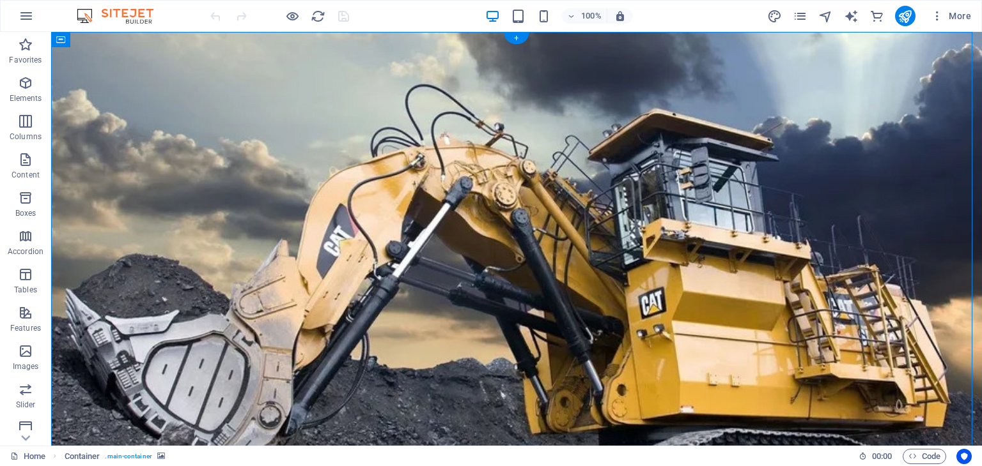
click at [564, 59] on figure at bounding box center [516, 262] width 930 height 460
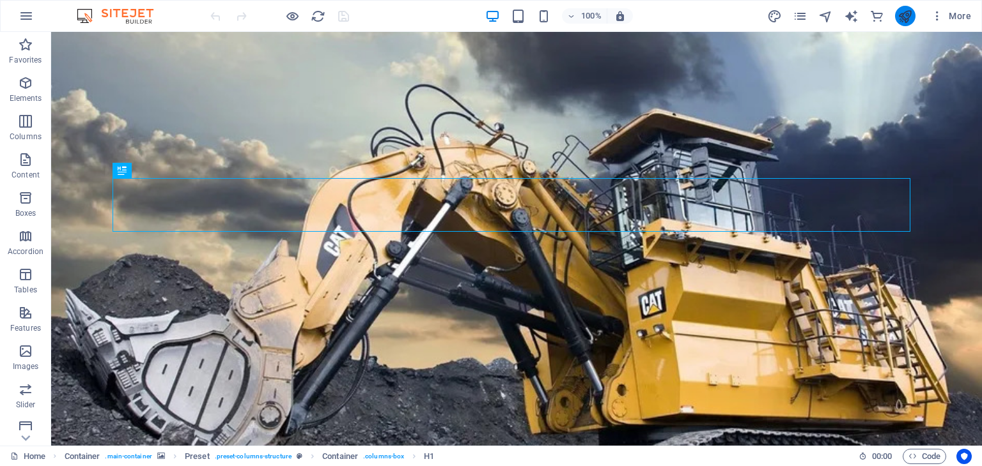
click at [897, 9] on button "publish" at bounding box center [905, 16] width 20 height 20
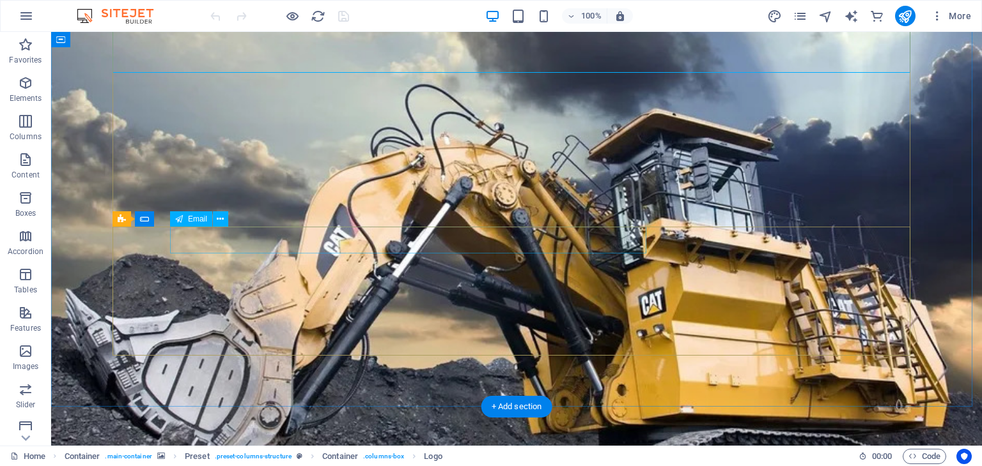
scroll to position [84, 0]
